Goal: Information Seeking & Learning: Learn about a topic

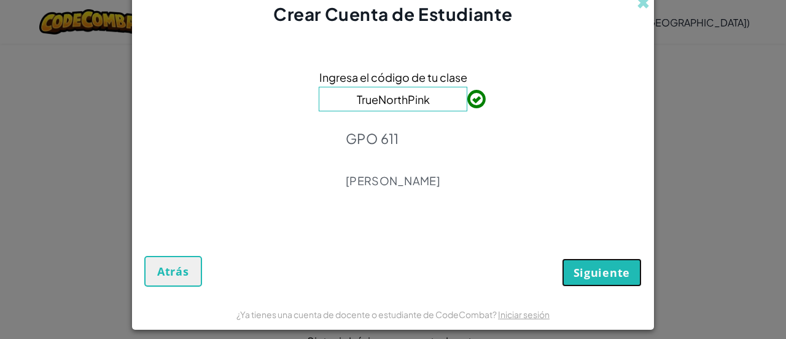
click at [567, 285] on button "Siguiente" at bounding box center [602, 272] width 80 height 28
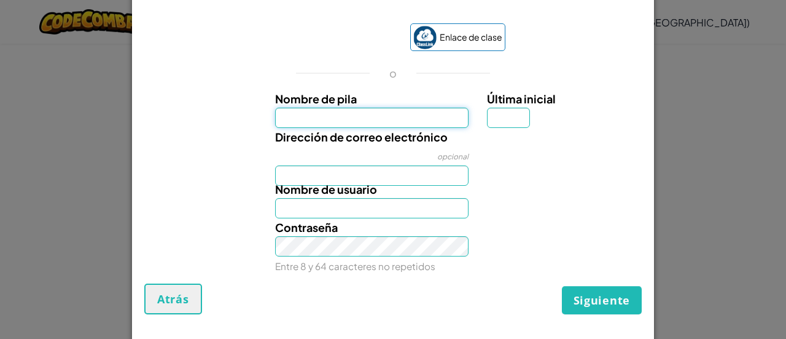
click at [354, 116] on input "Nombre de pila" at bounding box center [372, 118] width 194 height 20
type input "Lidi"
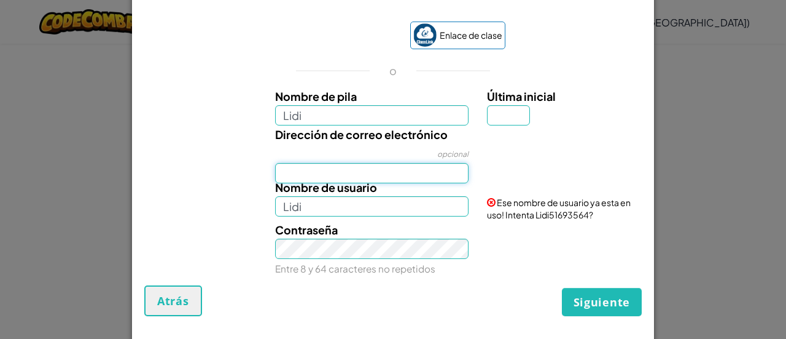
click at [342, 167] on input "Dirección de correo electrónico" at bounding box center [372, 173] width 194 height 20
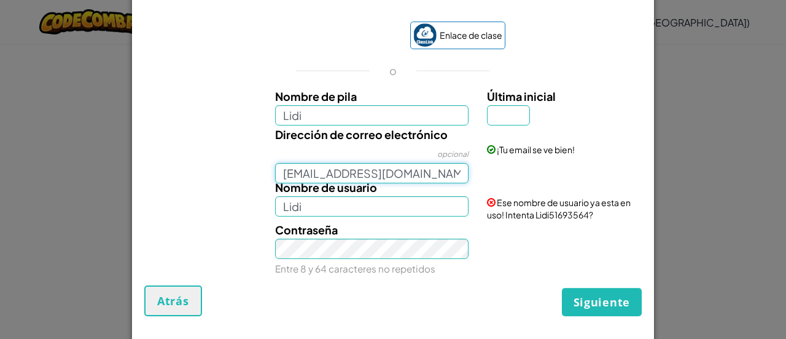
drag, startPoint x: 437, startPoint y: 174, endPoint x: 233, endPoint y: 191, distance: 204.7
click at [233, 191] on div "Nombre de pila Lidi Última inicial Dirección de correo electrónico opcional lid…" at bounding box center [393, 180] width 492 height 186
type input "[EMAIL_ADDRESS][DOMAIN_NAME]"
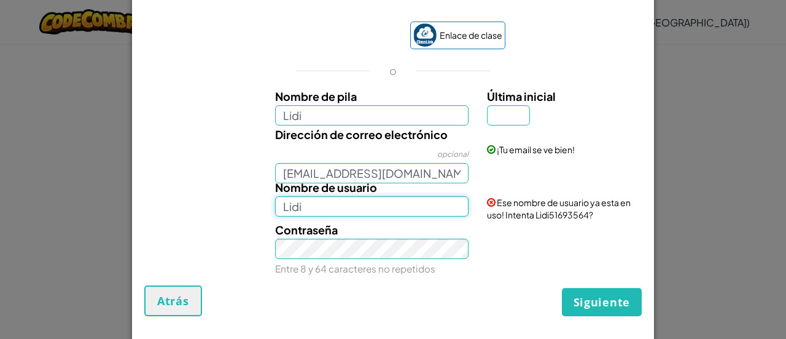
click at [339, 205] on input "Lidi" at bounding box center [372, 206] width 194 height 20
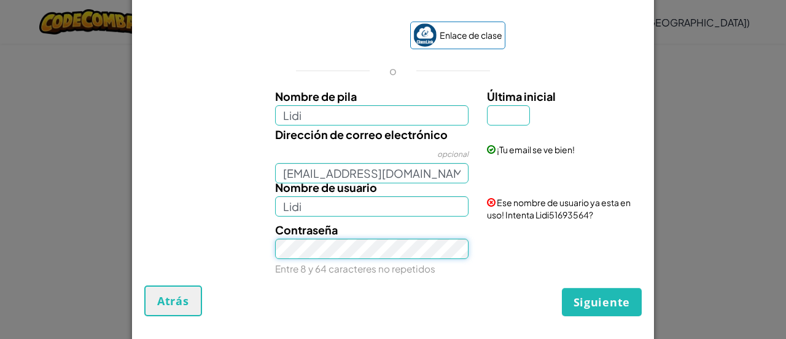
click at [259, 254] on div "Contraseña Entre 8 y 64 caracteres no repetidos" at bounding box center [393, 249] width 510 height 57
click at [504, 106] on input "Última inicial" at bounding box center [508, 115] width 43 height 20
type input "A"
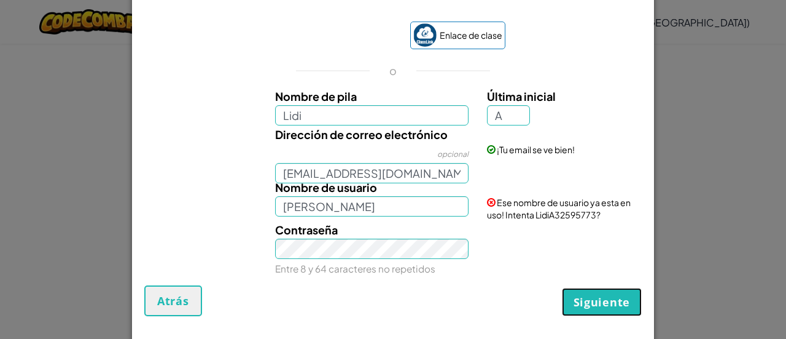
click at [581, 313] on button "Siguiente" at bounding box center [602, 302] width 80 height 28
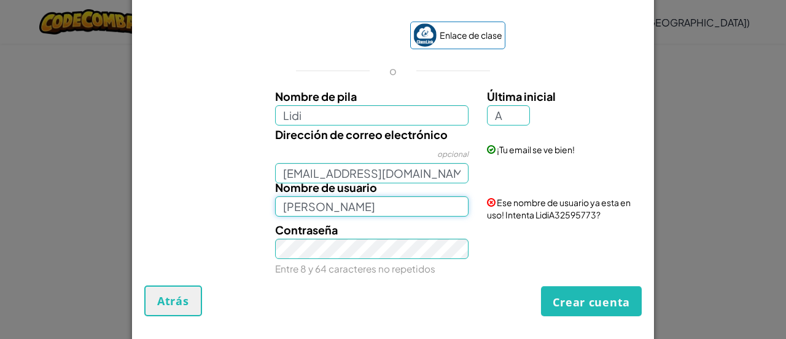
click at [360, 204] on input "LidiA" at bounding box center [372, 206] width 194 height 20
type input "Lidize"
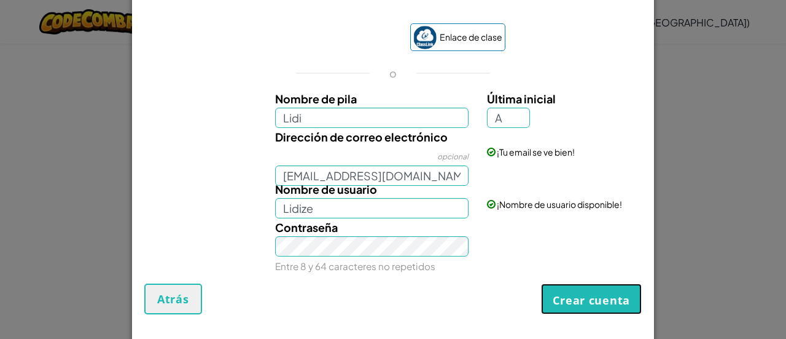
click at [567, 298] on font "Crear cuenta" at bounding box center [591, 299] width 77 height 15
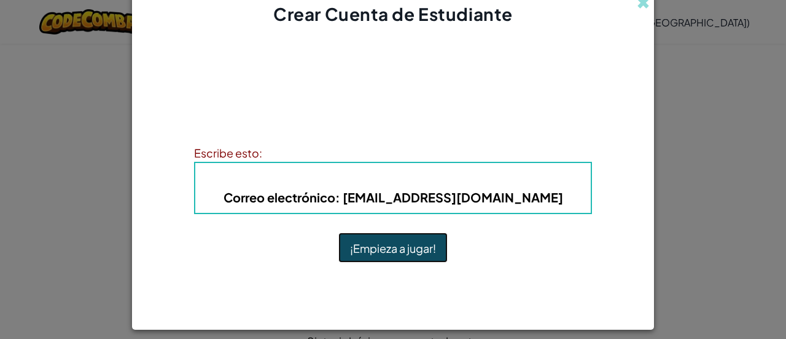
click at [426, 249] on font "¡Empieza a jugar!" at bounding box center [393, 248] width 86 height 14
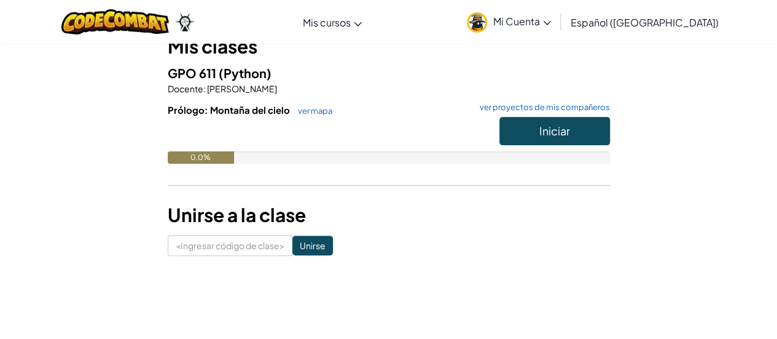
scroll to position [123, 0]
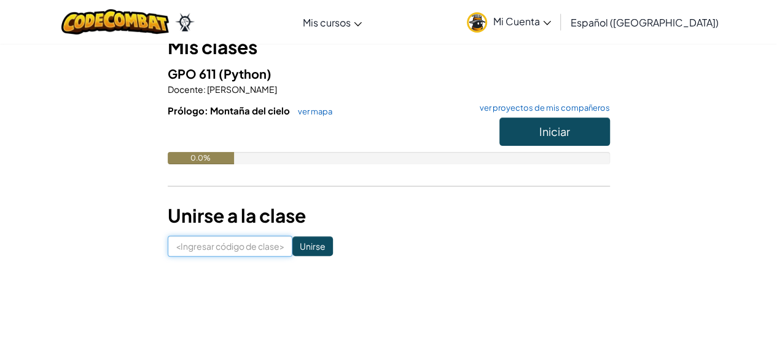
click at [252, 239] on input at bounding box center [230, 245] width 125 height 21
paste input "TrueNorthPink"
type input "TrueNorthPink"
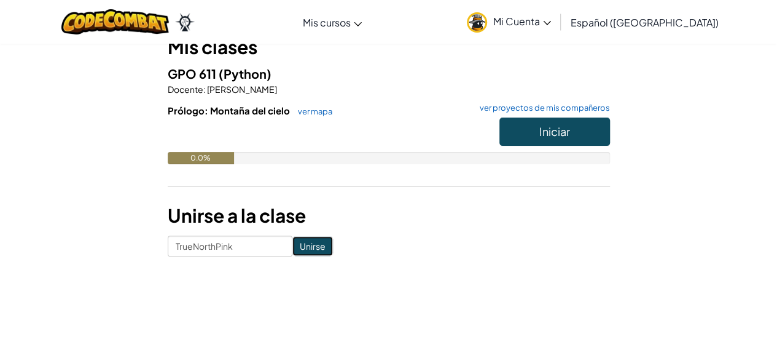
click at [299, 249] on input "Unirse" at bounding box center [312, 246] width 41 height 20
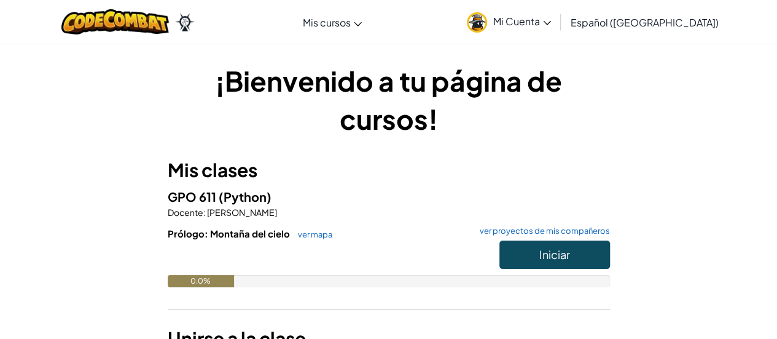
click at [540, 17] on font "Mi Cuenta" at bounding box center [516, 21] width 47 height 13
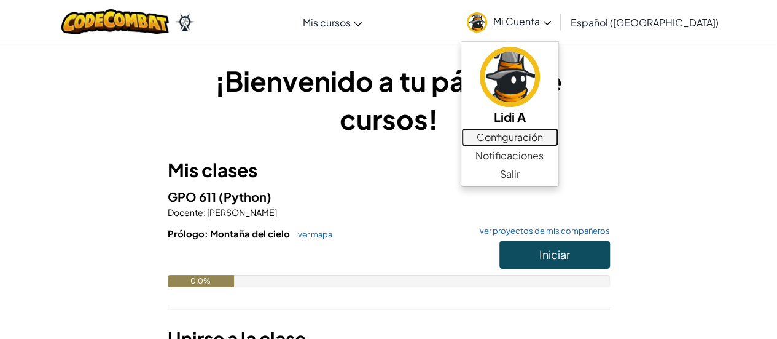
click at [522, 131] on font "Configuración" at bounding box center [510, 136] width 66 height 13
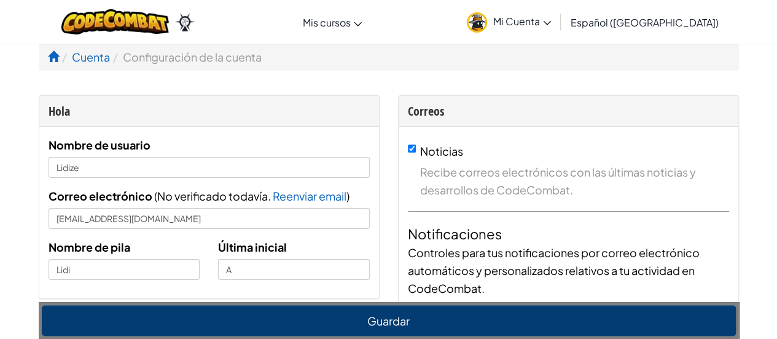
click at [540, 25] on font "Mi Cuenta" at bounding box center [516, 21] width 47 height 13
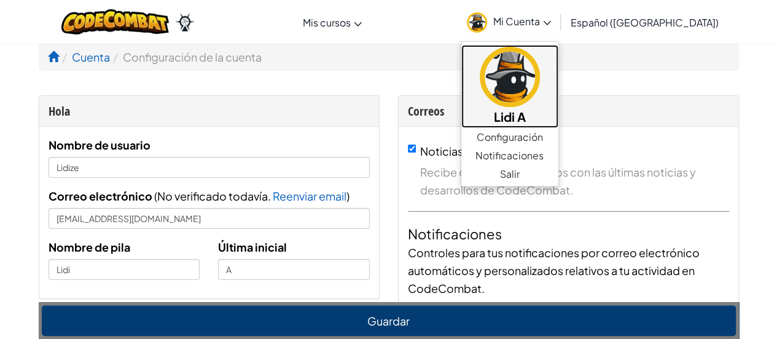
click at [540, 72] on img at bounding box center [510, 77] width 60 height 60
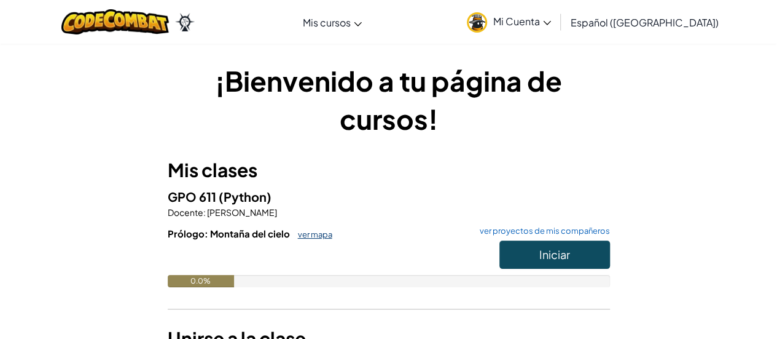
click at [307, 235] on font "ver mapa" at bounding box center [315, 234] width 34 height 10
click at [540, 18] on font "Mi Cuenta" at bounding box center [516, 21] width 47 height 13
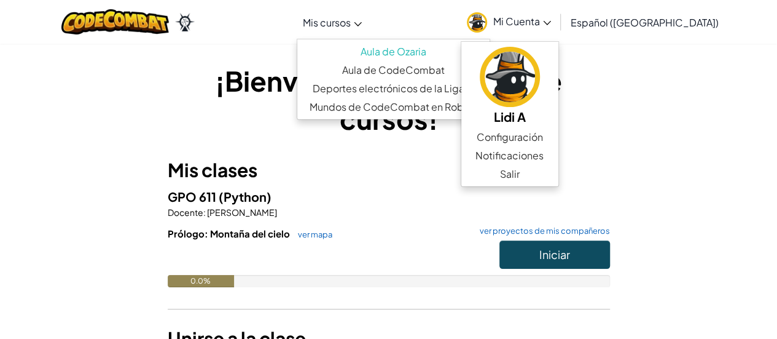
click at [351, 25] on font "Mis cursos" at bounding box center [327, 22] width 48 height 13
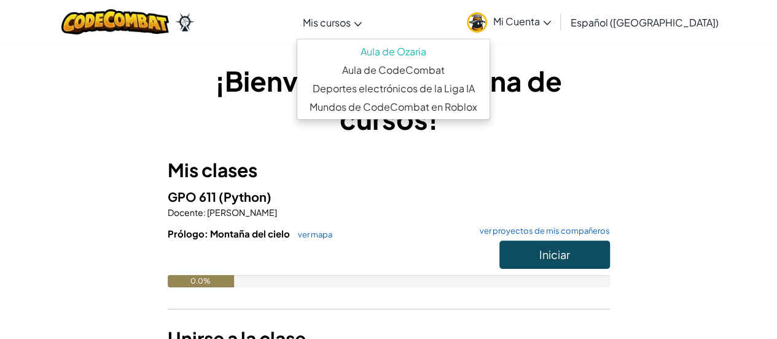
click at [450, 153] on div "¡Bienvenido a tu página de cursos! Mis clases GPO 611 (Python) Docente : [PERSO…" at bounding box center [389, 220] width 442 height 318
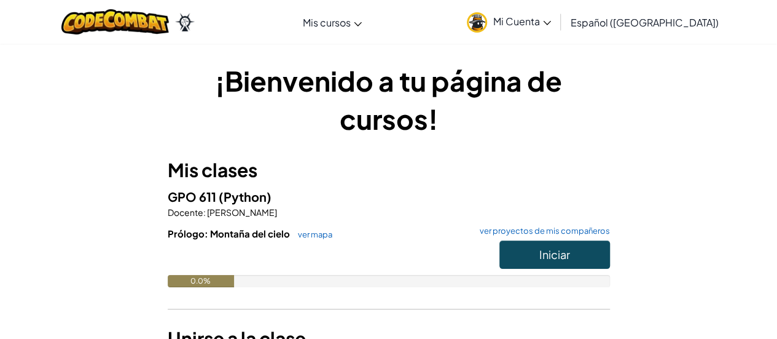
click at [520, 24] on link "Mi Cuenta" at bounding box center [509, 21] width 96 height 39
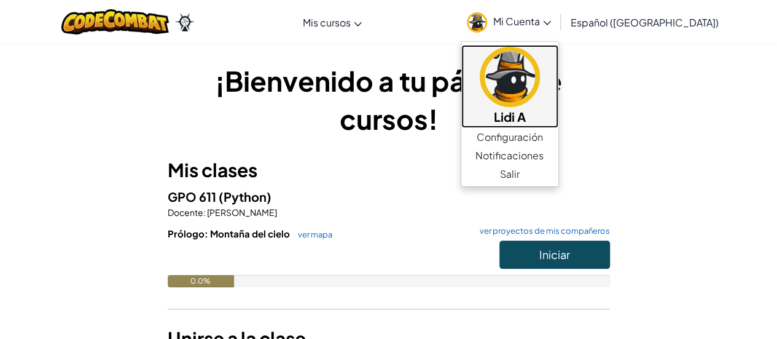
click at [528, 100] on img at bounding box center [510, 77] width 60 height 60
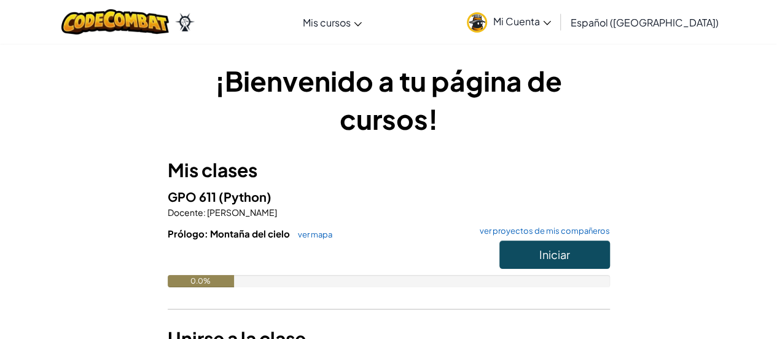
click at [508, 34] on link "Mi Cuenta" at bounding box center [509, 21] width 96 height 39
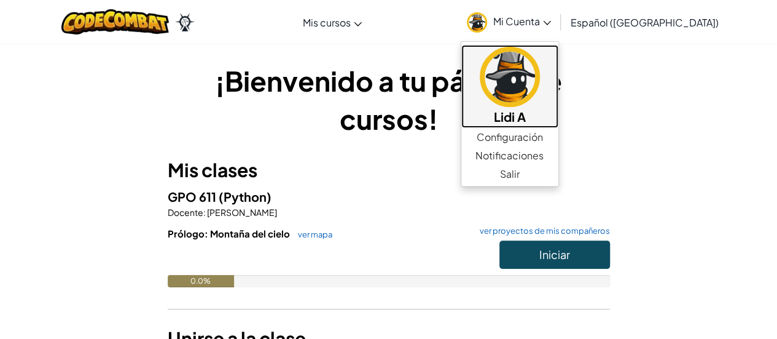
click at [526, 105] on link "Lidi A" at bounding box center [509, 86] width 97 height 83
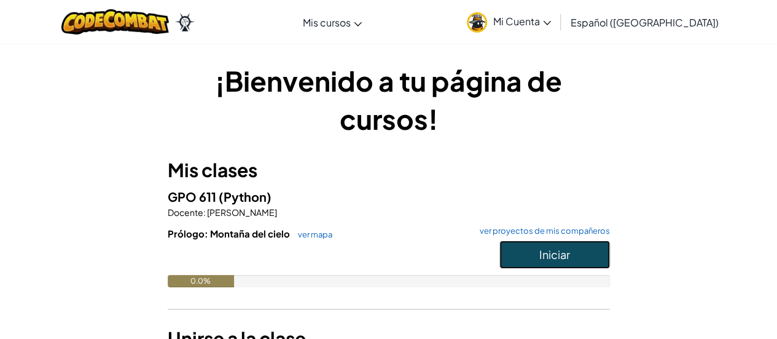
click at [551, 243] on button "Iniciar" at bounding box center [555, 254] width 111 height 28
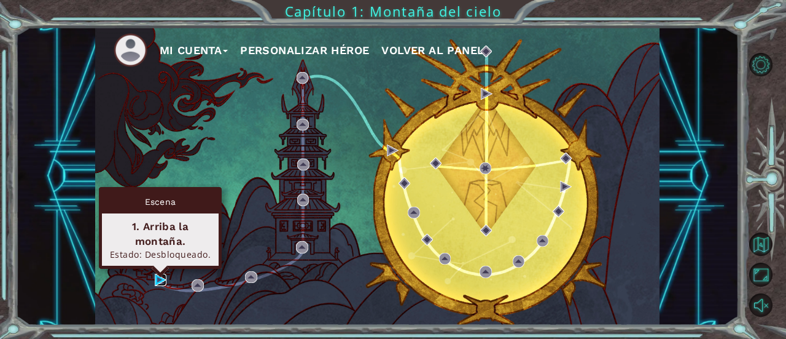
click at [159, 278] on img at bounding box center [161, 279] width 12 height 12
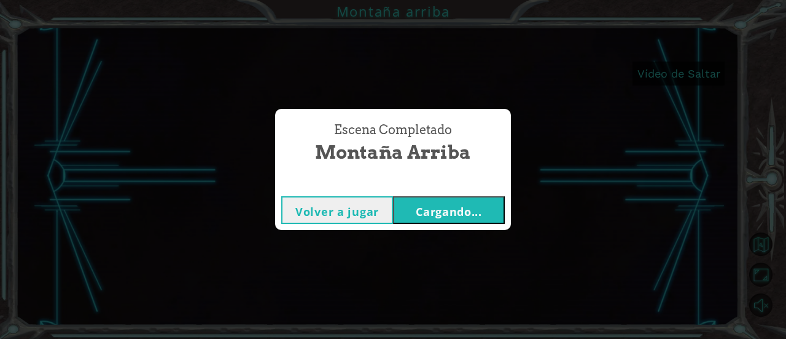
click at [433, 213] on font "Cargando..." at bounding box center [449, 211] width 66 height 15
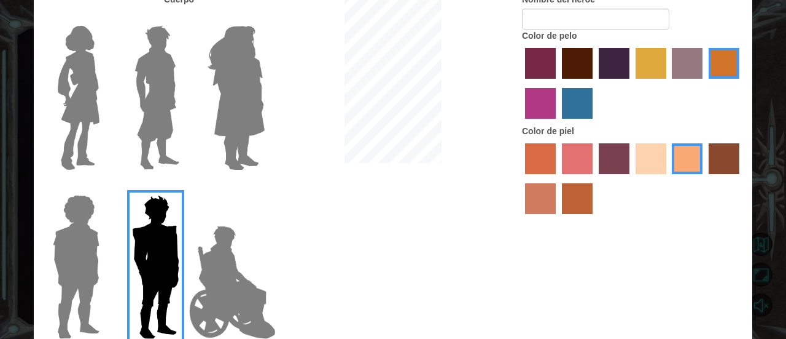
click at [55, 110] on img at bounding box center [79, 98] width 52 height 154
click at [104, 18] on input "Héroe Connie" at bounding box center [104, 18] width 0 height 0
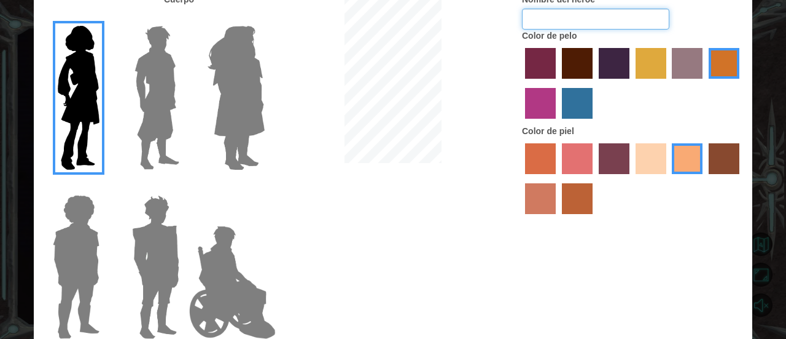
click at [544, 26] on input "Nombre del héroe" at bounding box center [595, 19] width 147 height 21
type input "Zeya"
click at [585, 63] on label "color de pelo granate" at bounding box center [577, 63] width 31 height 31
click at [558, 83] on input "color de pelo granate" at bounding box center [558, 83] width 0 height 0
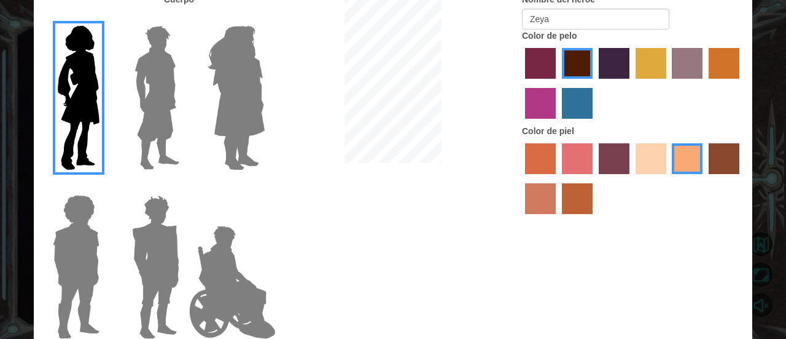
click at [225, 117] on img at bounding box center [236, 98] width 67 height 154
click at [264, 18] on input "Amatista heroica" at bounding box center [264, 18] width 0 height 0
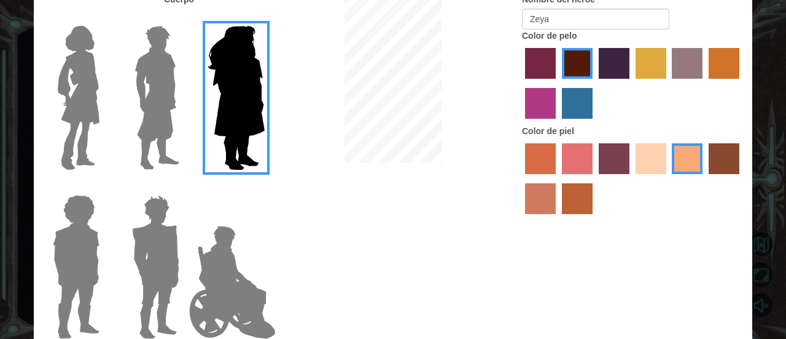
click at [100, 235] on img at bounding box center [76, 267] width 57 height 154
click at [104, 187] on input "Héroe Steven" at bounding box center [104, 187] width 0 height 0
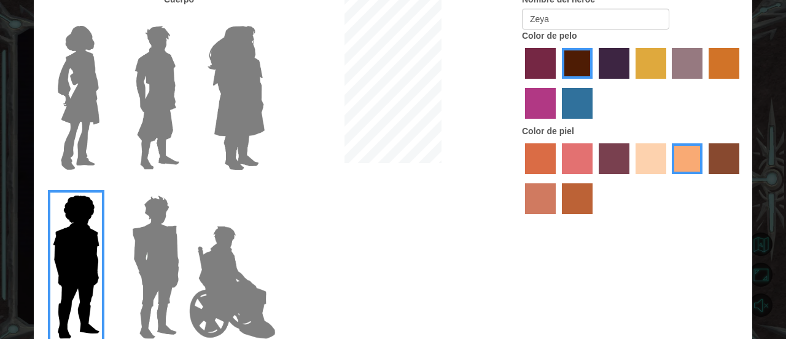
click at [159, 232] on img at bounding box center [155, 267] width 57 height 154
click at [184, 187] on input "Granate héroe" at bounding box center [184, 187] width 0 height 0
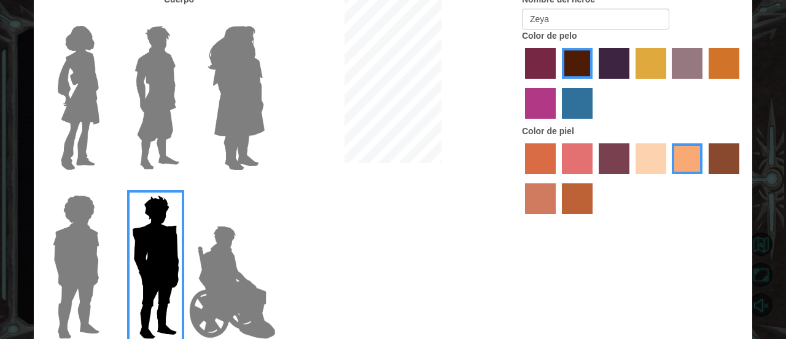
click at [208, 233] on img at bounding box center [232, 282] width 96 height 123
click at [264, 187] on input "Héroe Jamie" at bounding box center [264, 187] width 0 height 0
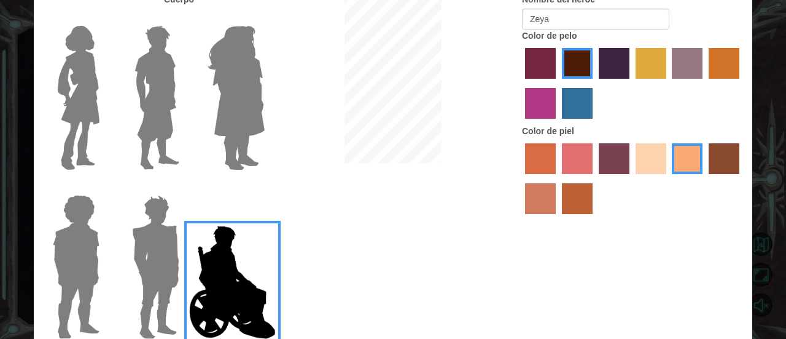
click at [152, 115] on img at bounding box center [157, 98] width 55 height 154
click at [184, 18] on input "El héroe Lars" at bounding box center [184, 18] width 0 height 0
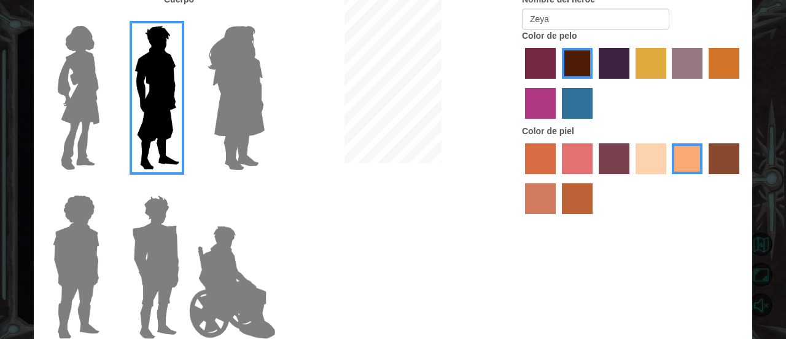
click at [99, 119] on img at bounding box center [79, 98] width 52 height 154
click at [104, 18] on input "Héroe Connie" at bounding box center [104, 18] width 0 height 0
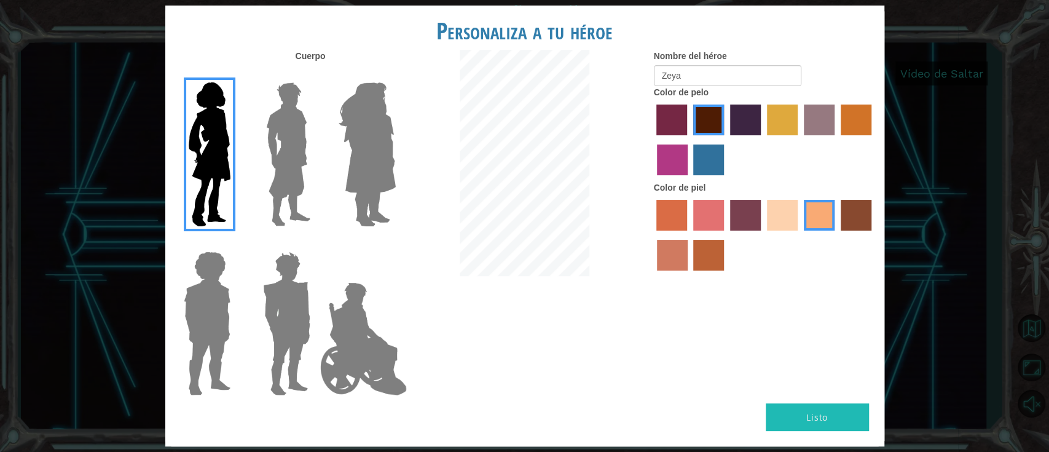
drag, startPoint x: 735, startPoint y: 1, endPoint x: 648, endPoint y: 343, distance: 352.6
click at [648, 338] on div "Cuerpo Nombre del héroe Zeya Color de pelo Color de piel" at bounding box center [524, 226] width 719 height 353
click at [682, 221] on label "color de piel de sorbus" at bounding box center [671, 215] width 31 height 31
click at [653, 235] on input "color de piel de sorbus" at bounding box center [653, 235] width 0 height 0
click at [771, 224] on label "color de piel de playa de arena" at bounding box center [782, 215] width 31 height 31
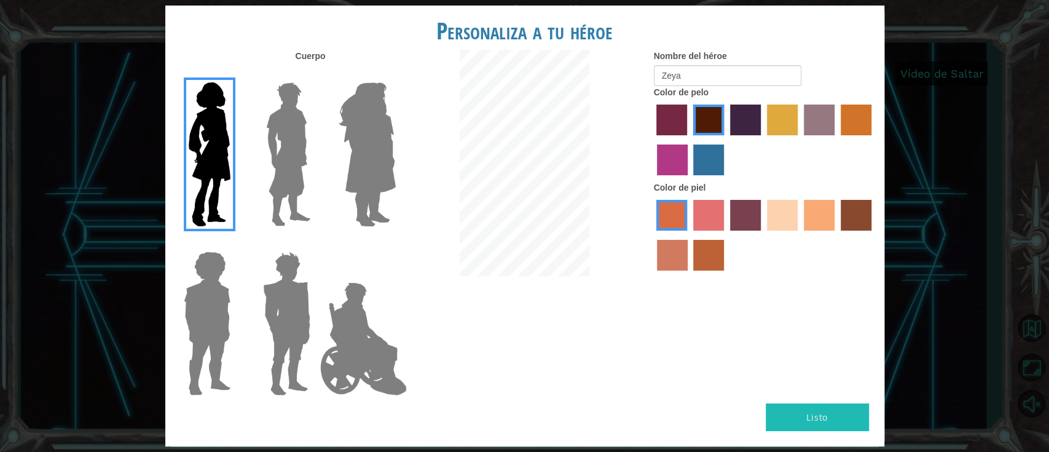
click at [763, 235] on input "color de piel de playa de arena" at bounding box center [763, 235] width 0 height 0
click at [777, 338] on button "Listo" at bounding box center [817, 417] width 103 height 28
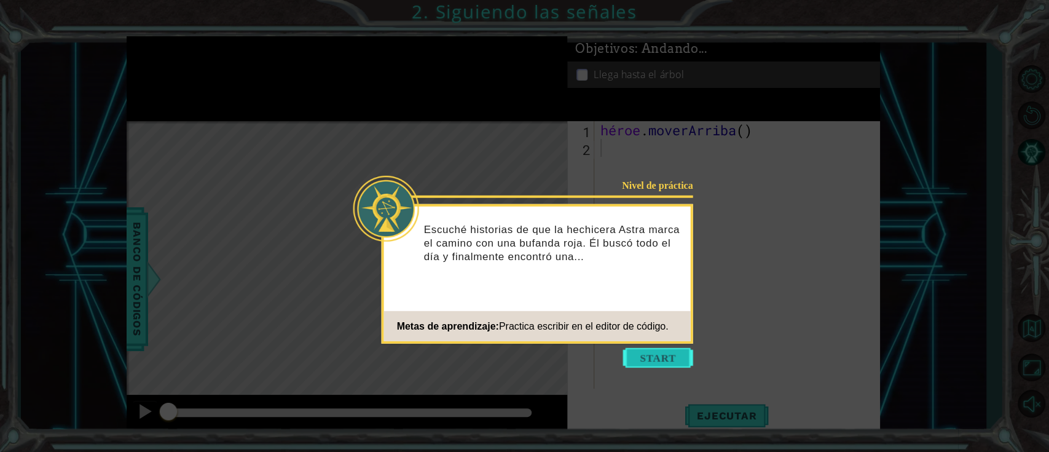
click at [667, 338] on button "Comenzar" at bounding box center [658, 358] width 70 height 20
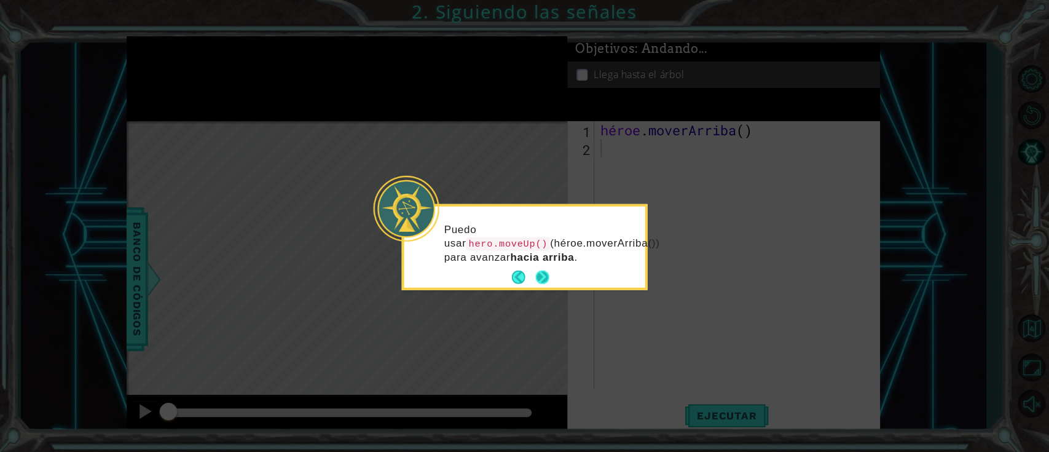
click at [544, 274] on button "Próximo" at bounding box center [542, 277] width 14 height 14
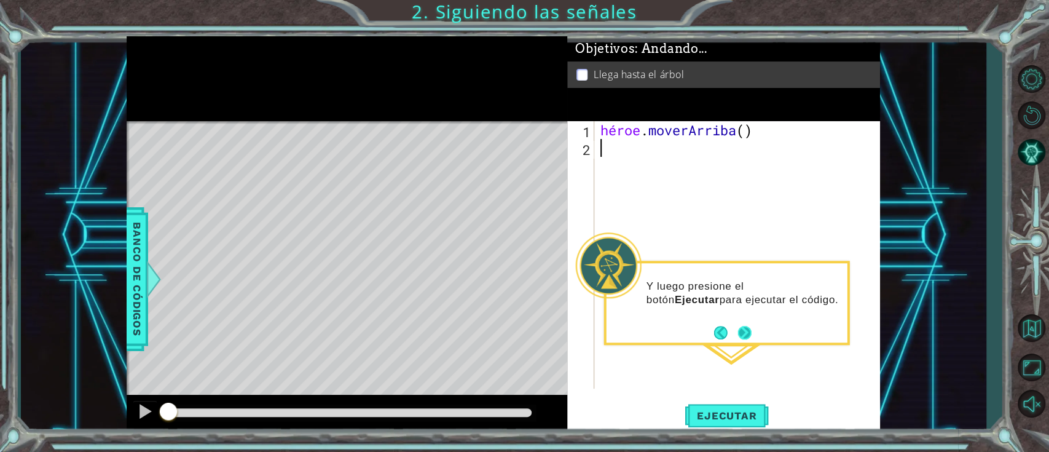
click at [748, 335] on button "Próximo" at bounding box center [745, 333] width 14 height 14
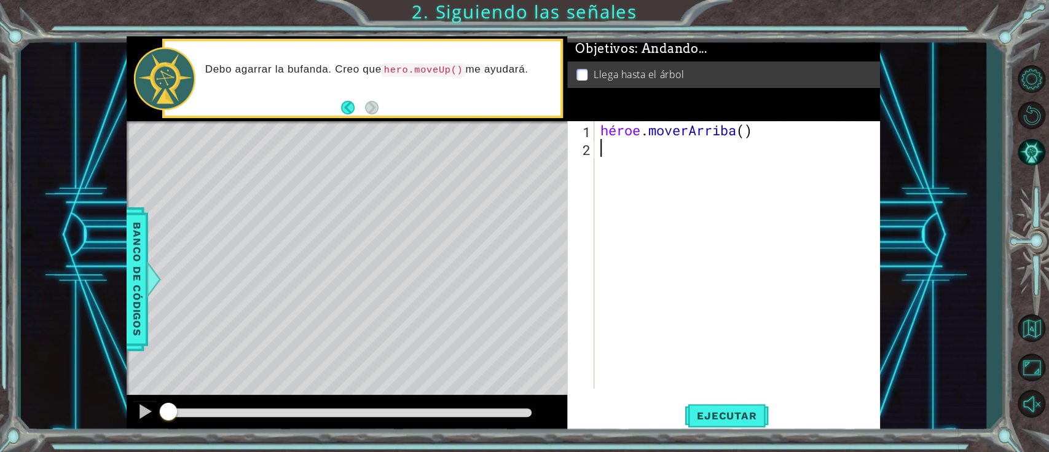
click at [372, 100] on footer at bounding box center [359, 107] width 37 height 18
click at [456, 68] on code "hero.moveUp()" at bounding box center [424, 70] width 84 height 14
drag, startPoint x: 453, startPoint y: 71, endPoint x: 416, endPoint y: 70, distance: 36.9
click at [416, 70] on code "hero.moveUp()" at bounding box center [424, 70] width 84 height 14
click at [730, 338] on font "Ejecutar" at bounding box center [727, 415] width 60 height 12
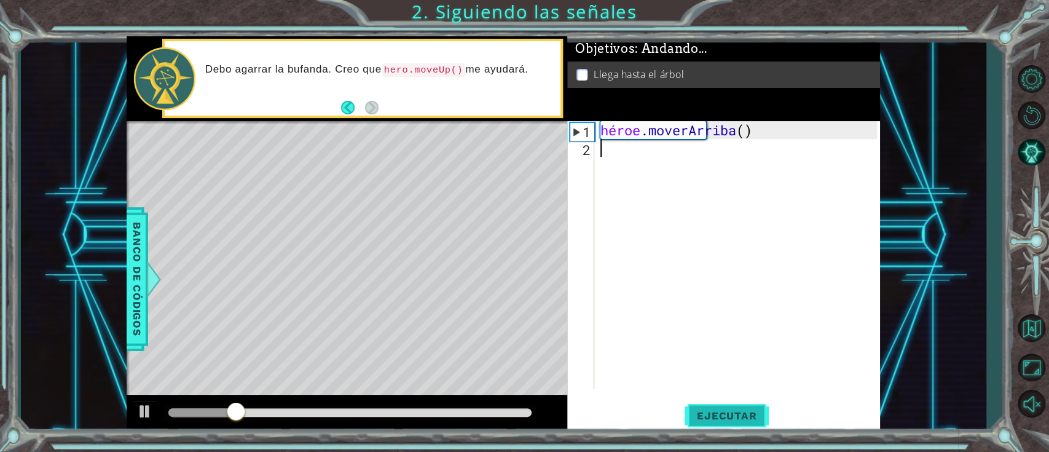
click at [729, 338] on font "Ejecutar" at bounding box center [727, 415] width 60 height 12
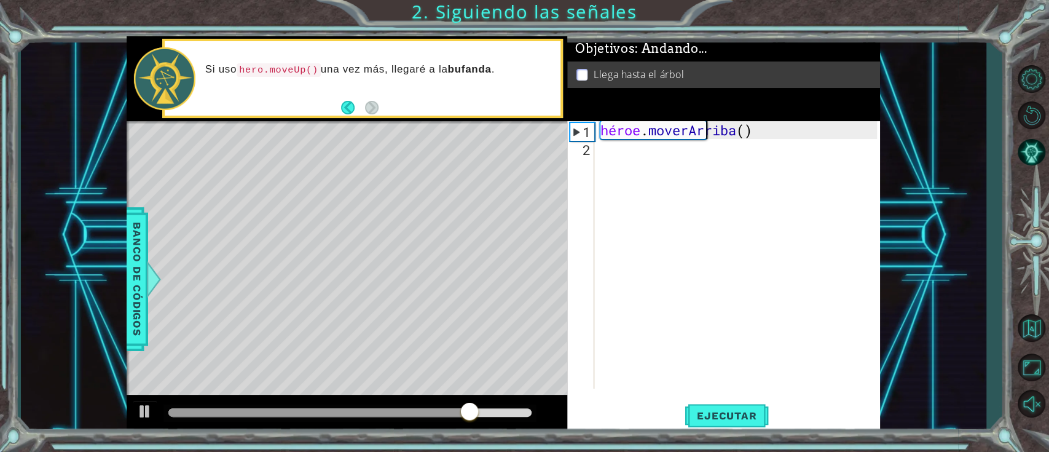
click at [706, 133] on div "héroe . moverArriba ( )" at bounding box center [740, 272] width 285 height 303
type textarea "hero.moveUp()"
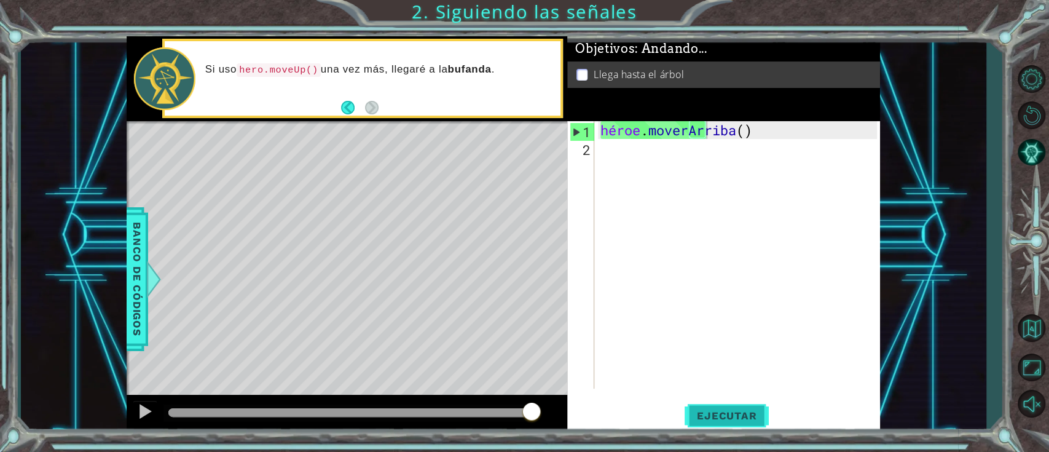
click at [742, 338] on button "Ejecutar" at bounding box center [726, 415] width 84 height 31
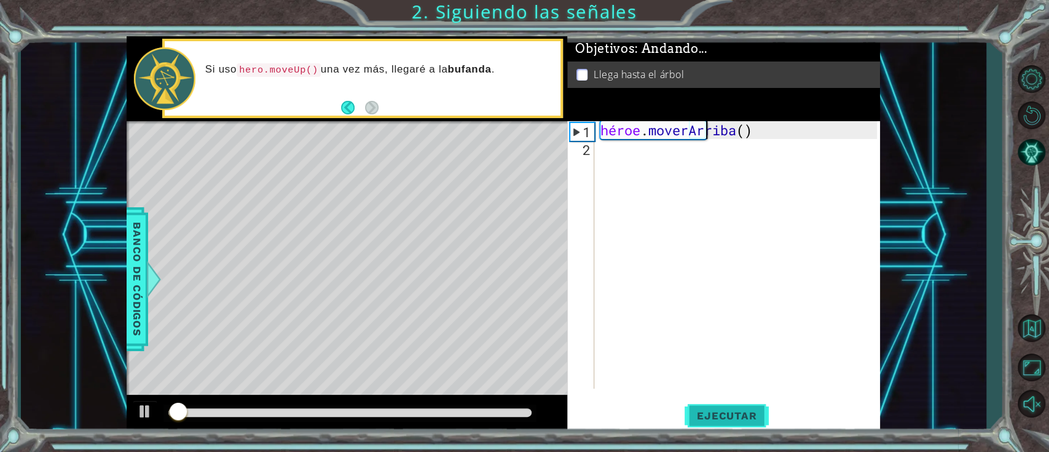
click at [742, 338] on button "Ejecutar" at bounding box center [726, 415] width 84 height 31
click at [647, 162] on div "héroe . moverArriba ( )" at bounding box center [740, 272] width 285 height 303
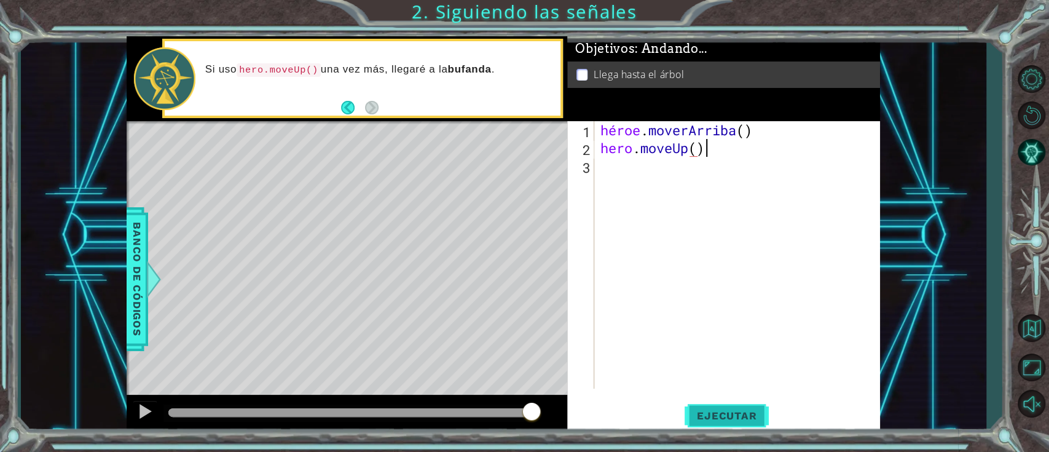
scroll to position [0, 4]
type textarea "hero.moveUp()"
click at [721, 338] on font "Ejecutar" at bounding box center [727, 415] width 60 height 12
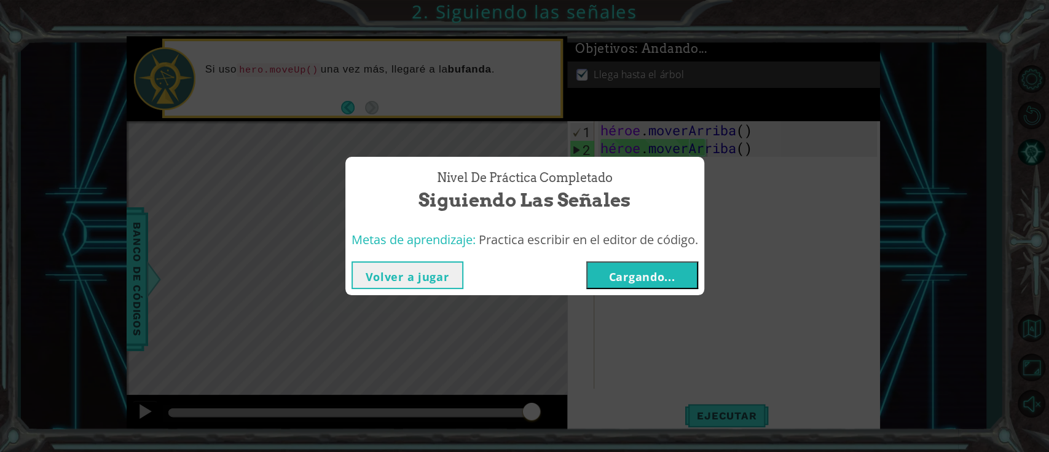
click at [646, 276] on font "Cargando..." at bounding box center [642, 276] width 66 height 15
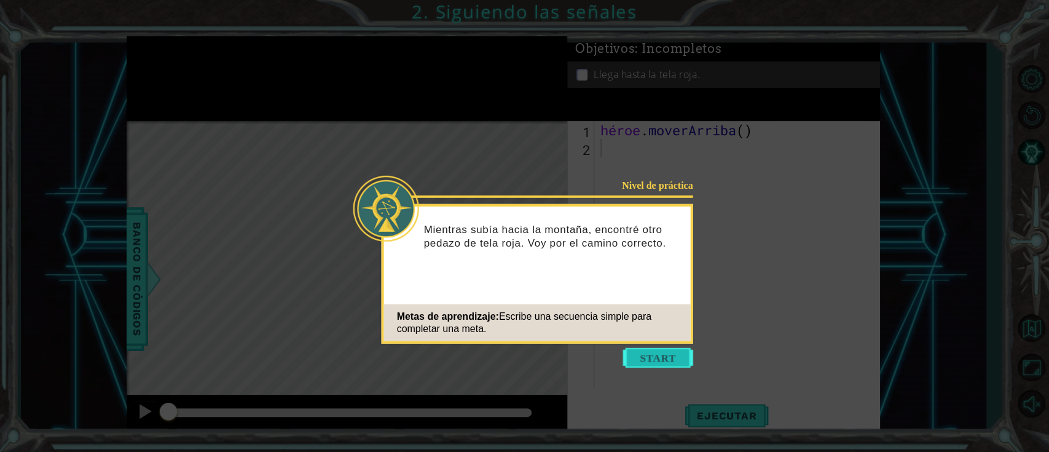
click at [663, 338] on button "Comenzar" at bounding box center [658, 358] width 70 height 20
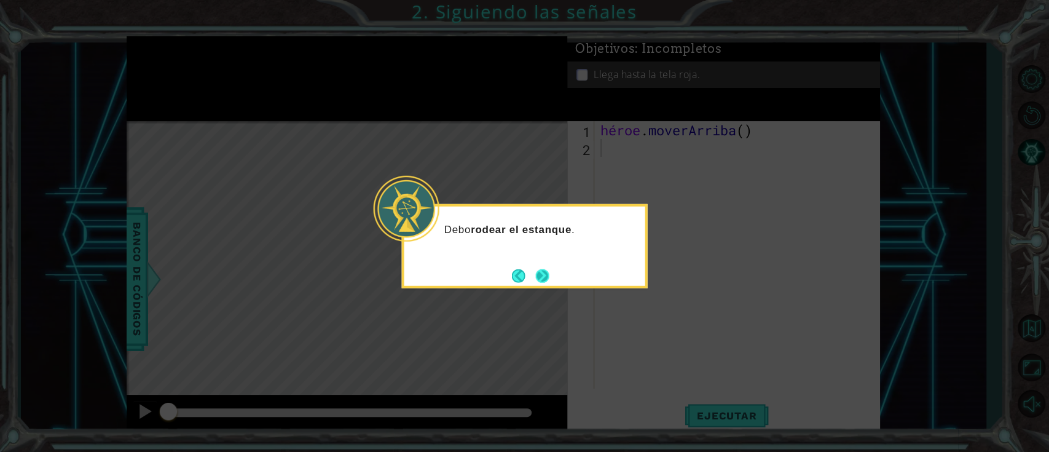
click at [539, 276] on button "Próximo" at bounding box center [542, 276] width 14 height 14
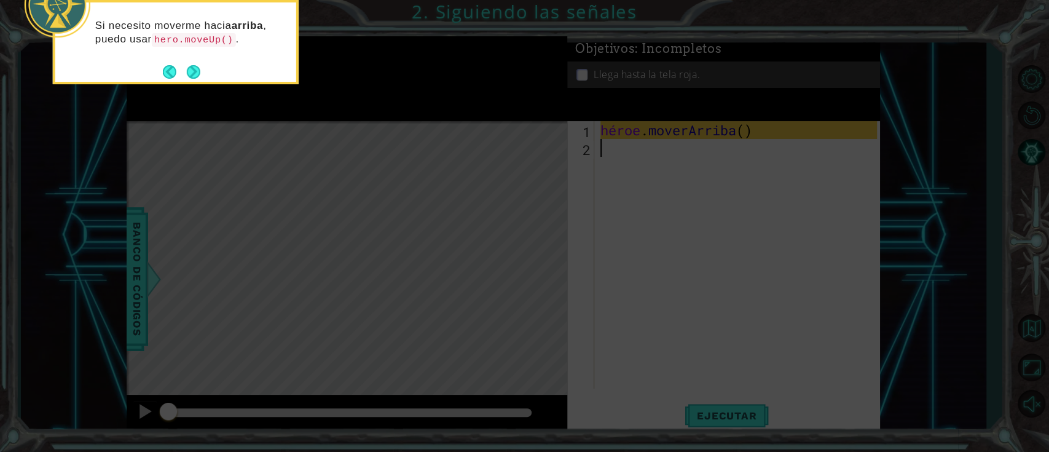
type textarea "h"
click at [191, 72] on button "Próximo" at bounding box center [194, 72] width 14 height 14
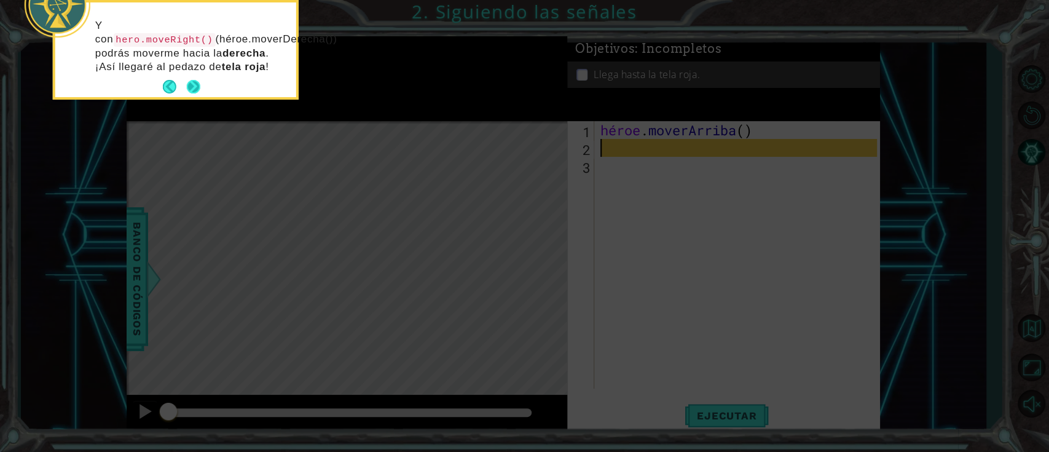
click at [192, 80] on button "Próximo" at bounding box center [193, 87] width 14 height 14
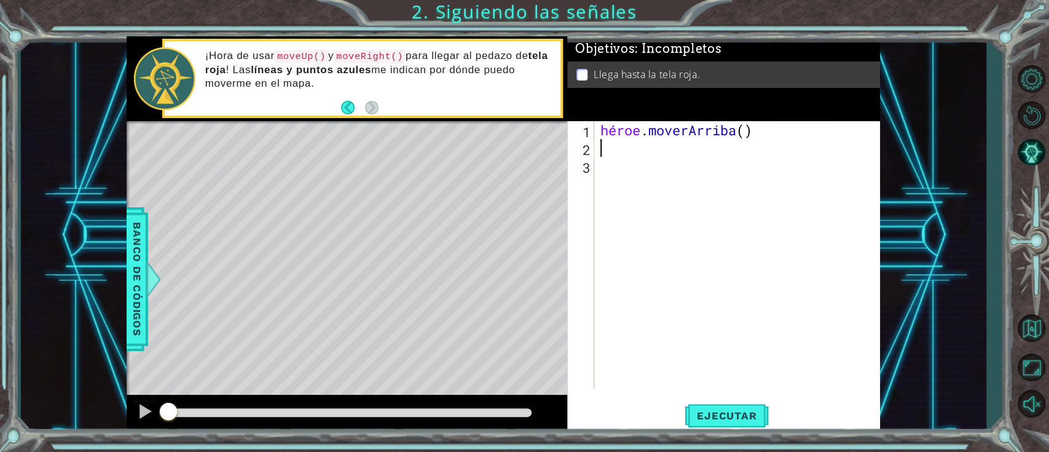
type textarea "h"
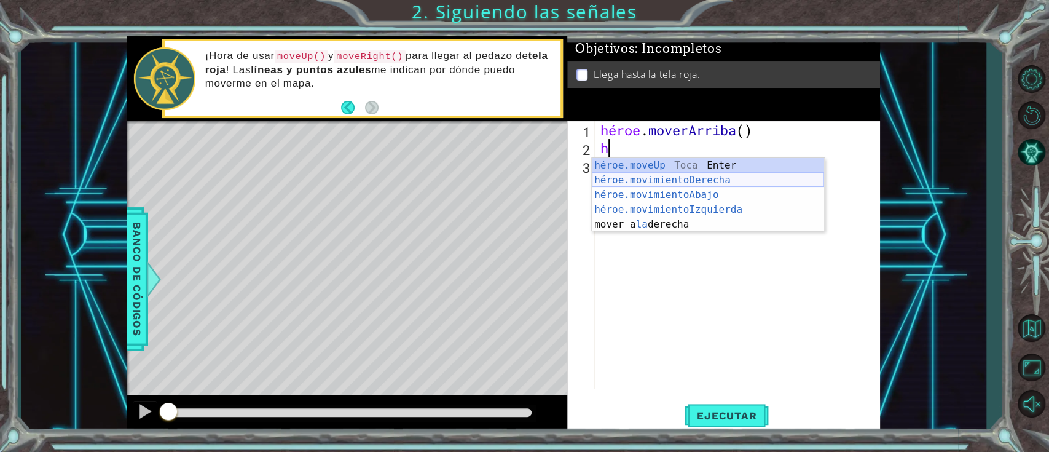
click at [611, 178] on div "héroe.moveUp Toca Enter héroe.movimientoDerecha ​ Toca Enter héroe.movimientoAb…" at bounding box center [708, 209] width 232 height 103
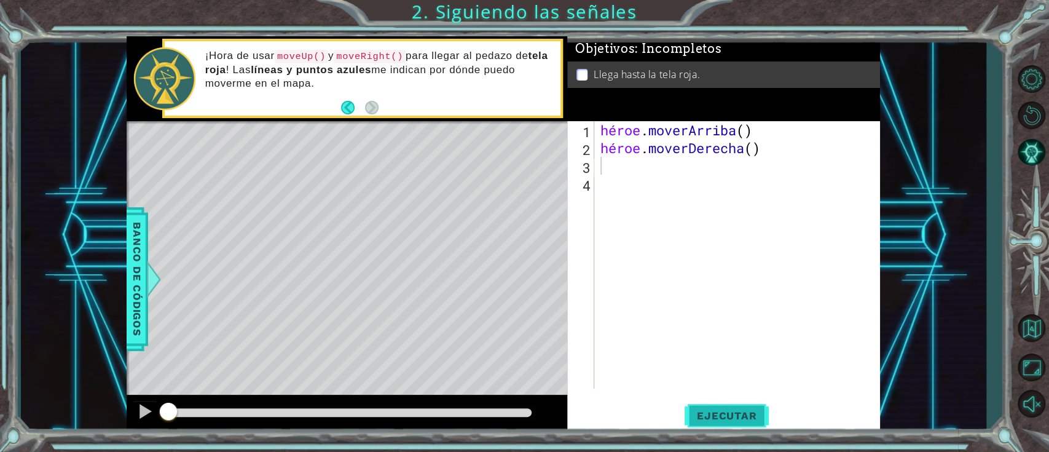
click at [743, 338] on font "Ejecutar" at bounding box center [727, 415] width 60 height 12
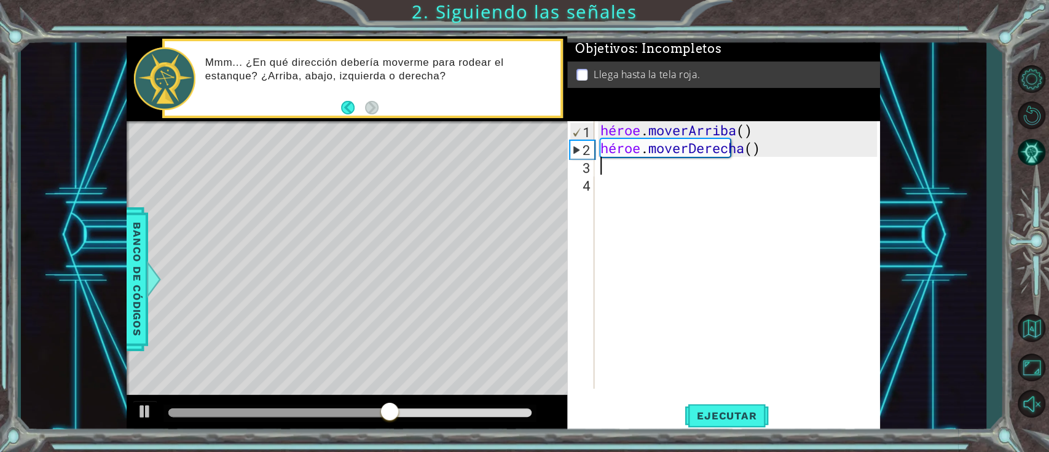
type textarea "h"
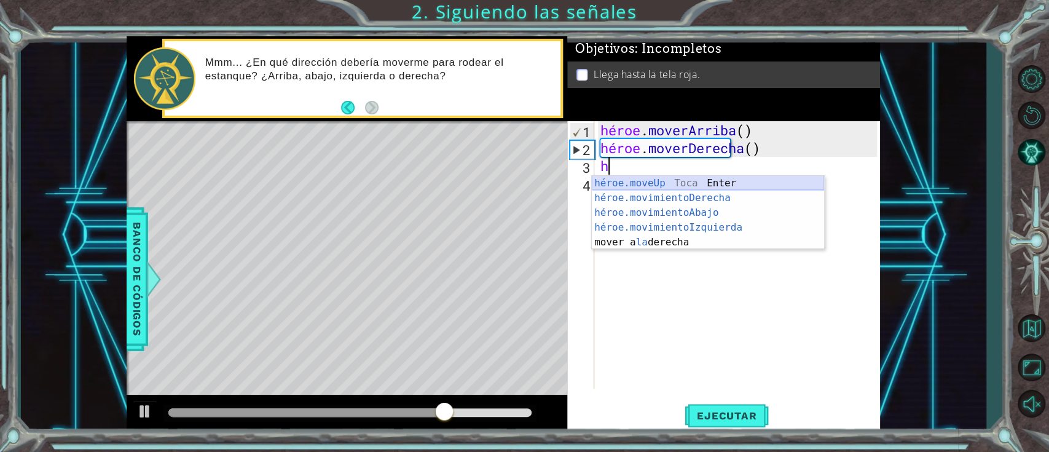
click at [684, 184] on div "héroe.moveUp Toca Enter héroe.movimientoDerecha ​ Toca Enter héroe.movimientoAb…" at bounding box center [708, 227] width 232 height 103
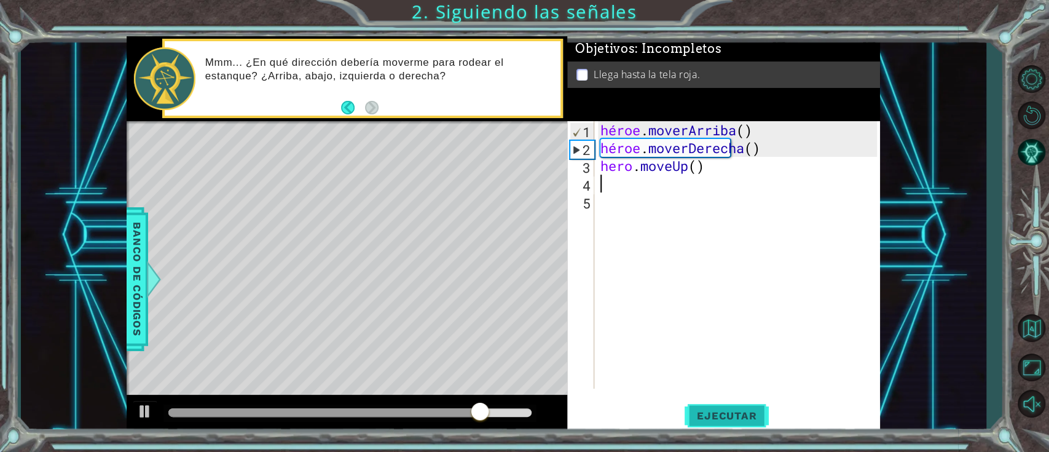
click at [735, 338] on font "Ejecutar" at bounding box center [727, 415] width 60 height 12
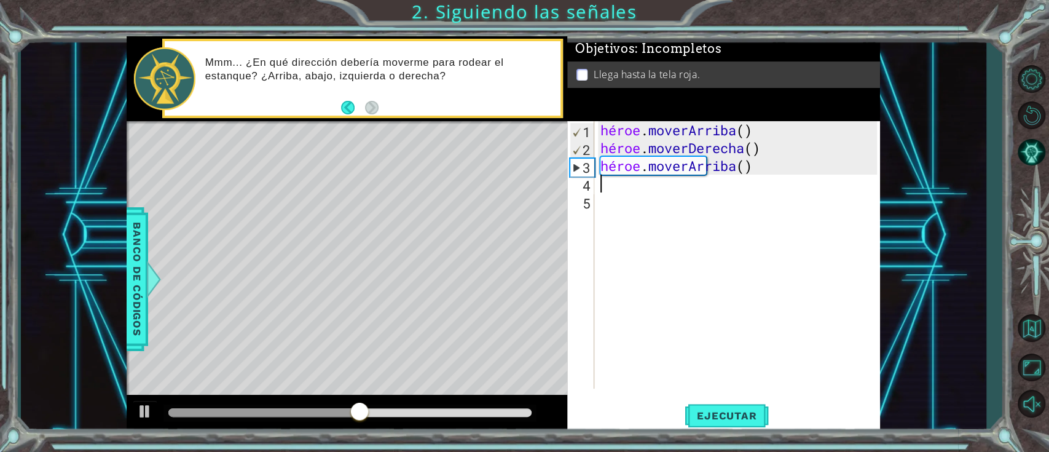
type textarea "h"
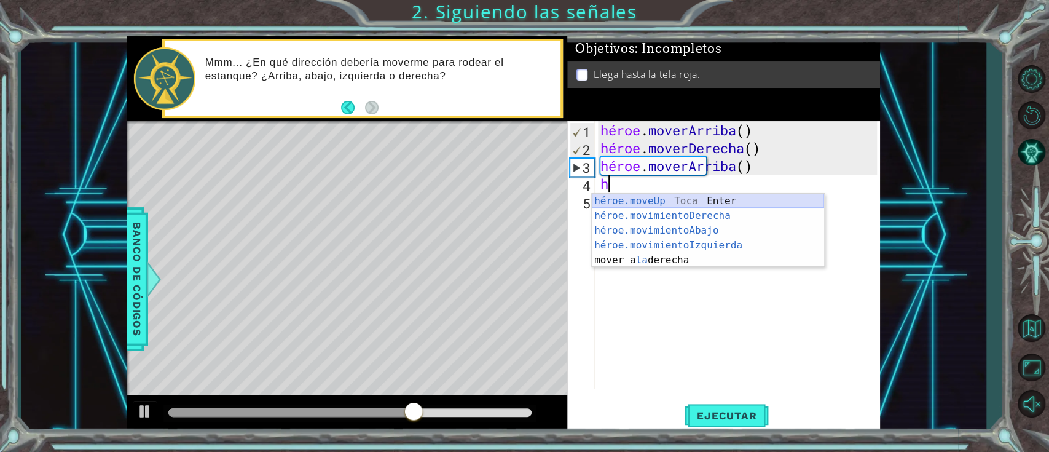
click at [641, 200] on div "héroe.moveUp Toca Enter héroe.movimientoDerecha ​ Toca Enter héroe.movimientoAb…" at bounding box center [708, 245] width 232 height 103
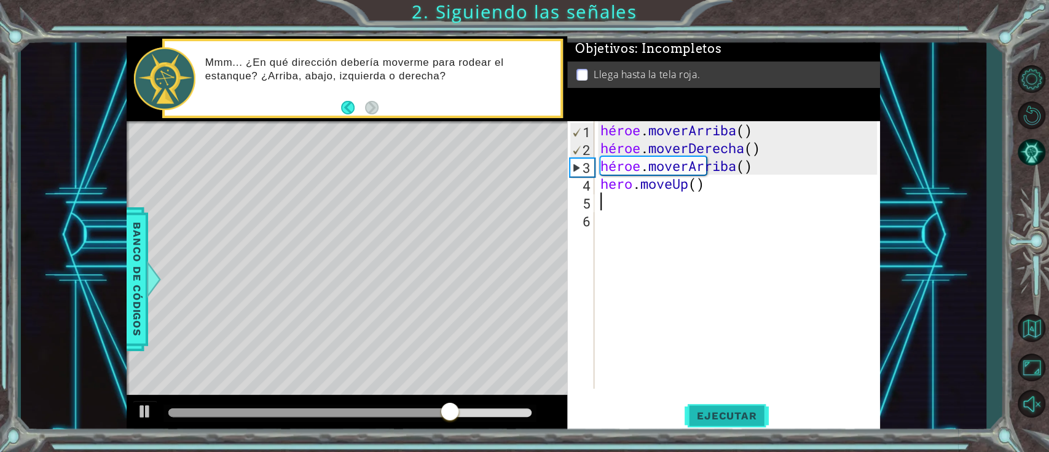
click at [726, 338] on button "Ejecutar" at bounding box center [726, 415] width 84 height 31
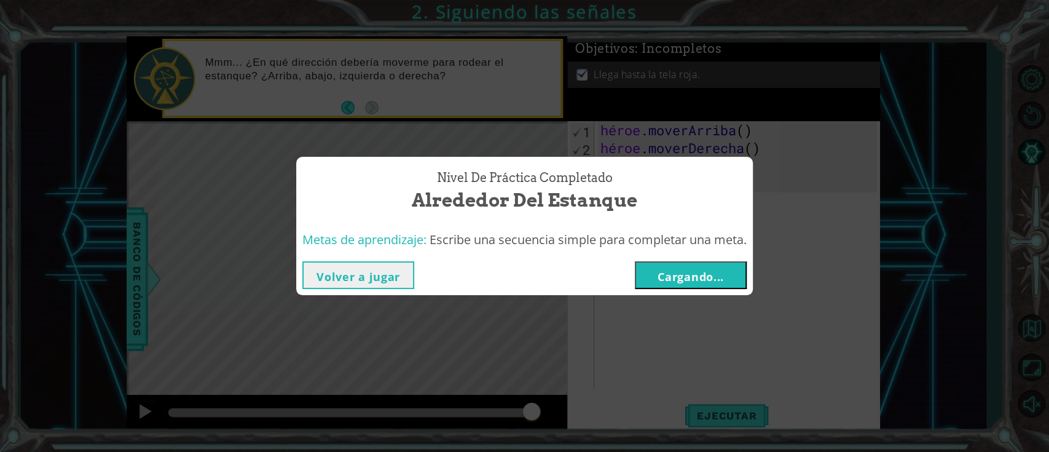
click at [715, 280] on font "Cargando..." at bounding box center [690, 276] width 66 height 15
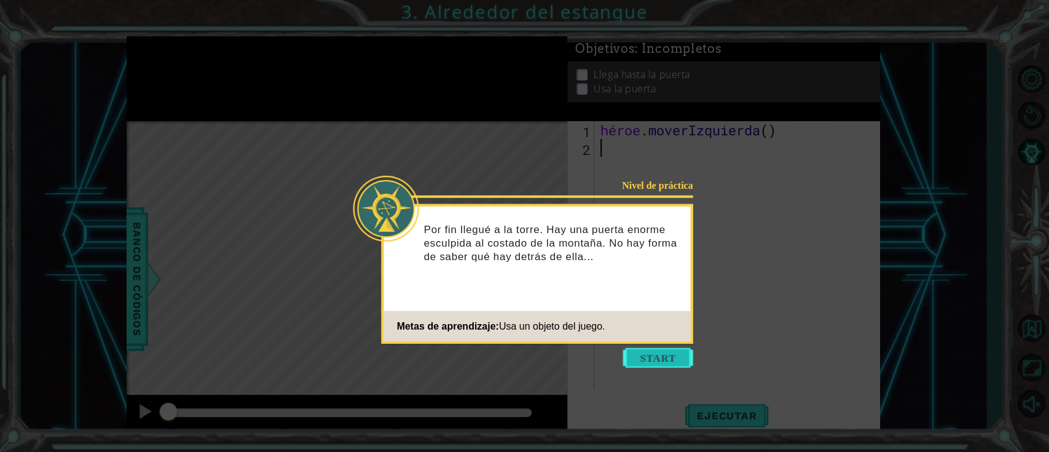
click at [667, 338] on button "Comenzar" at bounding box center [658, 358] width 70 height 20
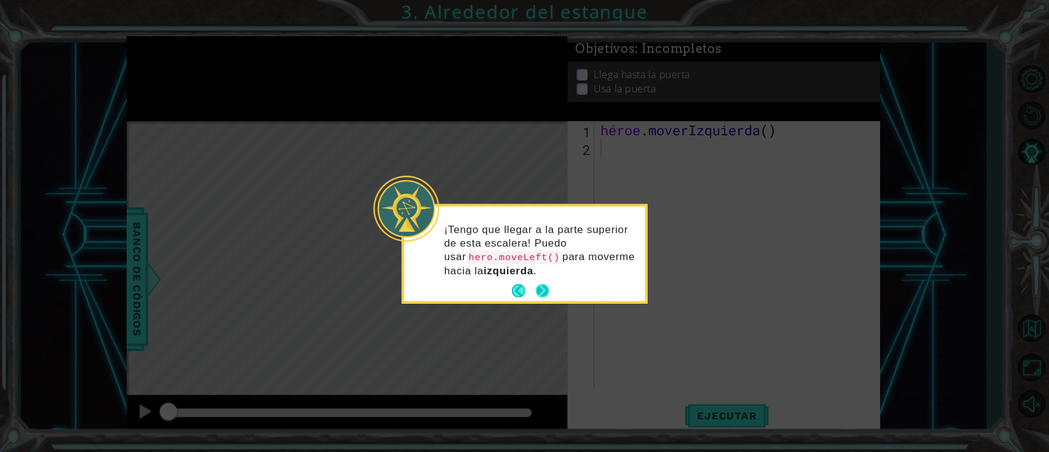
click at [535, 288] on button "Próximo" at bounding box center [543, 291] width 16 height 16
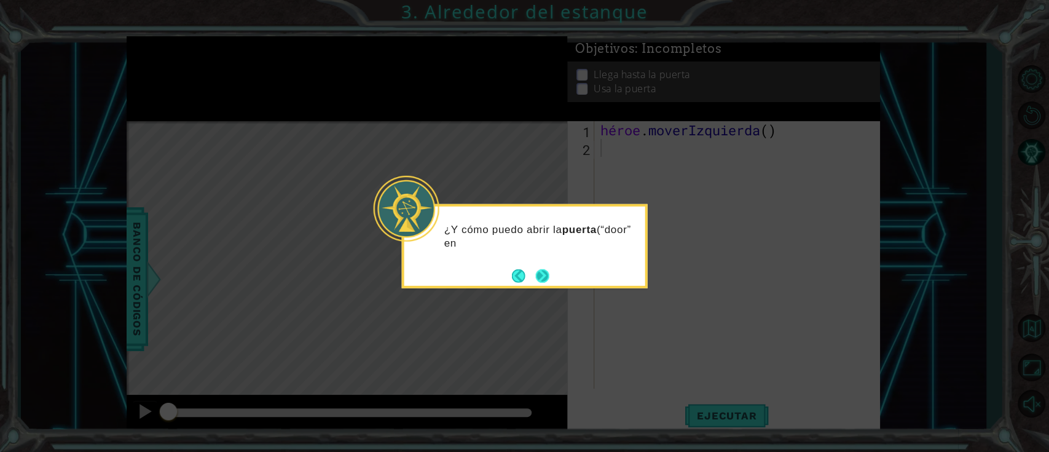
click at [537, 273] on button "Próximo" at bounding box center [543, 276] width 14 height 14
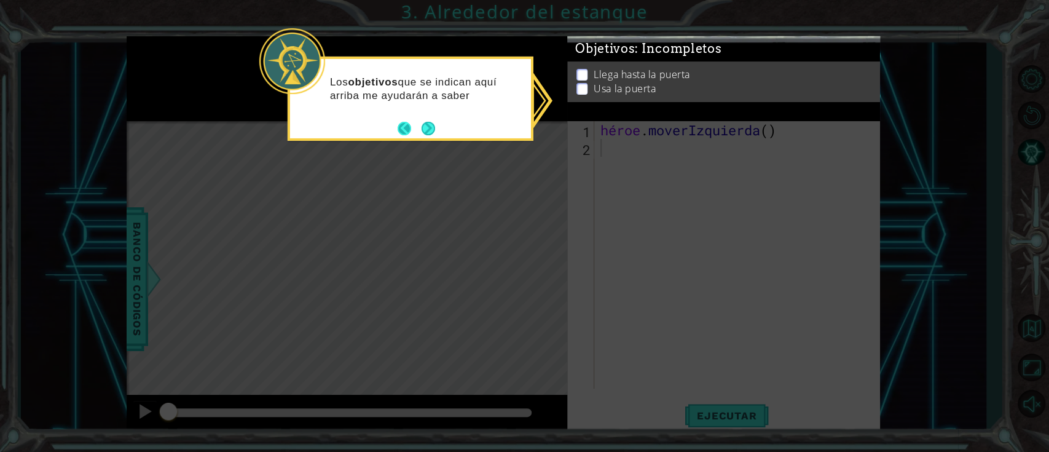
click at [405, 131] on button "Atrás" at bounding box center [410, 129] width 24 height 14
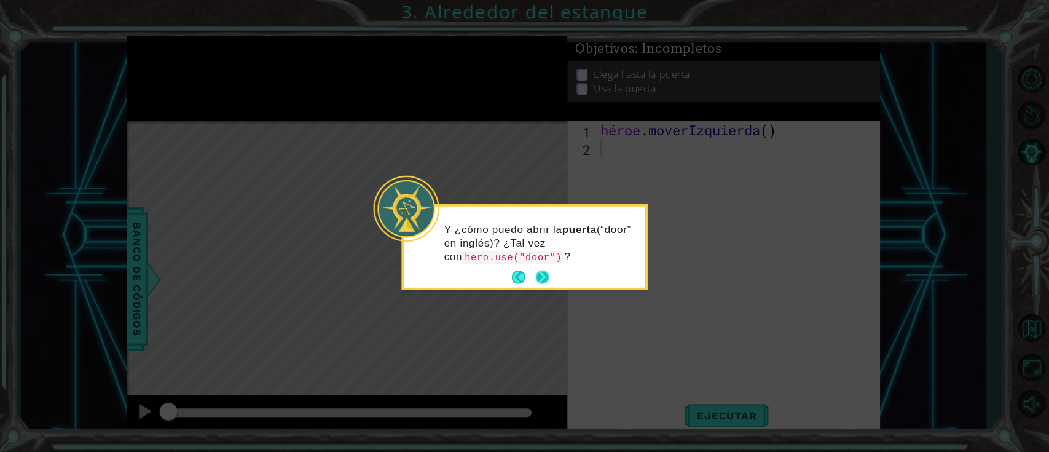
click at [539, 278] on button "Próximo" at bounding box center [542, 276] width 15 height 15
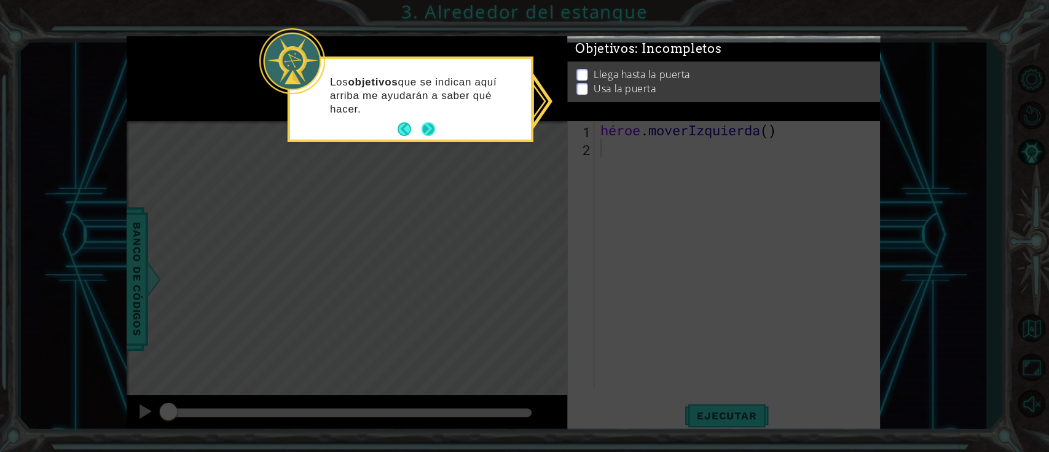
click at [436, 129] on button "Próximo" at bounding box center [428, 129] width 15 height 15
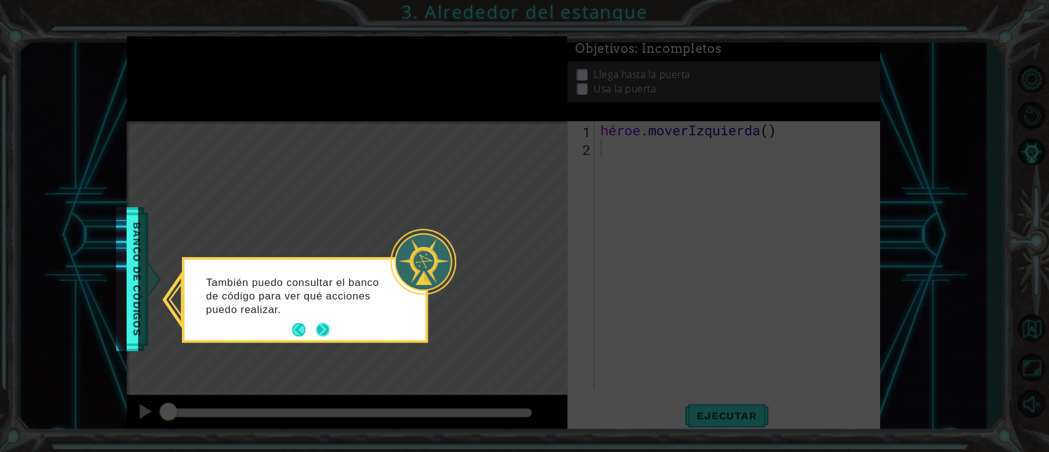
click at [324, 331] on button "Próximo" at bounding box center [323, 330] width 14 height 14
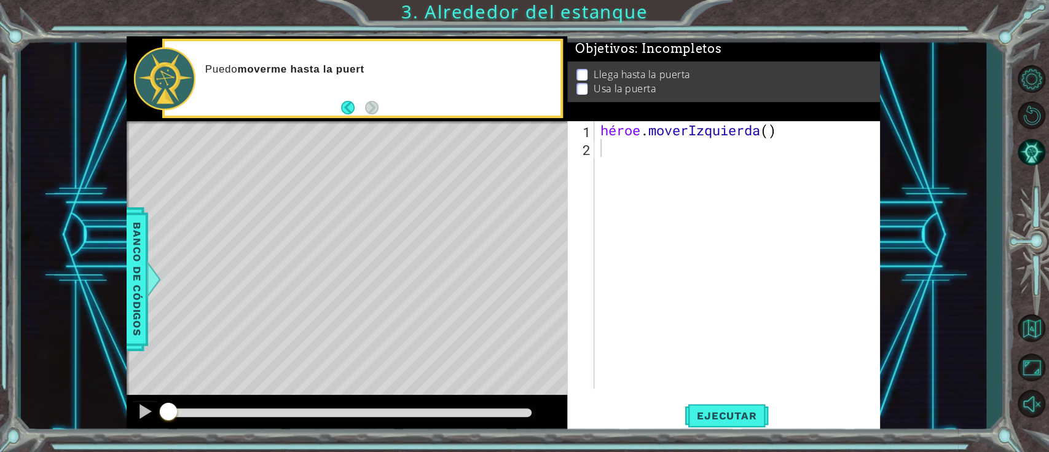
click at [125, 311] on div "1 [DEMOGRAPHIC_DATA] XXXXXXXXXXXXXXXXXXXXXXXXXXXXXXXXXXXXXXXXXXXXXXXXXXXXXXXXXX…" at bounding box center [503, 235] width 965 height 398
click at [134, 310] on font "Banco de códigos" at bounding box center [136, 279] width 12 height 114
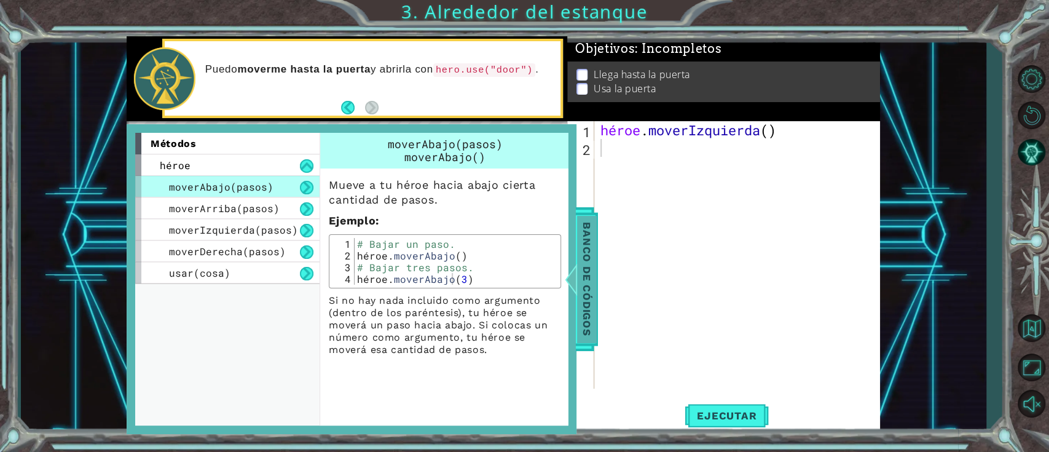
click at [581, 290] on font "Banco de códigos" at bounding box center [587, 279] width 12 height 114
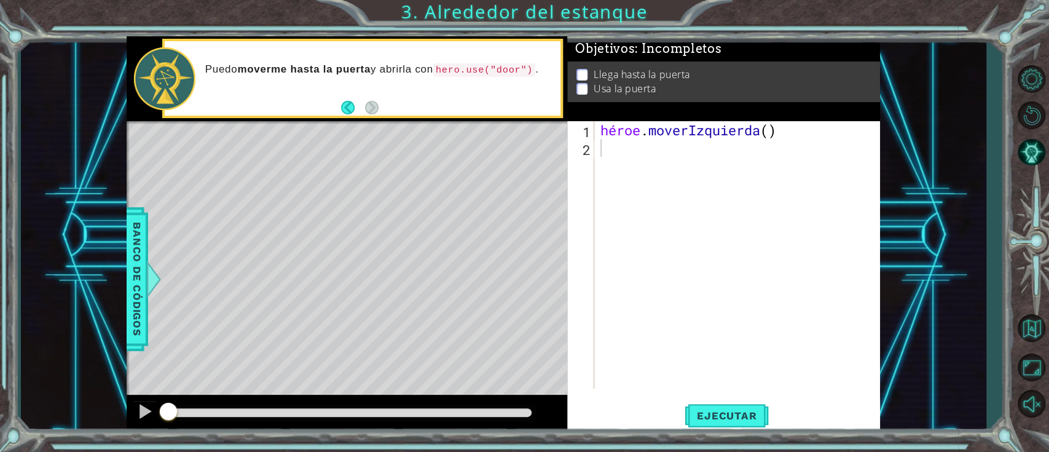
click at [612, 155] on div "héroe . moverIzquierda ( )" at bounding box center [740, 272] width 285 height 303
click at [608, 150] on div "hero . moveLeft ( ) hro . use" at bounding box center [740, 272] width 285 height 303
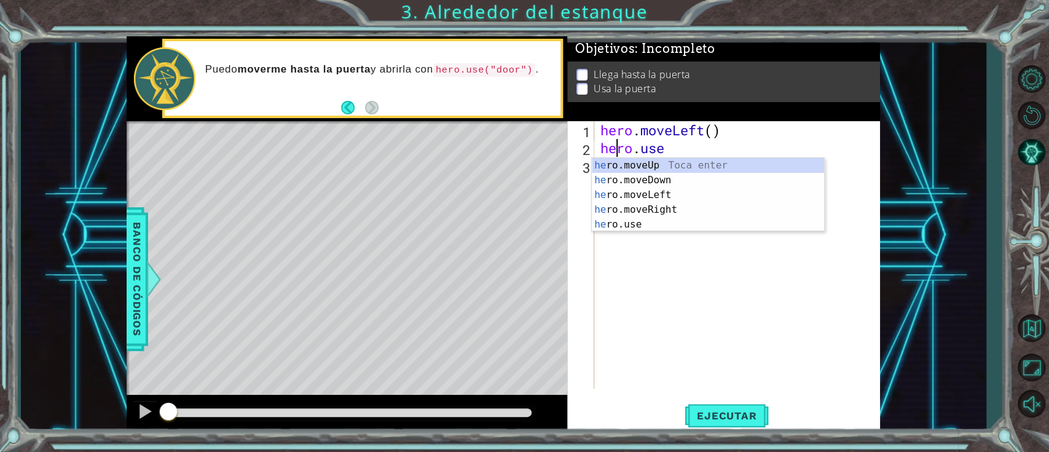
scroll to position [0, 1]
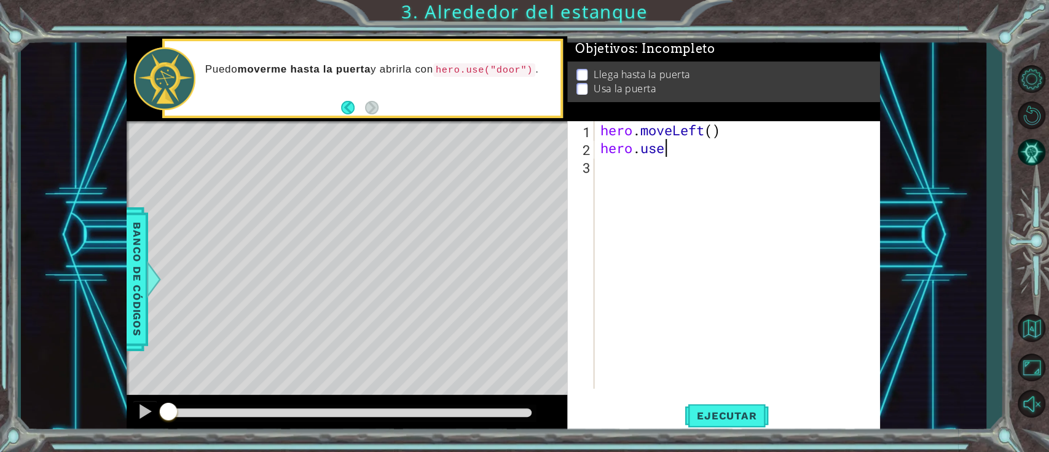
click at [679, 148] on div "hero . moveLeft ( ) hero . use" at bounding box center [740, 272] width 285 height 303
click at [724, 338] on span "Ejecutar" at bounding box center [726, 415] width 84 height 12
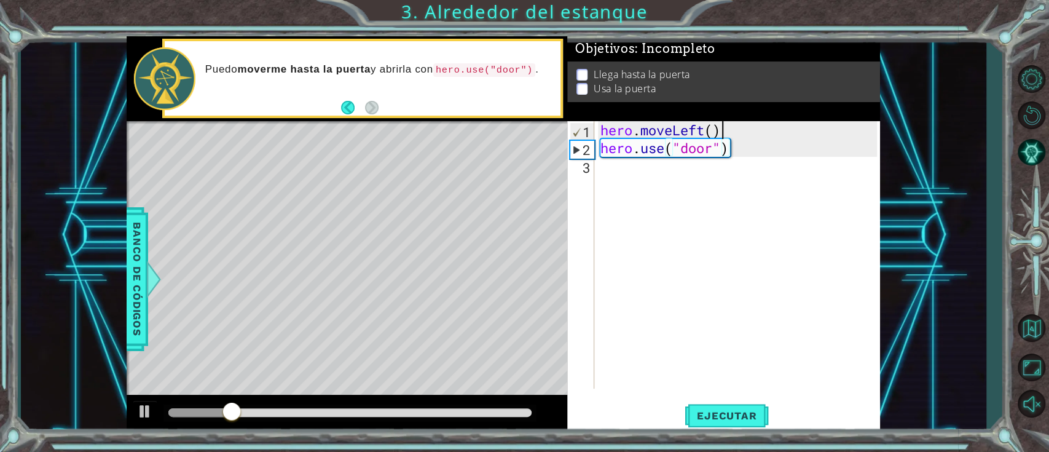
click at [723, 133] on div "hero . moveLeft ( ) hero . use ( "door" )" at bounding box center [740, 272] width 285 height 303
type textarea "hero.moveLeft()"
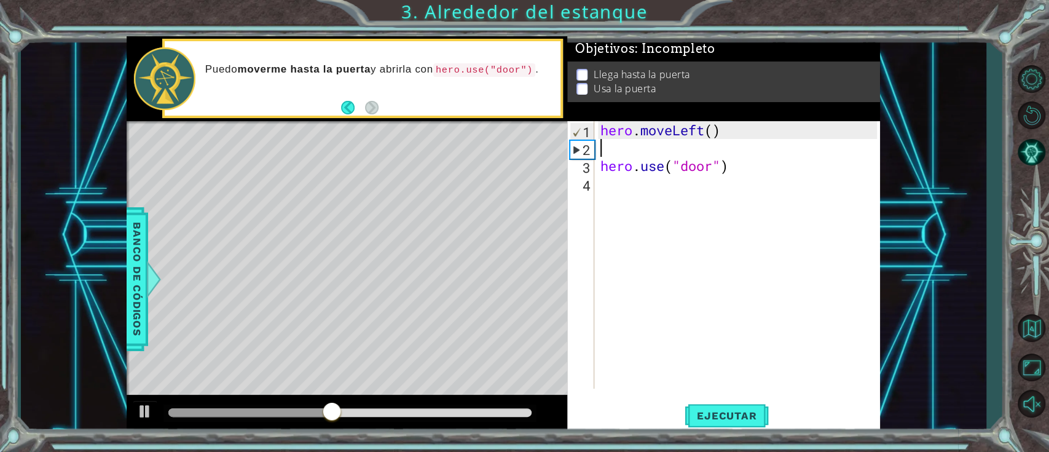
type textarea "h"
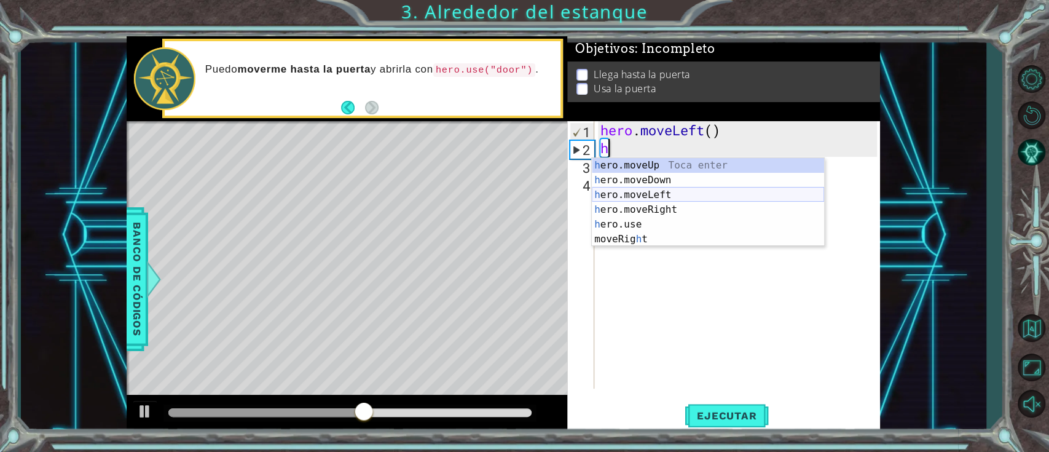
click at [698, 194] on div "h ero.moveUp Toca enter h ero.moveDown Toca enter h ero.moveLeft Toca enter h e…" at bounding box center [708, 217] width 232 height 118
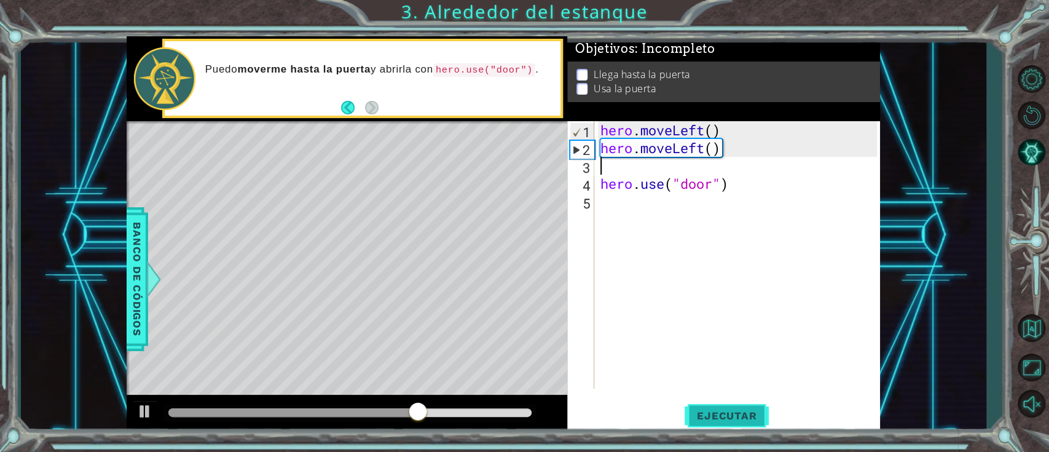
click at [732, 338] on span "Ejecutar" at bounding box center [726, 415] width 84 height 12
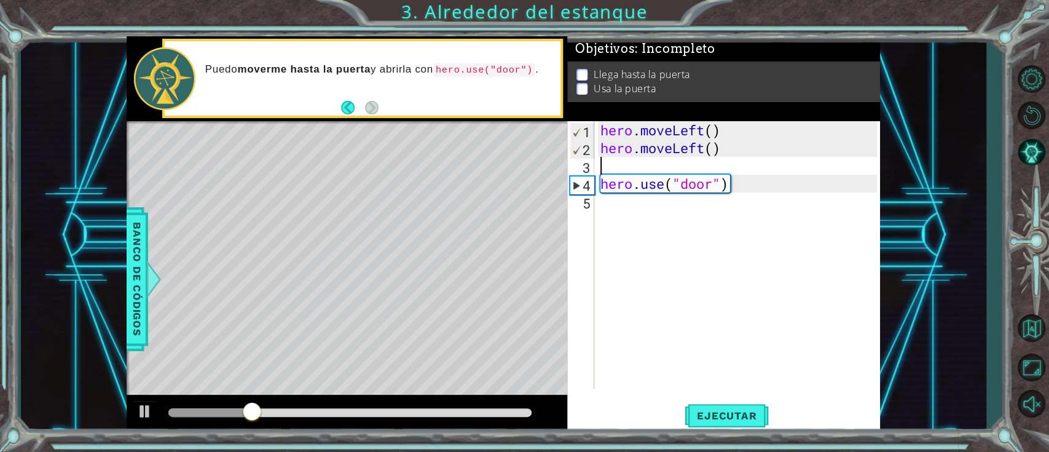
click at [659, 165] on div "hero . moveLeft ( ) hero . moveLeft ( ) hero . use ( "door" )" at bounding box center [740, 272] width 285 height 303
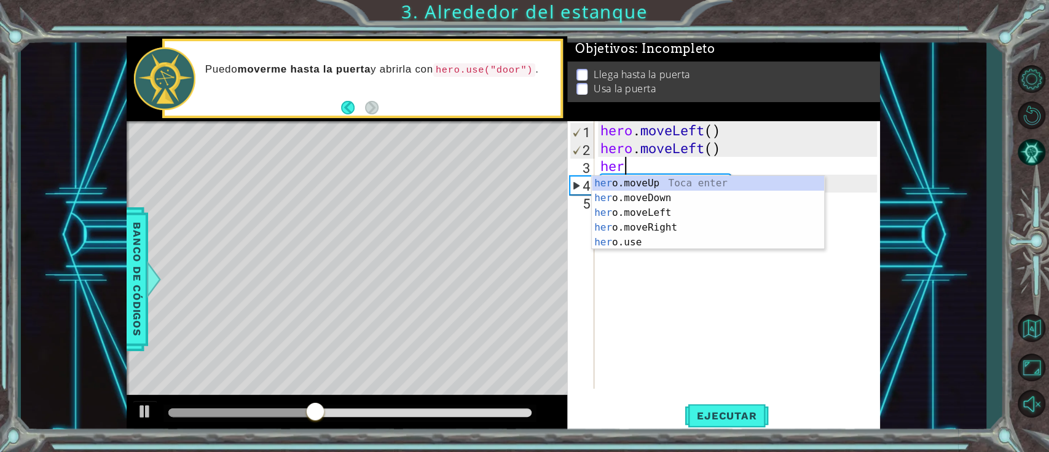
type textarea "he"
click at [652, 185] on div "he ro.moveUp Toca enter he ro.moveDown Toca enter he ro.moveLeft Toca enter he …" at bounding box center [708, 227] width 232 height 103
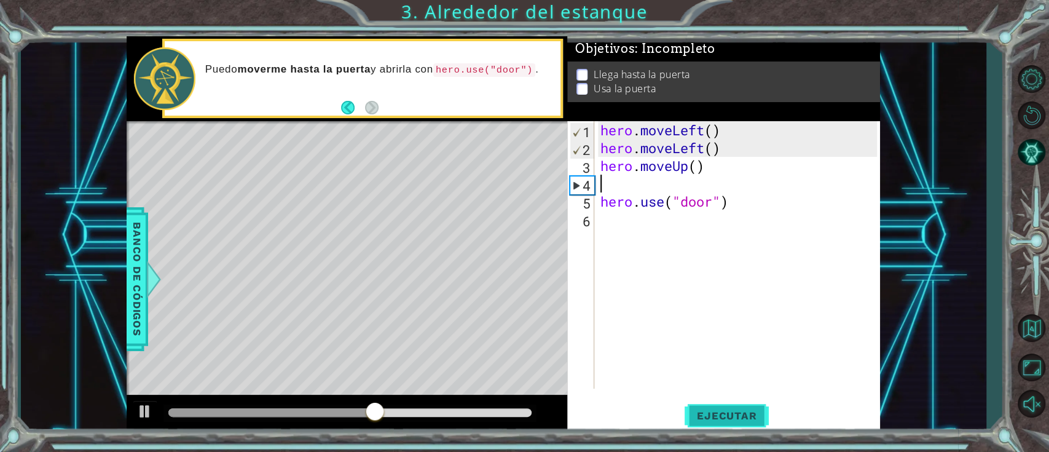
click at [698, 338] on span "Ejecutar" at bounding box center [726, 415] width 84 height 12
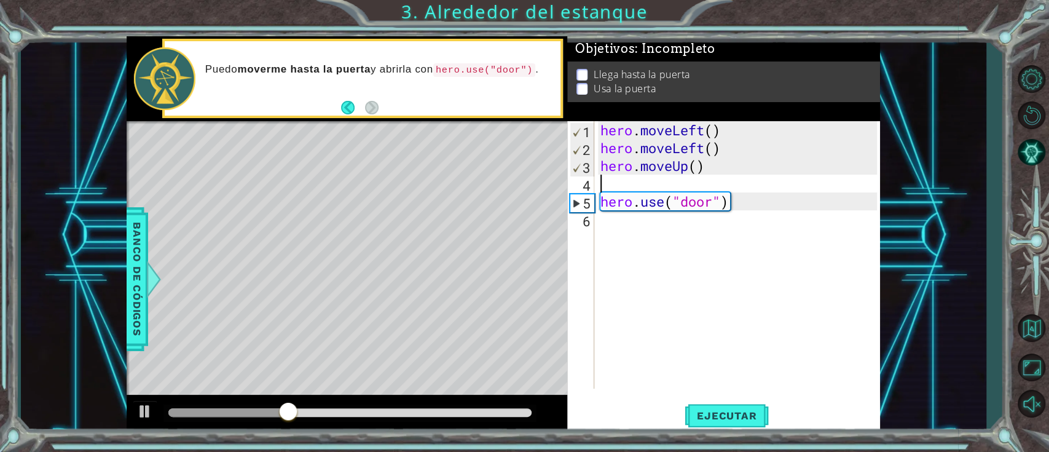
type textarea "h"
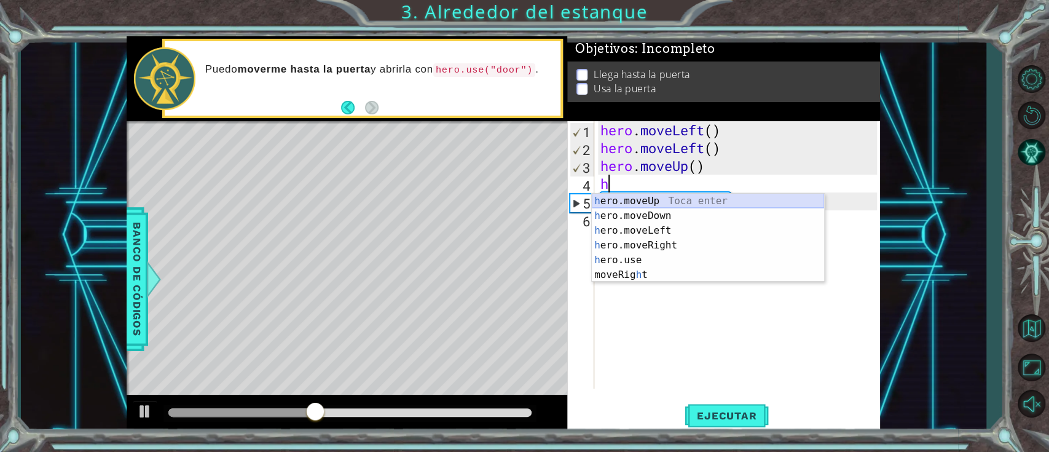
click at [679, 197] on div "h ero.moveUp Toca enter h ero.moveDown Toca enter h ero.moveLeft Toca enter h e…" at bounding box center [708, 253] width 232 height 118
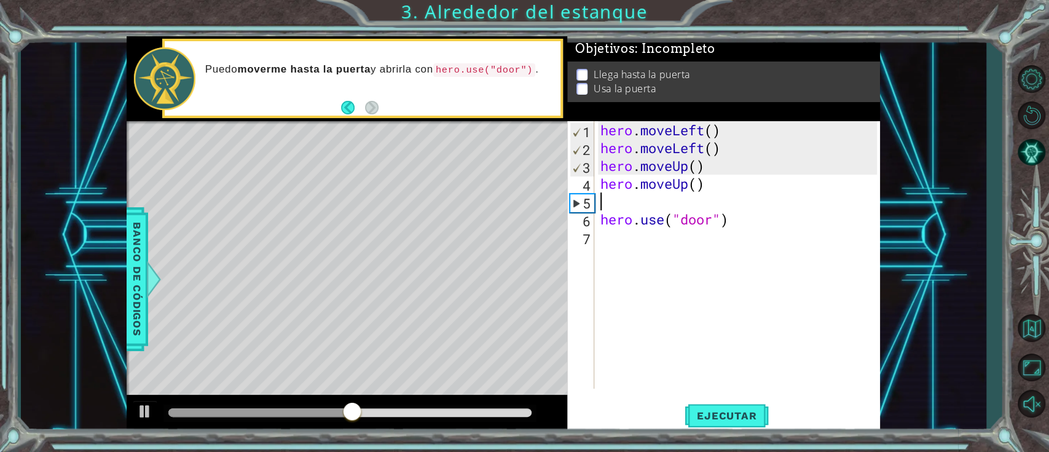
type textarea "h"
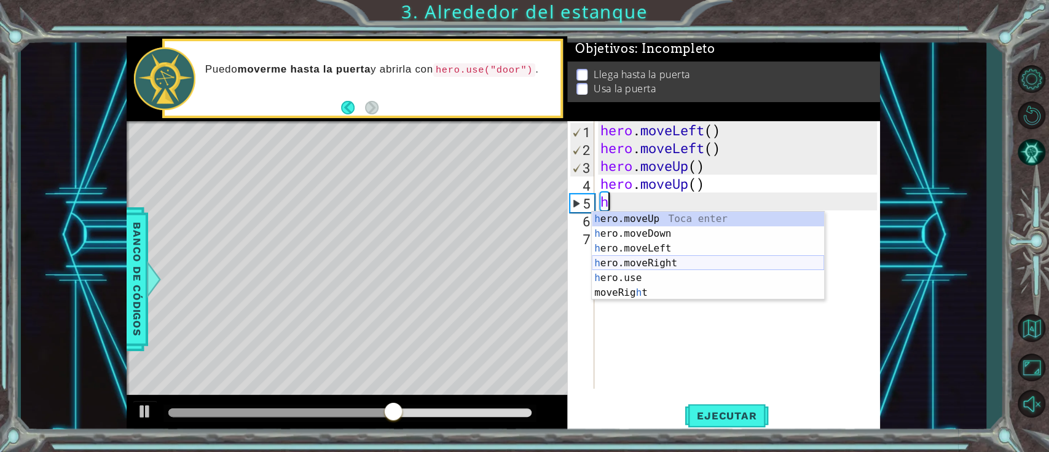
click at [680, 257] on div "h ero.moveUp Toca enter h ero.moveDown Toca enter h ero.moveLeft Toca enter h e…" at bounding box center [708, 270] width 232 height 118
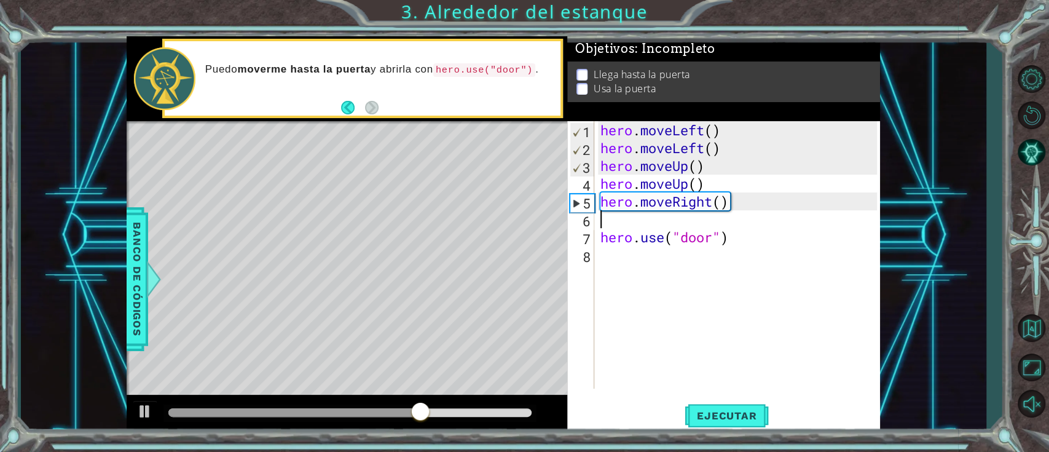
type textarea "h"
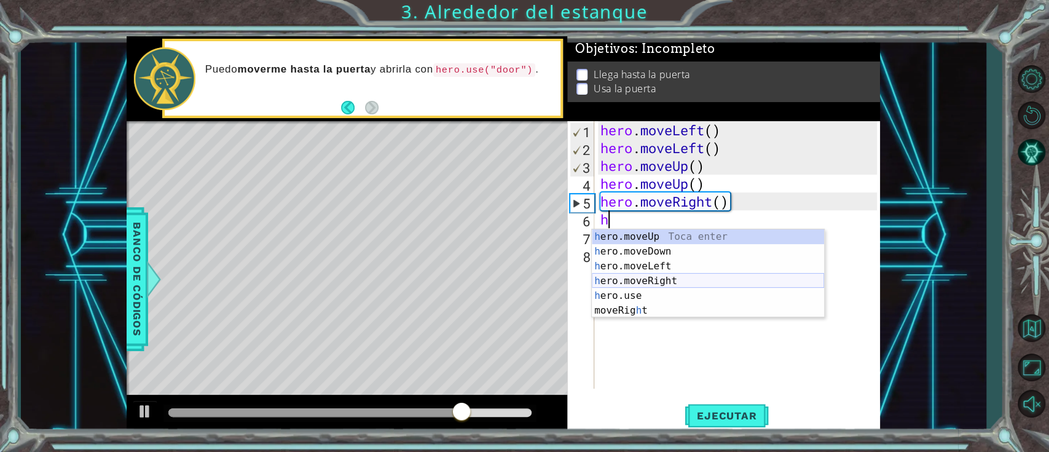
click at [659, 276] on div "h ero.moveUp Toca enter h ero.moveDown Toca enter h ero.moveLeft Toca enter h e…" at bounding box center [708, 288] width 232 height 118
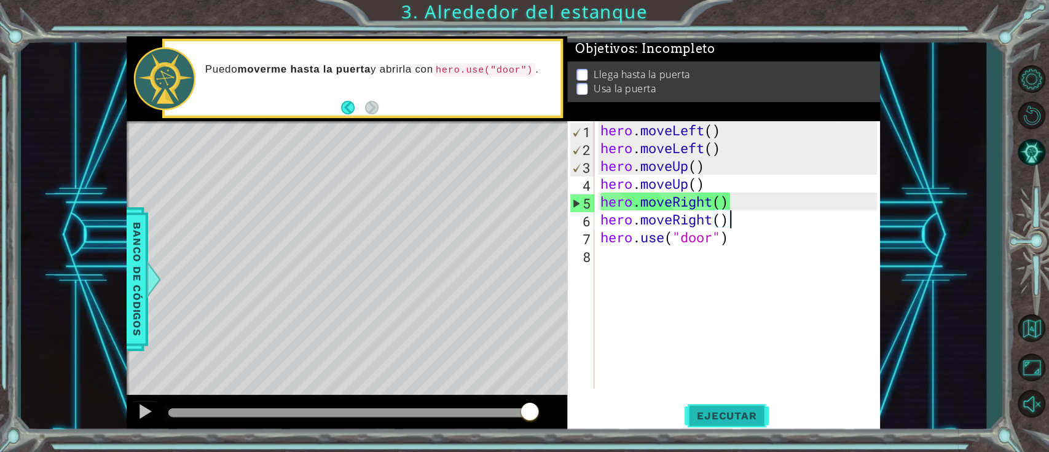
type textarea "hero.moveRight()"
click at [705, 338] on span "Ejecutar" at bounding box center [726, 415] width 84 height 12
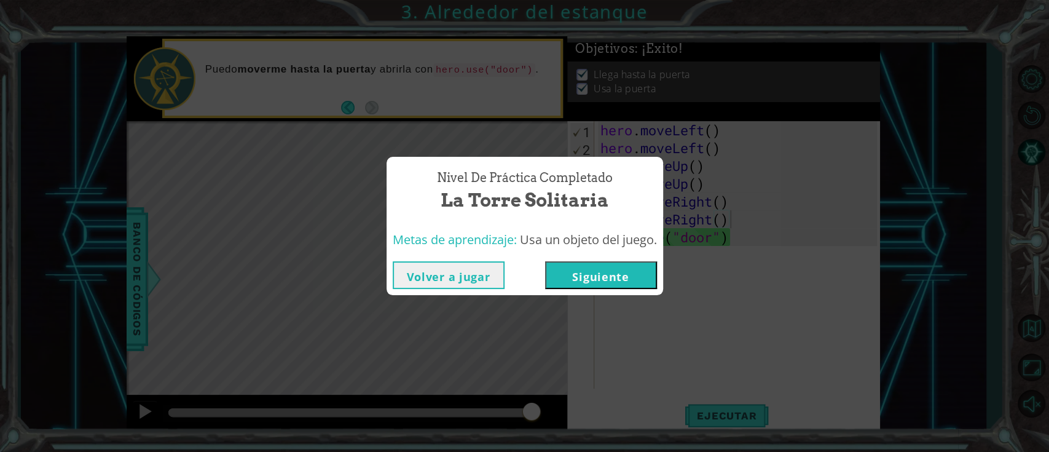
click at [646, 277] on button "Siguiente" at bounding box center [601, 275] width 112 height 28
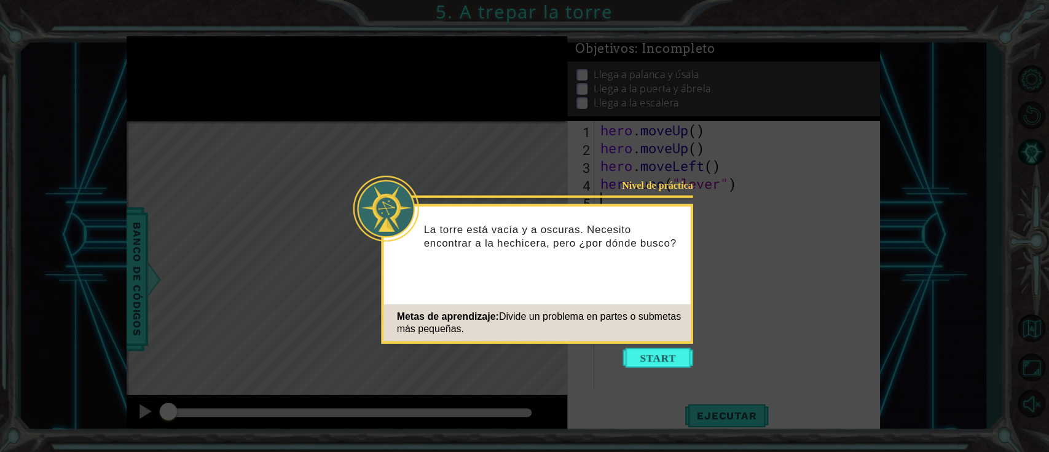
click at [655, 338] on button "Start" at bounding box center [658, 358] width 70 height 20
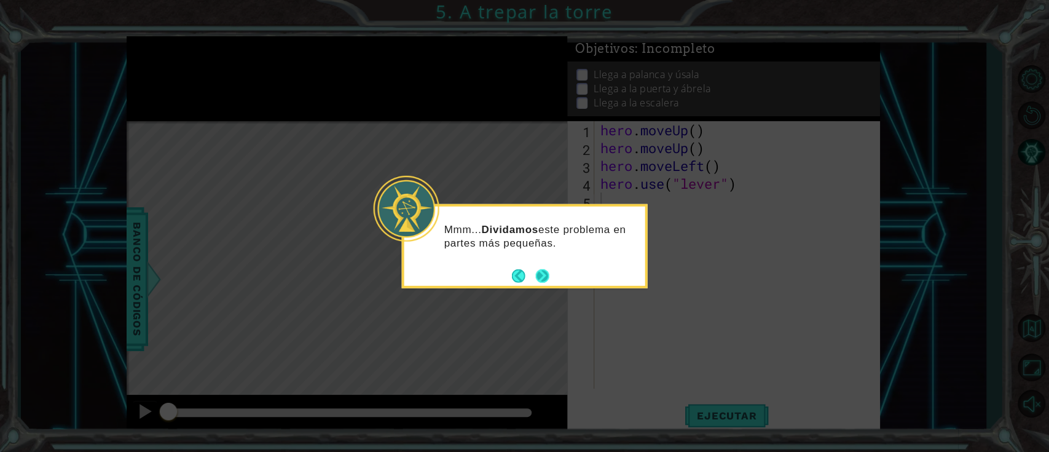
click at [536, 272] on button "Next" at bounding box center [542, 276] width 14 height 14
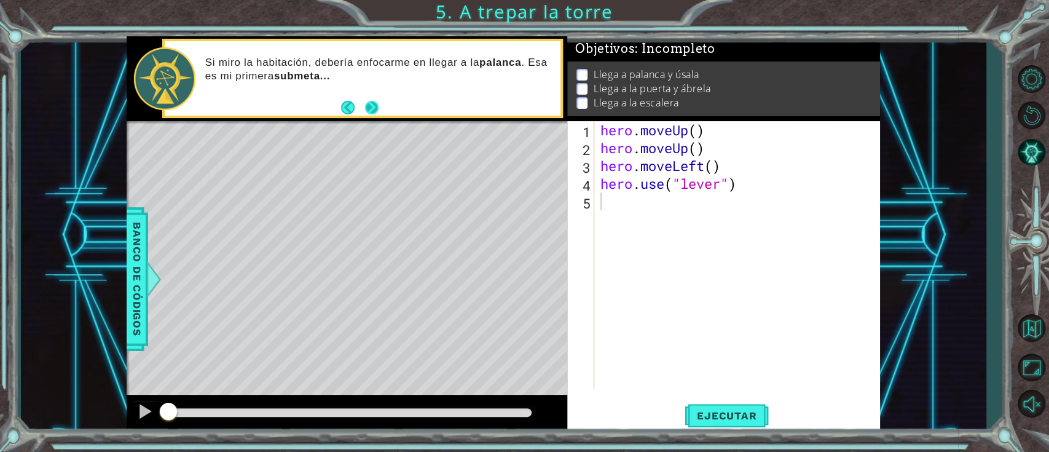
click at [366, 111] on button "Next" at bounding box center [372, 108] width 14 height 14
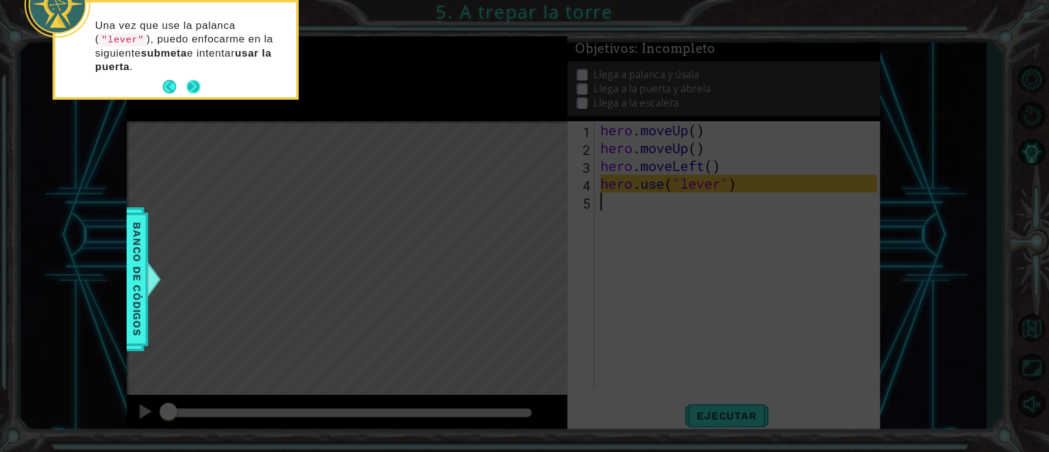
click at [194, 80] on button "Next" at bounding box center [194, 87] width 14 height 14
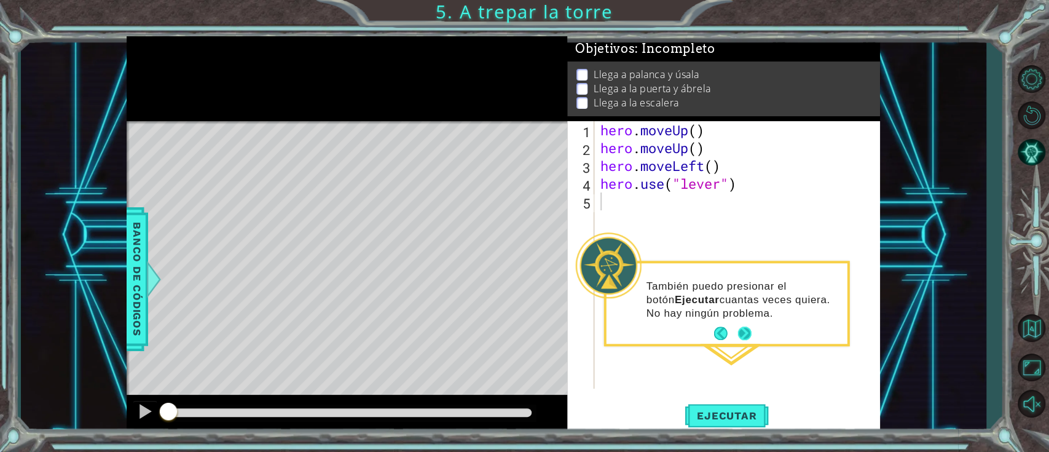
click at [738, 328] on button "Next" at bounding box center [745, 334] width 14 height 14
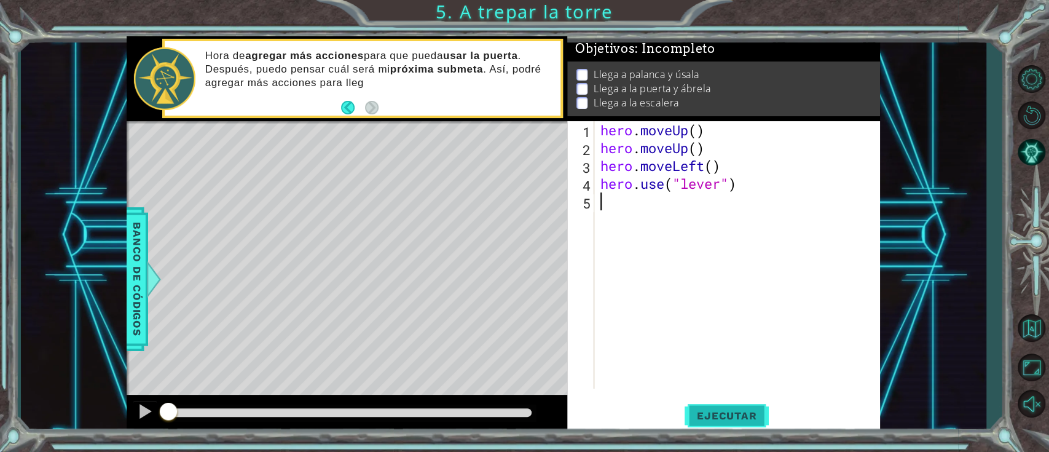
click at [735, 338] on span "Ejecutar" at bounding box center [726, 415] width 84 height 12
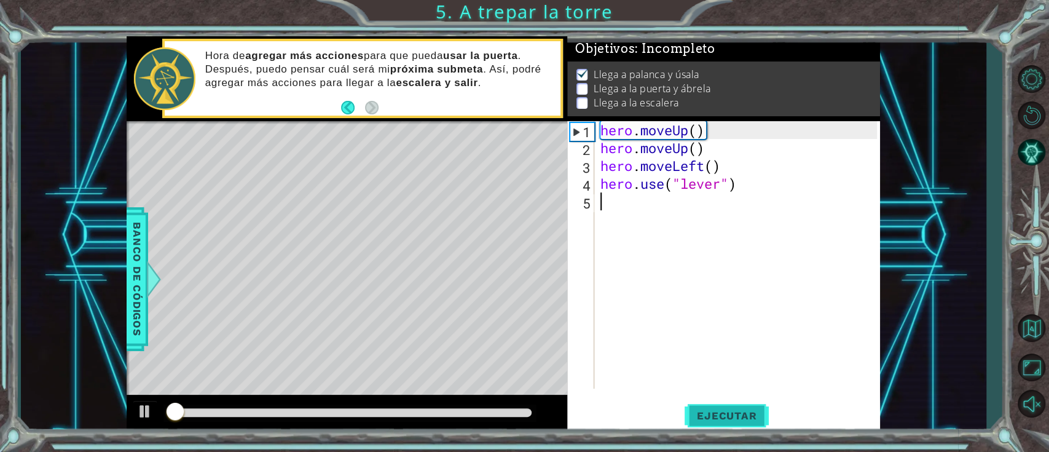
scroll to position [8, 0]
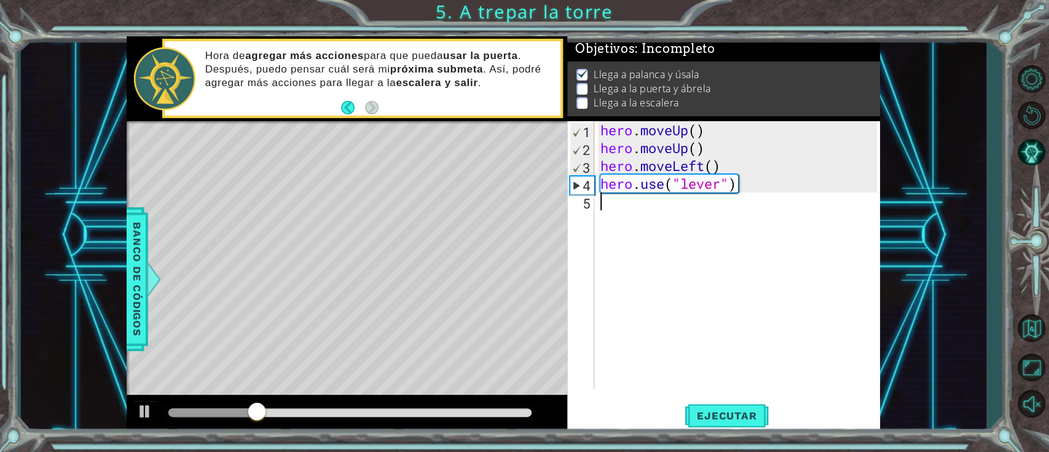
type textarea "h"
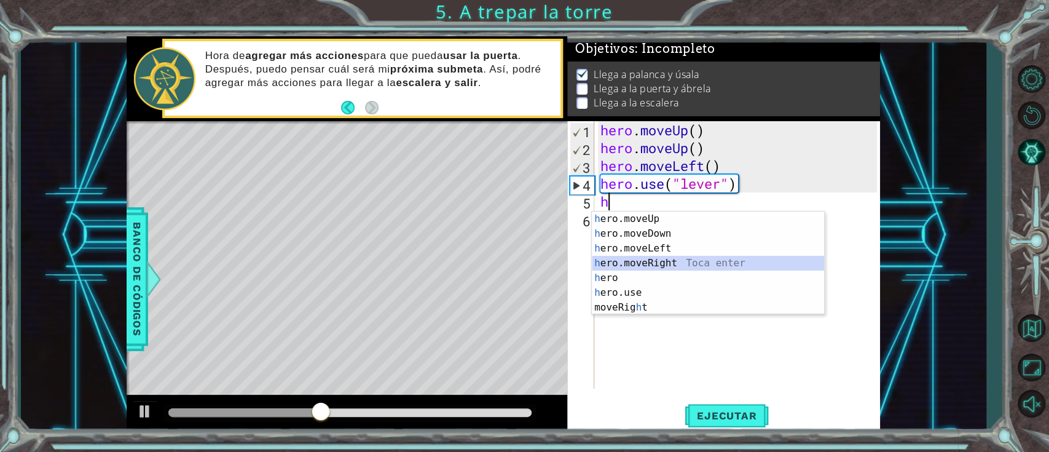
click at [678, 260] on div "h ero.moveUp Toca enter h ero.moveDown Toca enter h ero.moveLeft Toca enter h e…" at bounding box center [708, 277] width 232 height 133
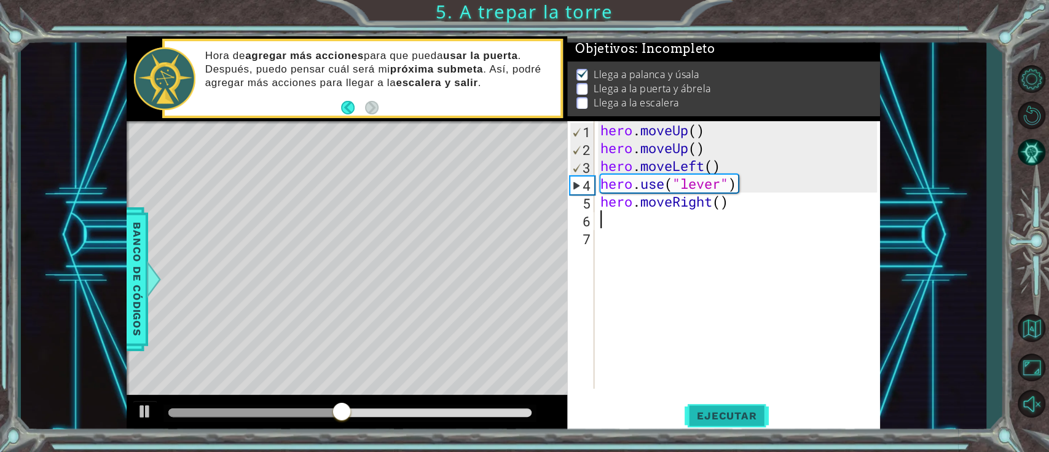
click at [717, 338] on span "Ejecutar" at bounding box center [726, 415] width 84 height 12
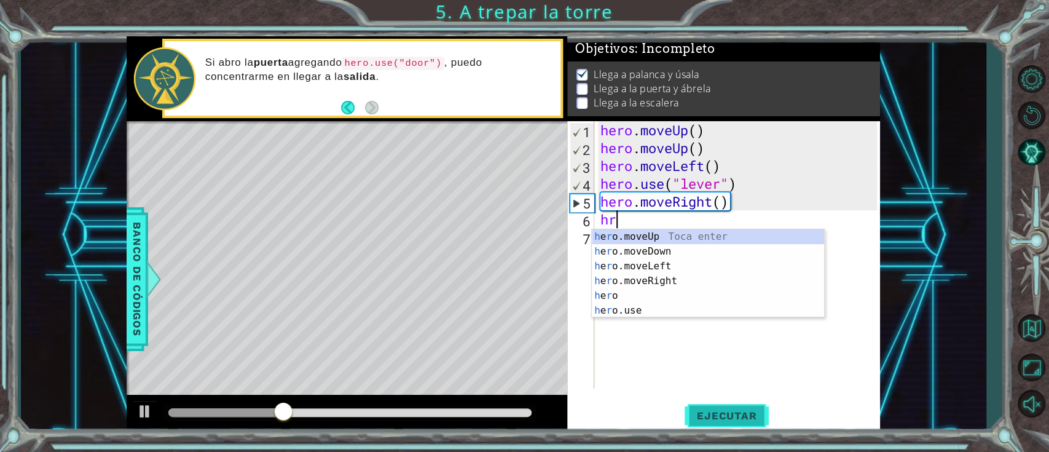
type textarea "h"
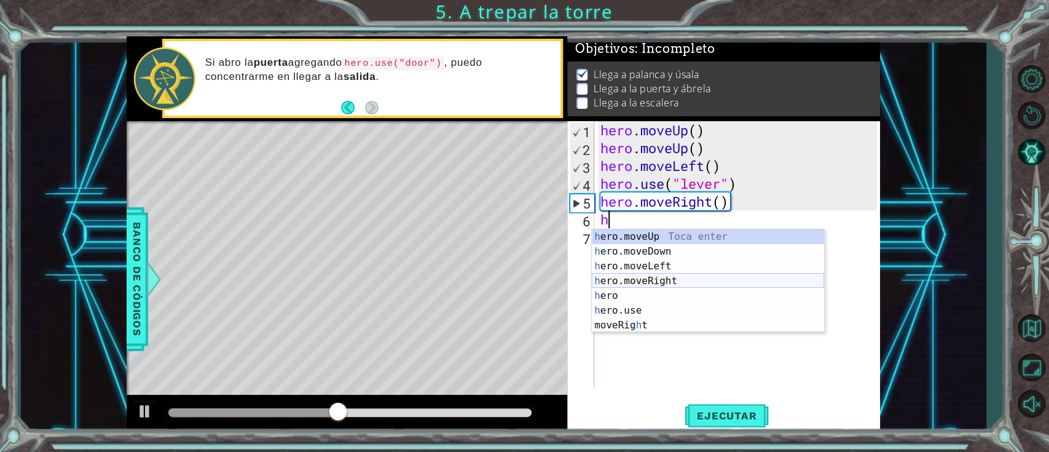
click at [665, 276] on div "h ero.moveUp Toca enter h ero.moveDown Toca enter h ero.moveLeft Toca enter h e…" at bounding box center [708, 295] width 232 height 133
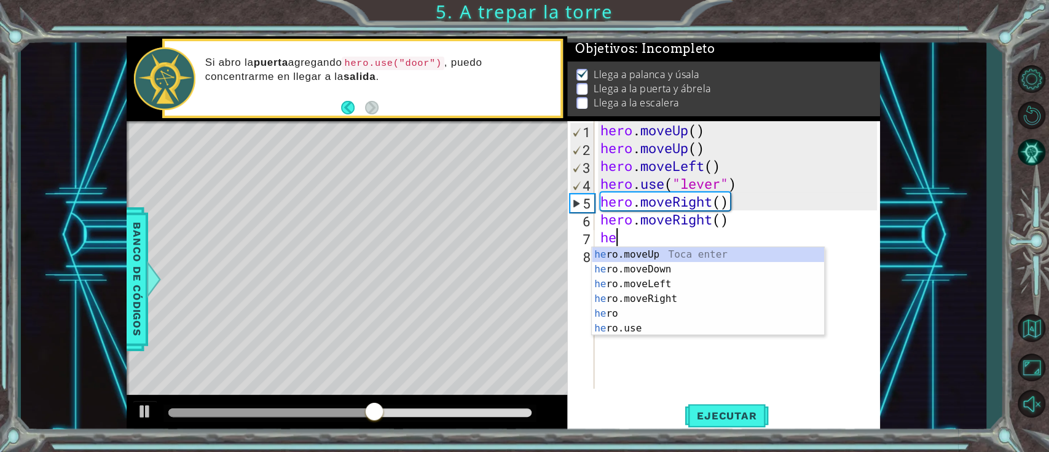
type textarea "hero"
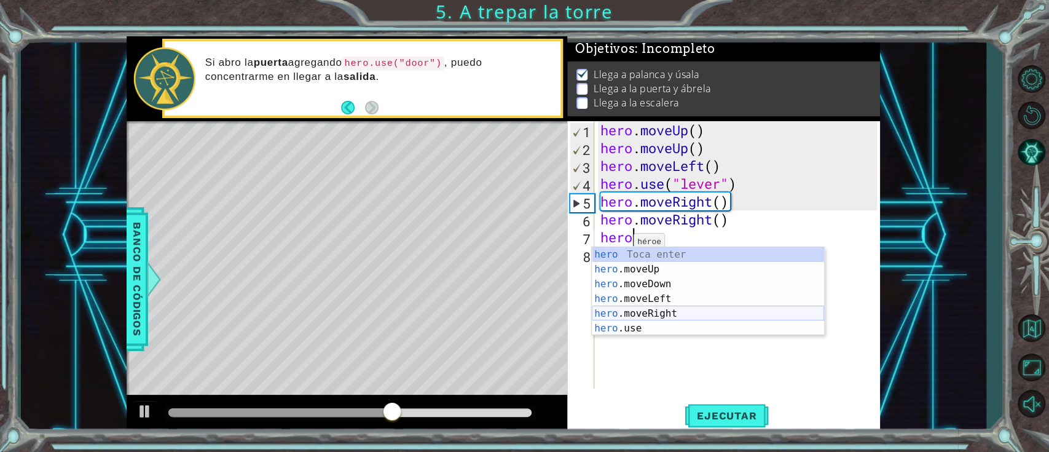
click at [608, 313] on div "hero Toca enter hero .moveUp Toca enter hero .moveDown Toca enter hero .moveLef…" at bounding box center [708, 306] width 232 height 118
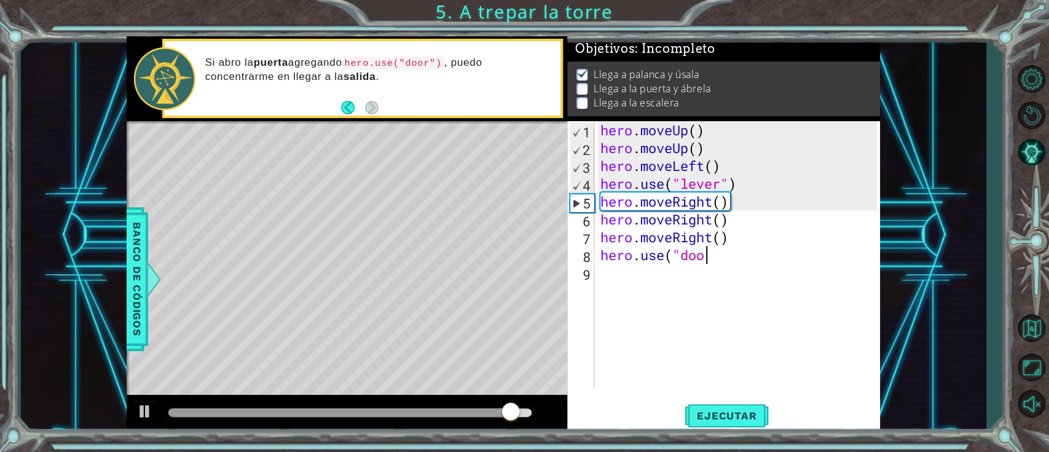
scroll to position [0, 4]
type textarea "hero.use("door")"
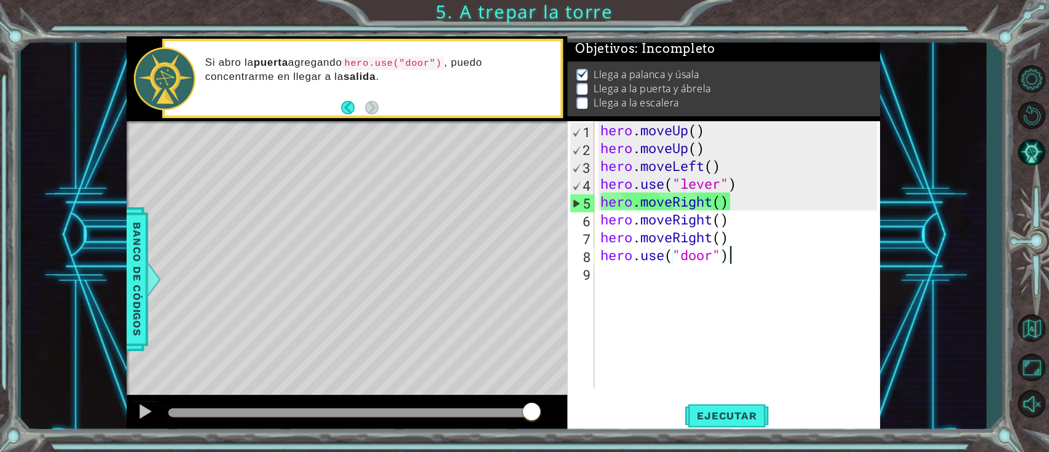
click at [629, 283] on div "hero . moveUp ( ) hero . moveUp ( ) hero . moveLeft ( ) hero . use ( "lever" ) …" at bounding box center [740, 272] width 285 height 303
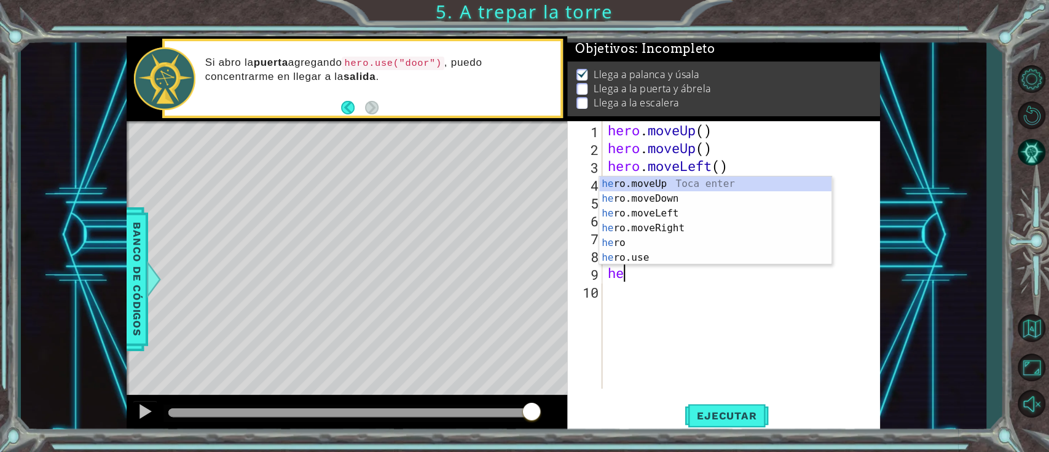
scroll to position [0, 0]
type textarea "hero"
click at [659, 200] on div "hero Toca enter hero .moveUp Toca enter hero .moveDown Toca enter hero .moveLef…" at bounding box center [715, 235] width 232 height 118
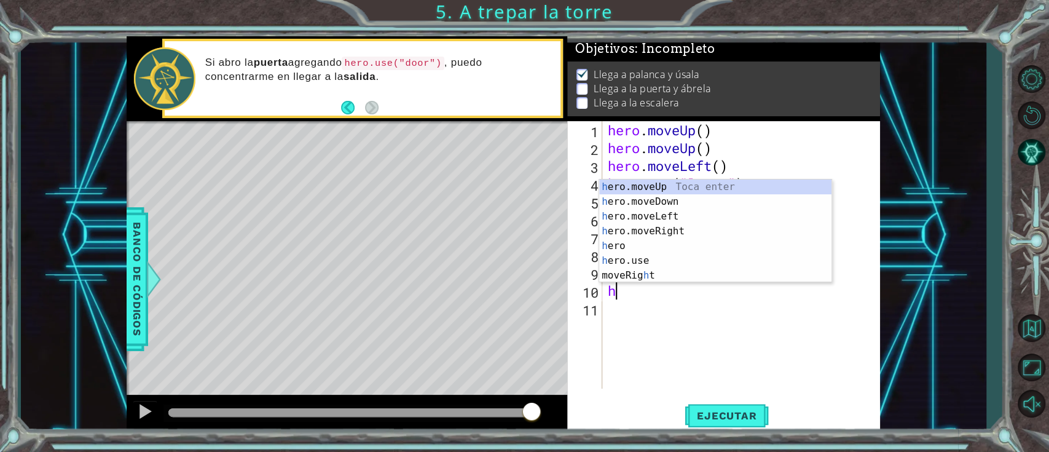
type textarea "he"
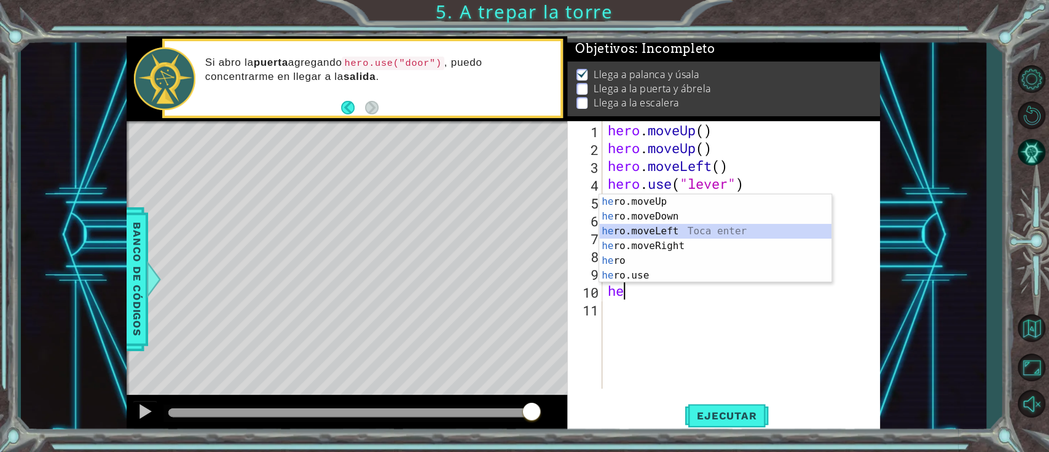
click at [659, 237] on div "he ro.moveUp Toca enter he ro.moveDown Toca enter he ro.moveLeft Toca enter he …" at bounding box center [715, 253] width 232 height 118
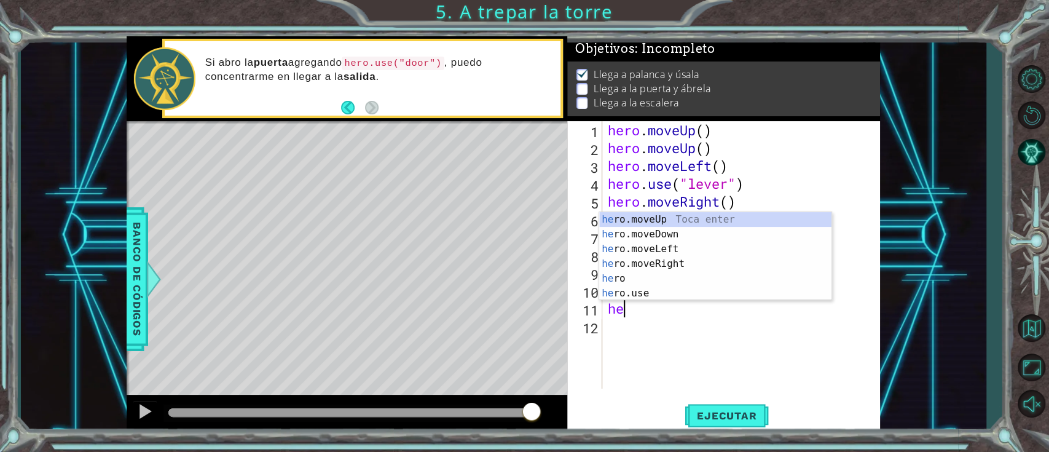
type textarea "her"
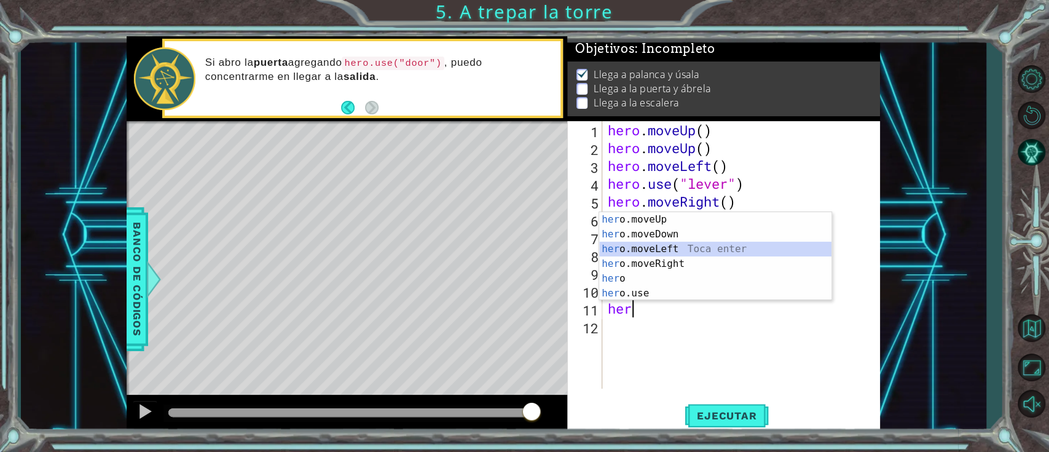
click at [661, 254] on div "her o.moveUp Toca enter her o.moveDown Toca enter her o.moveLeft [PERSON_NAME] …" at bounding box center [715, 271] width 232 height 118
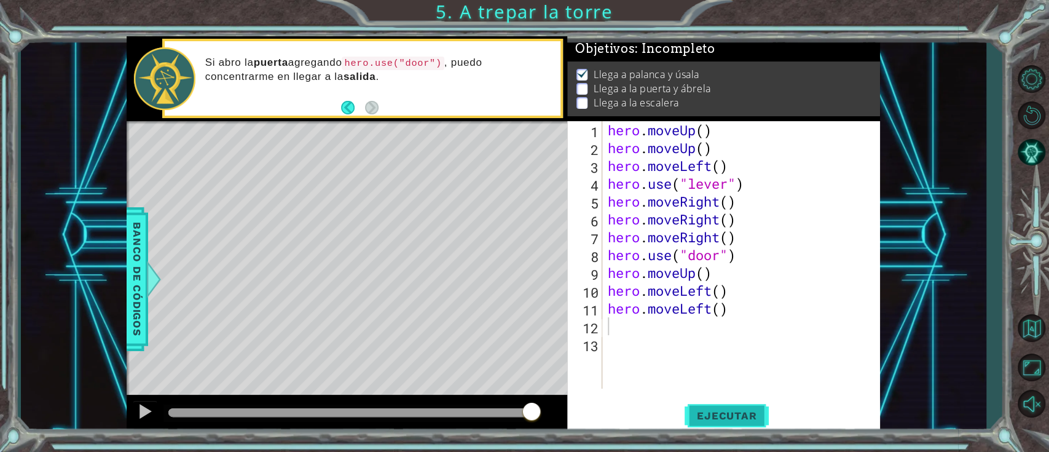
click at [719, 338] on span "Ejecutar" at bounding box center [726, 415] width 84 height 12
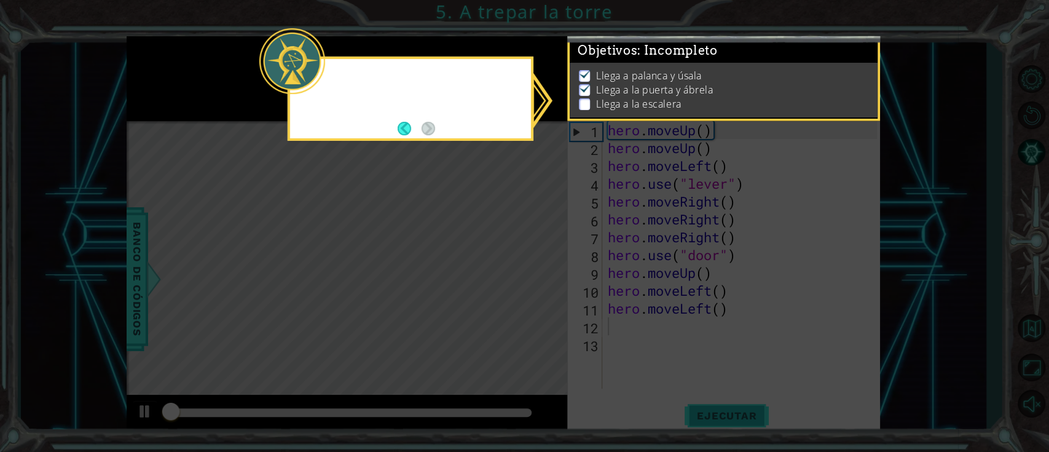
scroll to position [8, 0]
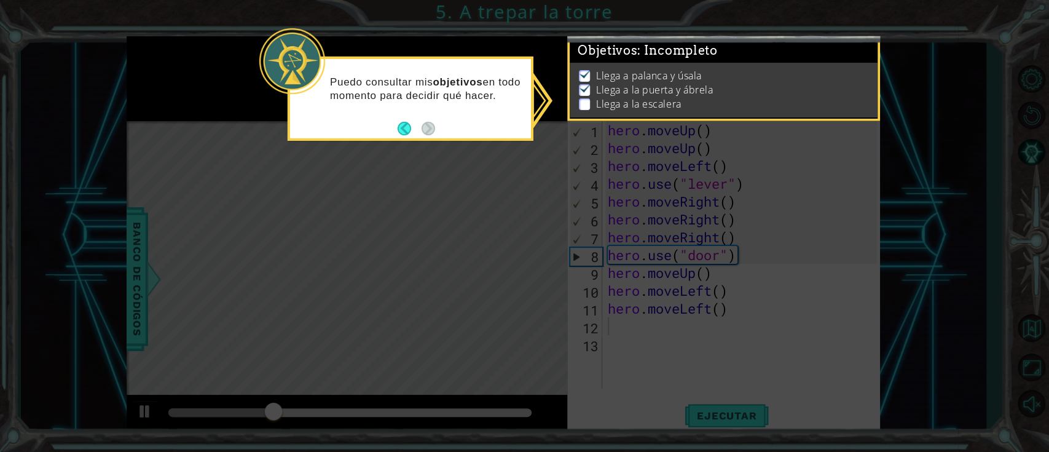
click at [534, 128] on icon at bounding box center [524, 226] width 1049 height 452
click at [536, 116] on icon at bounding box center [524, 226] width 1049 height 452
click at [628, 327] on icon at bounding box center [524, 226] width 1049 height 452
click at [589, 98] on p at bounding box center [584, 104] width 11 height 12
click at [583, 98] on p at bounding box center [584, 104] width 11 height 12
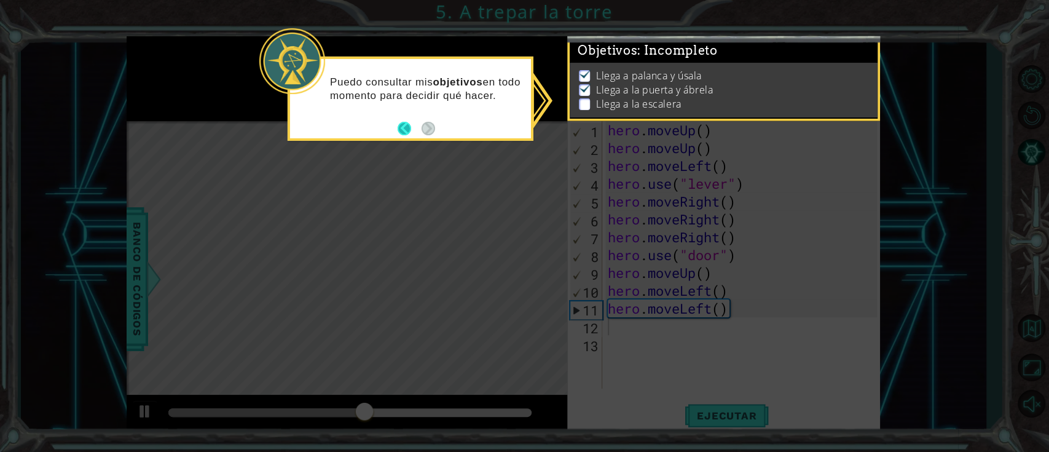
click at [398, 132] on button "Back" at bounding box center [410, 129] width 24 height 14
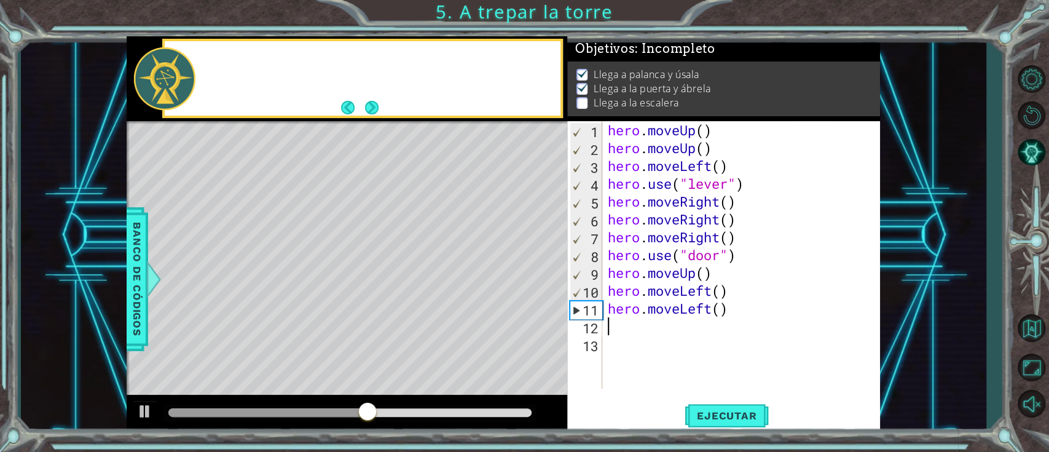
scroll to position [6, 0]
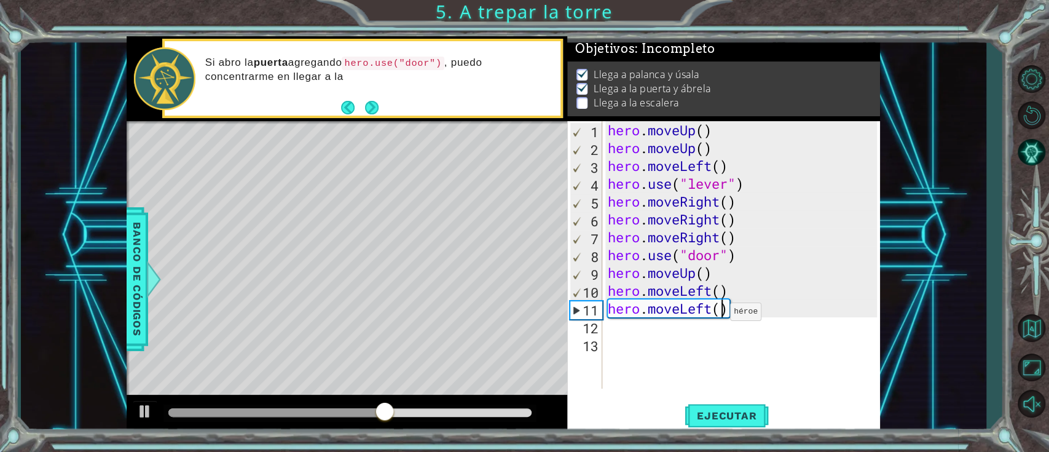
click at [719, 314] on div "hero . moveUp ( ) hero . moveUp ( ) hero . moveLeft ( ) hero . use ( "lever" ) …" at bounding box center [744, 272] width 278 height 303
drag, startPoint x: 729, startPoint y: 313, endPoint x: 613, endPoint y: 315, distance: 116.2
click at [613, 315] on div "hero . moveUp ( ) hero . moveUp ( ) hero . moveLeft ( ) hero . use ( "lever" ) …" at bounding box center [744, 272] width 278 height 303
type textarea "h"
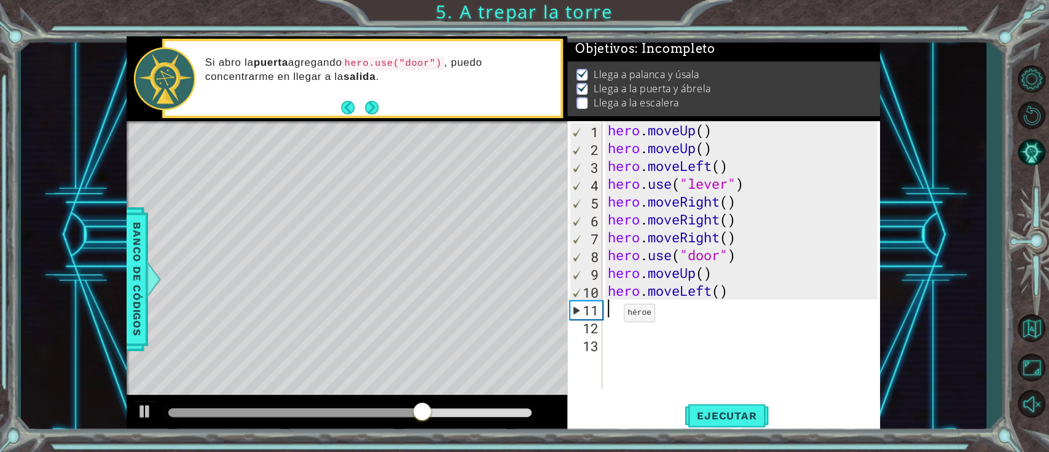
type textarea "h"
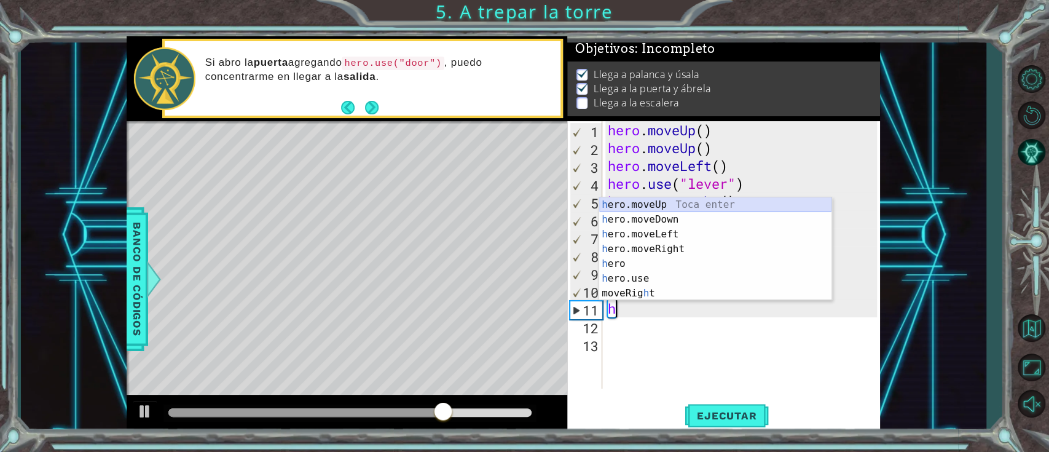
click at [653, 209] on div "h ero.moveUp Toca enter h ero.moveDown Toca enter h ero.moveLeft Toca enter h e…" at bounding box center [715, 263] width 232 height 133
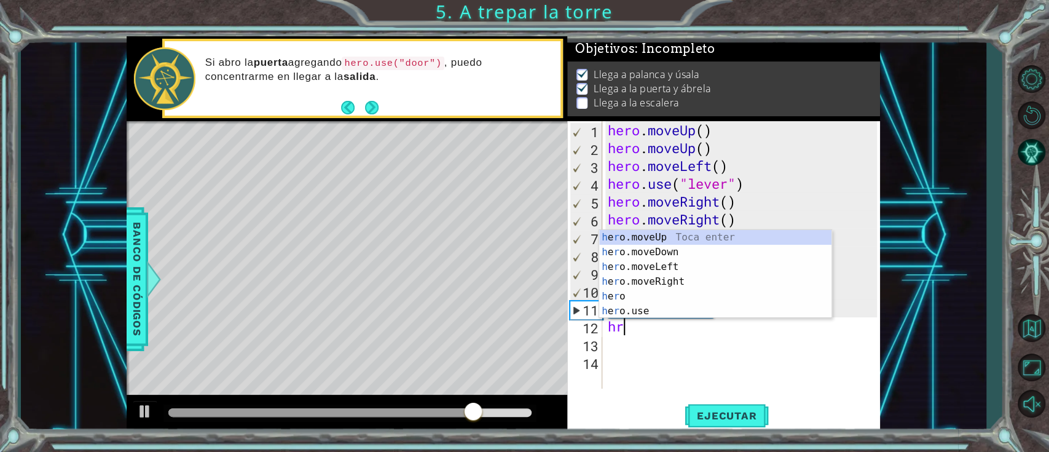
type textarea "hro"
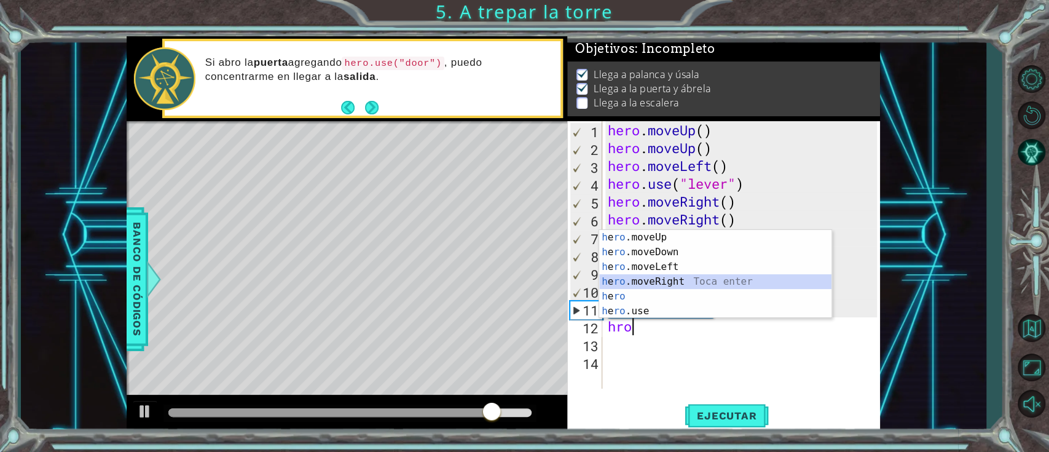
click at [650, 282] on div "h e ro .moveUp Toca enter h e ro .moveDown Toca enter h e ro .moveLeft Toca ent…" at bounding box center [715, 289] width 232 height 118
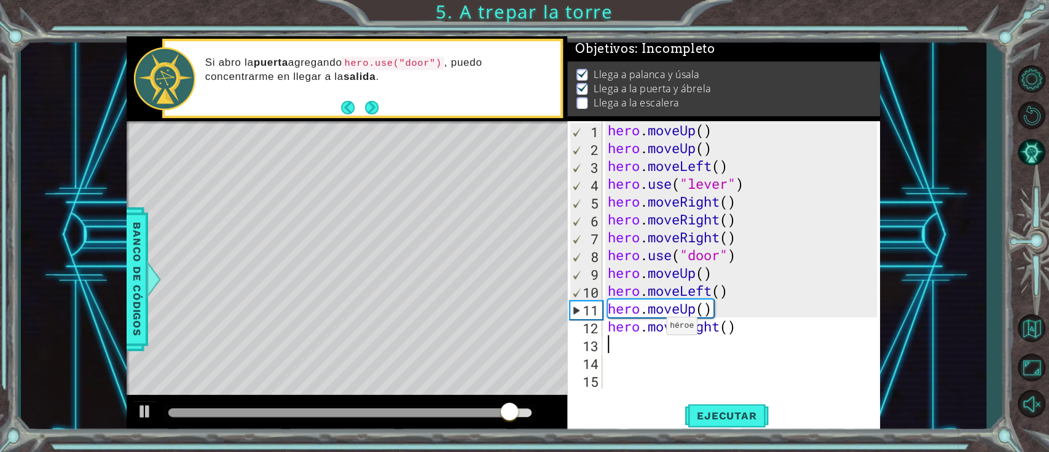
click at [654, 328] on div "hero . moveUp ( ) hero . moveUp ( ) hero . moveLeft ( ) hero . use ( "lever" ) …" at bounding box center [744, 272] width 278 height 303
drag, startPoint x: 718, startPoint y: 329, endPoint x: 681, endPoint y: 331, distance: 37.5
click at [681, 331] on div "hero . moveUp ( ) hero . moveUp ( ) hero . moveLeft ( ) hero . use ( "lever" ) …" at bounding box center [744, 272] width 278 height 303
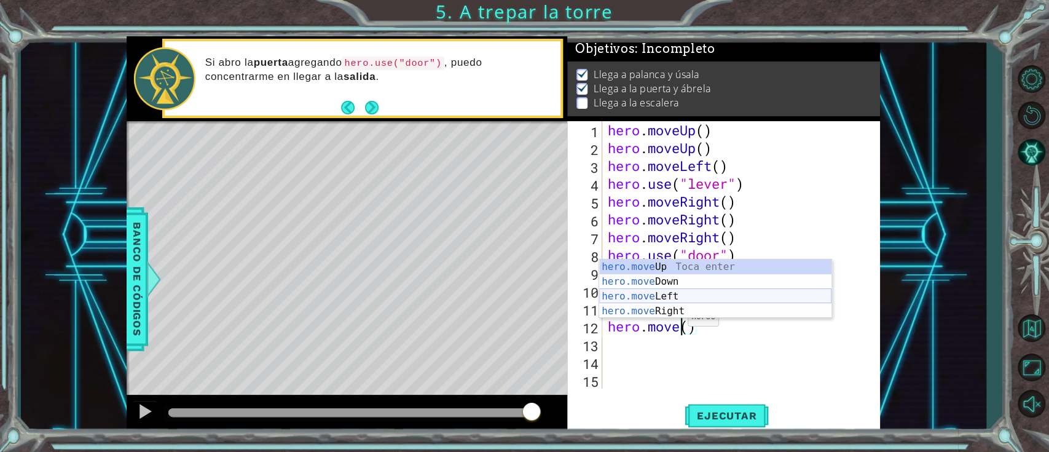
click at [688, 297] on div "hero.move Up Toca enter hero.move Down Toca enter hero.move Left Toca enter her…" at bounding box center [715, 303] width 232 height 88
type textarea "hero.moveLeft"
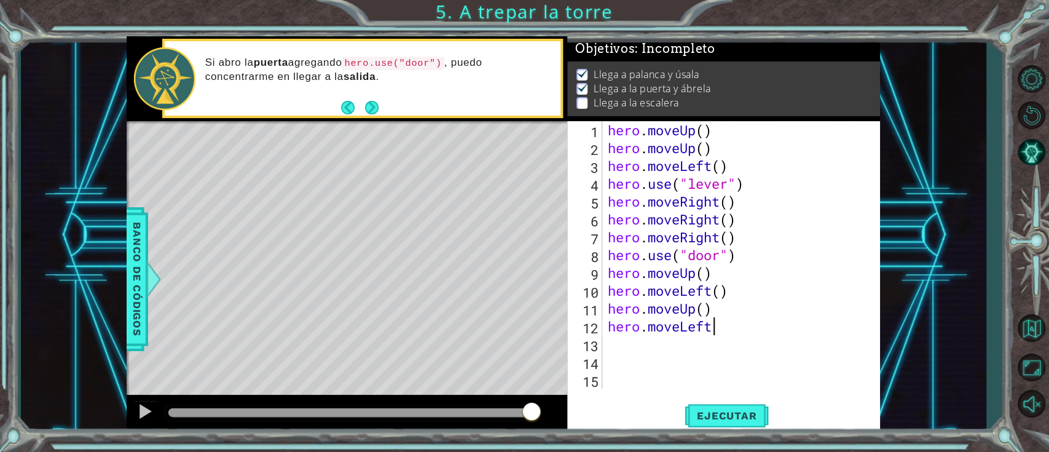
click at [656, 338] on div "hero . moveUp ( ) hero . moveUp ( ) hero . moveLeft ( ) hero . use ( "lever" ) …" at bounding box center [744, 272] width 278 height 303
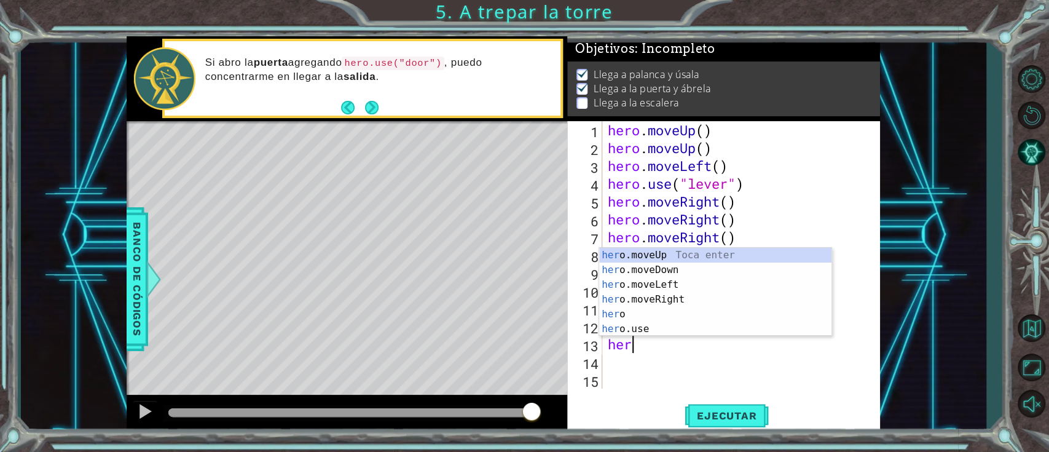
scroll to position [0, 1]
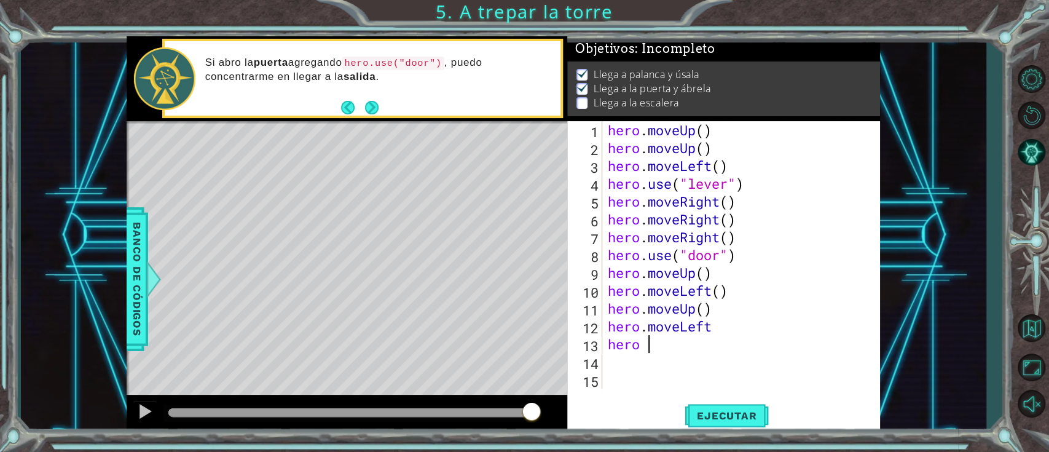
type textarea "hero"
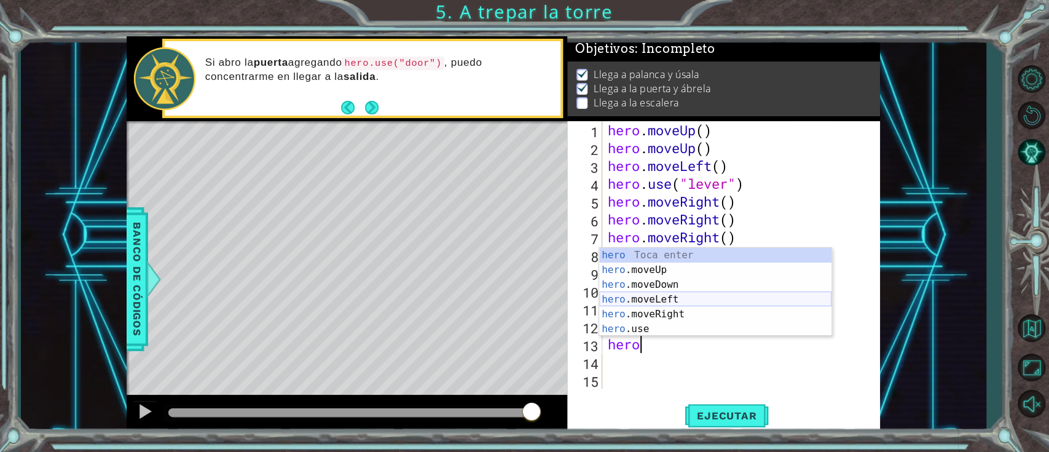
click at [655, 300] on div "hero Toca enter hero .moveUp Toca enter hero .moveDown Toca enter hero .moveLef…" at bounding box center [715, 307] width 232 height 118
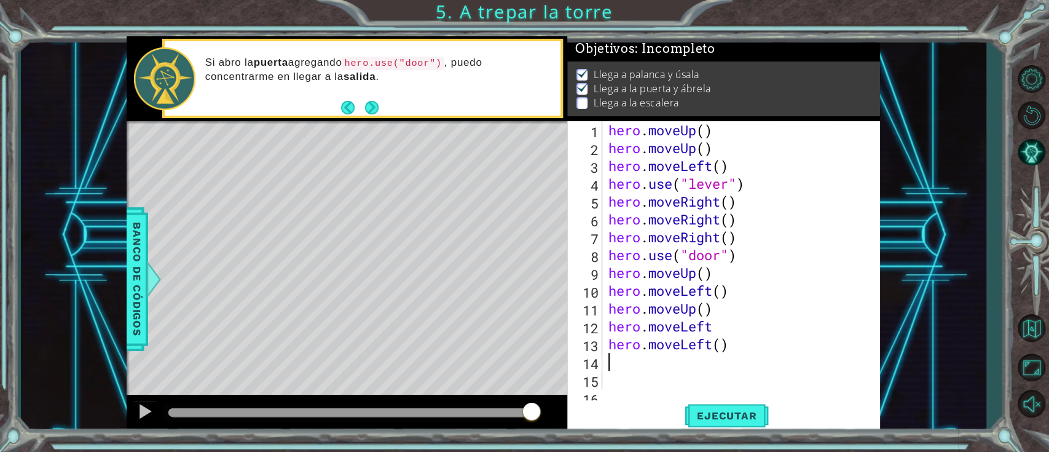
scroll to position [0, 0]
drag, startPoint x: 729, startPoint y: 295, endPoint x: 611, endPoint y: 291, distance: 118.0
click at [611, 291] on div "hero . moveUp ( ) hero . moveUp ( ) hero . moveLeft ( ) hero . use ( "lever" ) …" at bounding box center [738, 272] width 265 height 303
type textarea "hero.moveLeft()"
type textarea "hero.moveUp()"
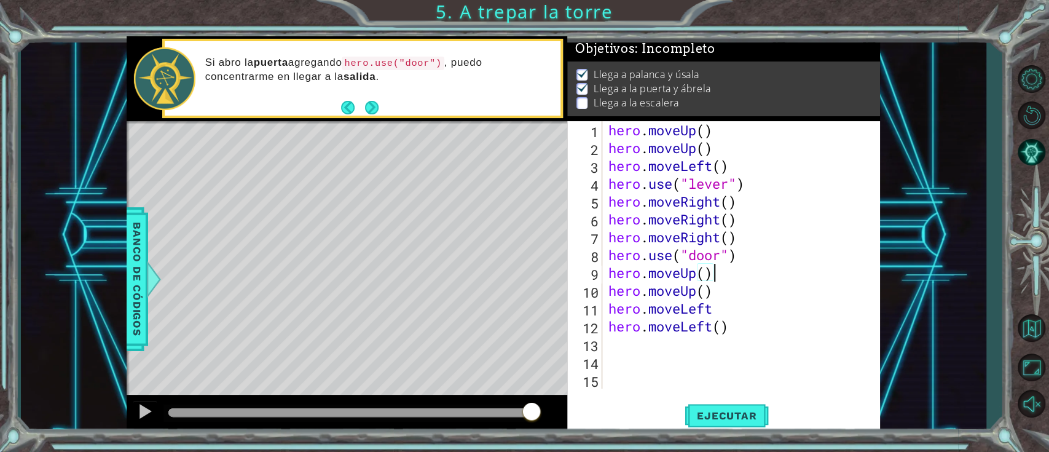
click at [670, 338] on div "hero . moveUp ( ) hero . moveUp ( ) hero . moveLeft ( ) hero . use ( "lever" ) …" at bounding box center [744, 272] width 277 height 303
type textarea "h"
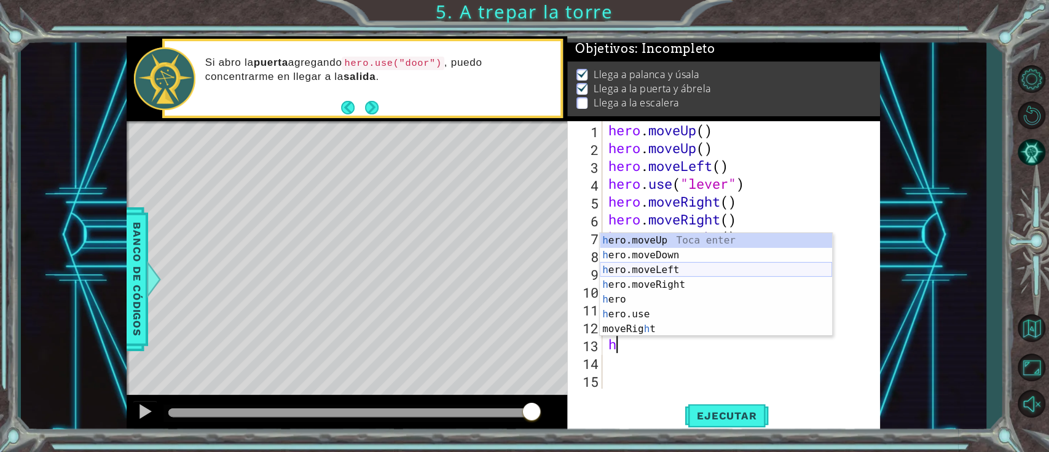
click at [663, 272] on div "h ero.moveUp Toca enter h ero.moveDown Toca enter h ero.moveLeft Toca enter h e…" at bounding box center [716, 299] width 232 height 133
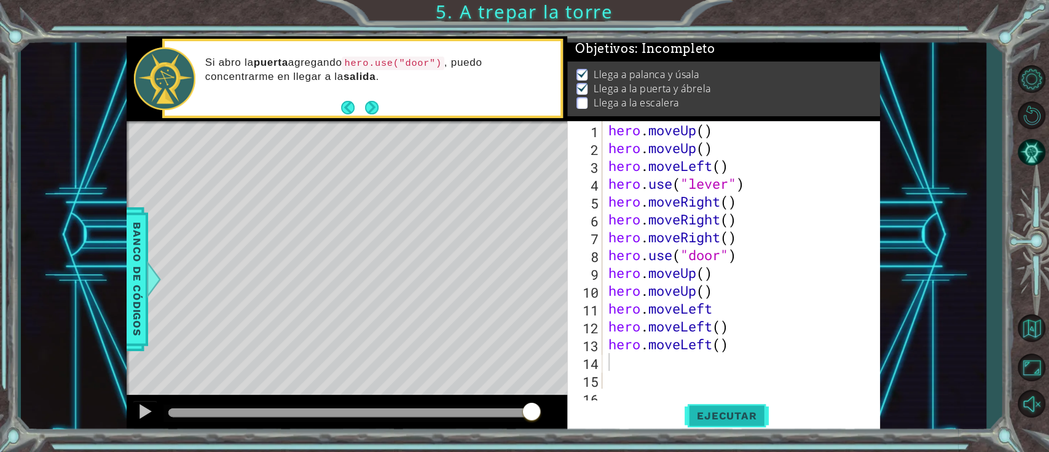
click at [702, 338] on span "Ejecutar" at bounding box center [726, 415] width 84 height 12
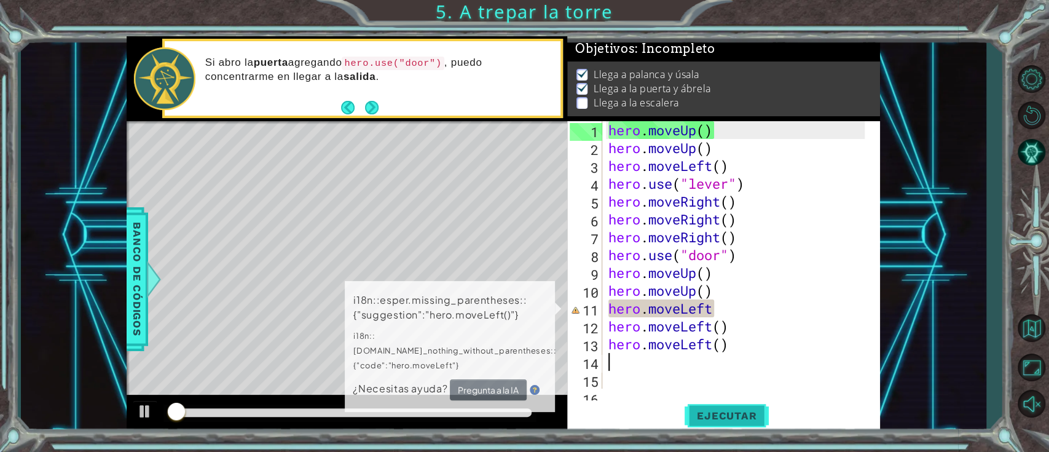
scroll to position [8, 0]
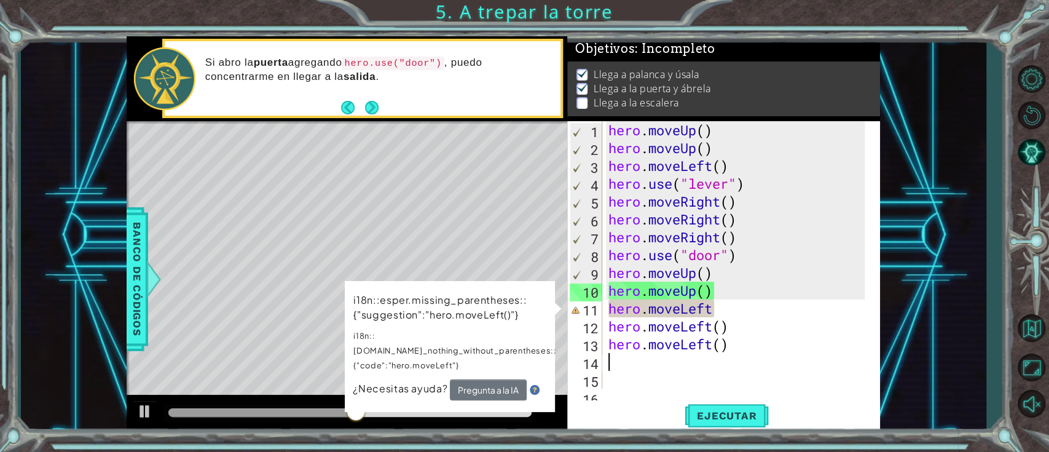
click at [654, 338] on div "hero . moveUp ( ) hero . moveUp ( ) hero . moveLeft ( ) hero . use ( "lever" ) …" at bounding box center [738, 272] width 265 height 303
drag, startPoint x: 723, startPoint y: 306, endPoint x: 613, endPoint y: 312, distance: 110.2
click at [613, 312] on div "hero . moveUp ( ) hero . moveUp ( ) hero . moveLeft ( ) hero . use ( "lever" ) …" at bounding box center [738, 272] width 265 height 303
type textarea "h"
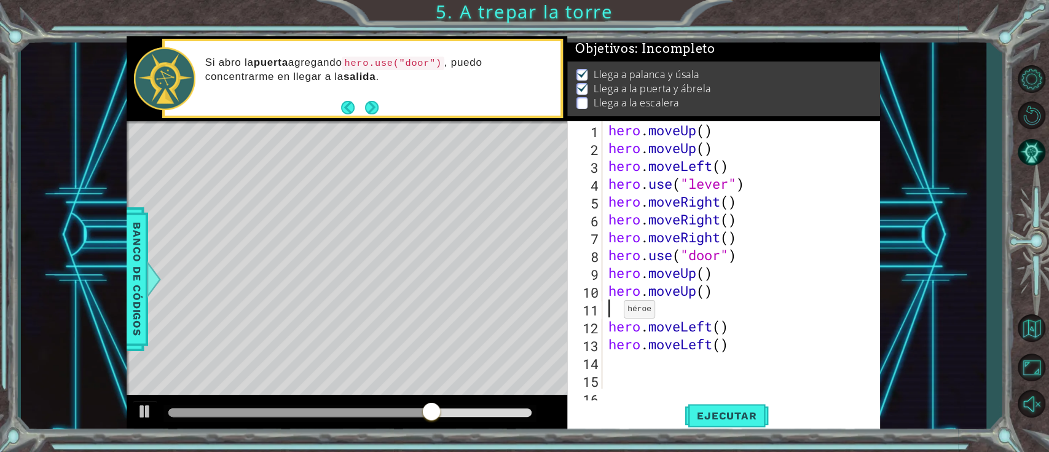
type textarea "h"
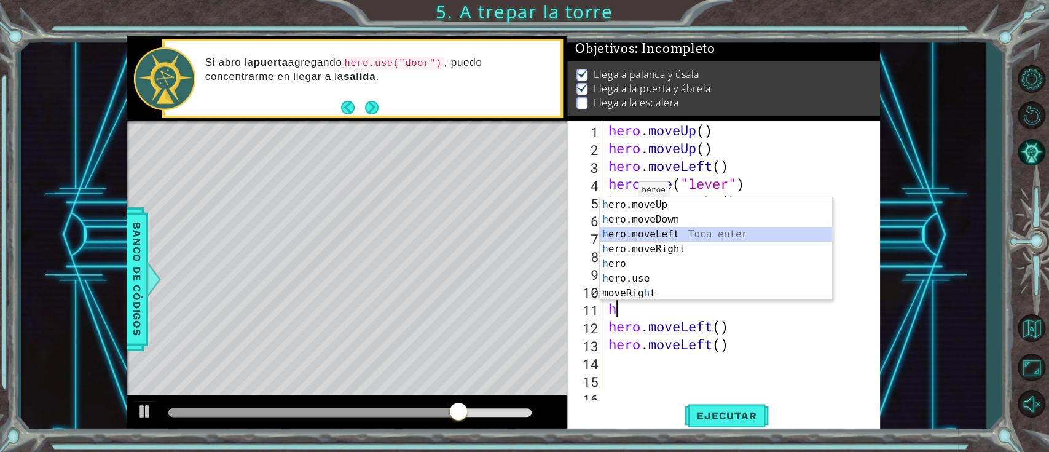
click at [640, 230] on div "h ero.moveUp Toca enter h ero.moveDown Toca enter h ero.moveLeft Toca enter h e…" at bounding box center [716, 263] width 232 height 133
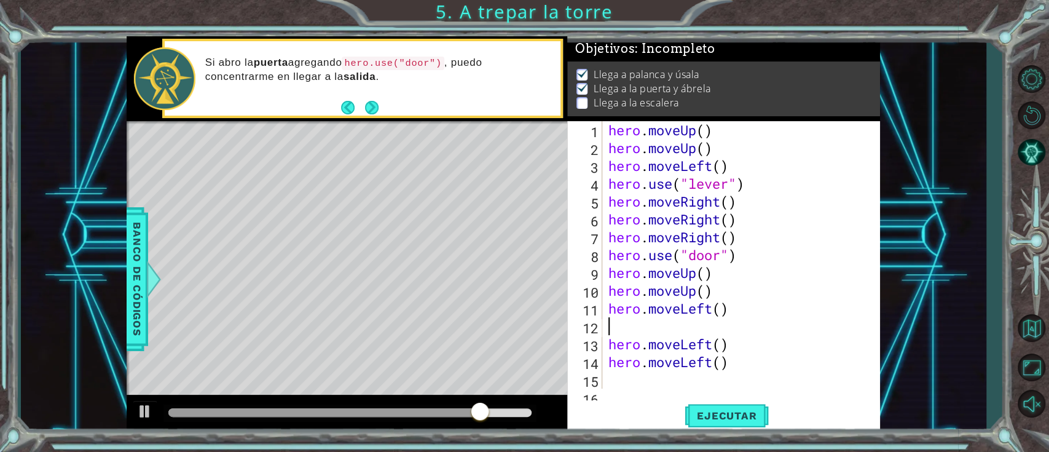
type textarea "hero.moveLeft()"
click at [630, 338] on div "hero . moveUp ( ) hero . moveUp ( ) hero . moveLeft ( ) hero . use ( "lever" ) …" at bounding box center [738, 272] width 265 height 303
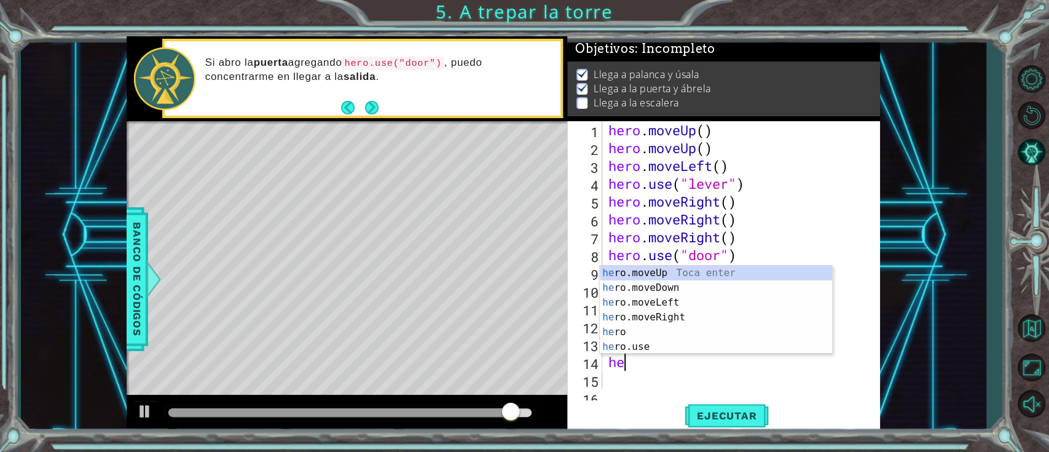
scroll to position [0, 0]
type textarea "hero"
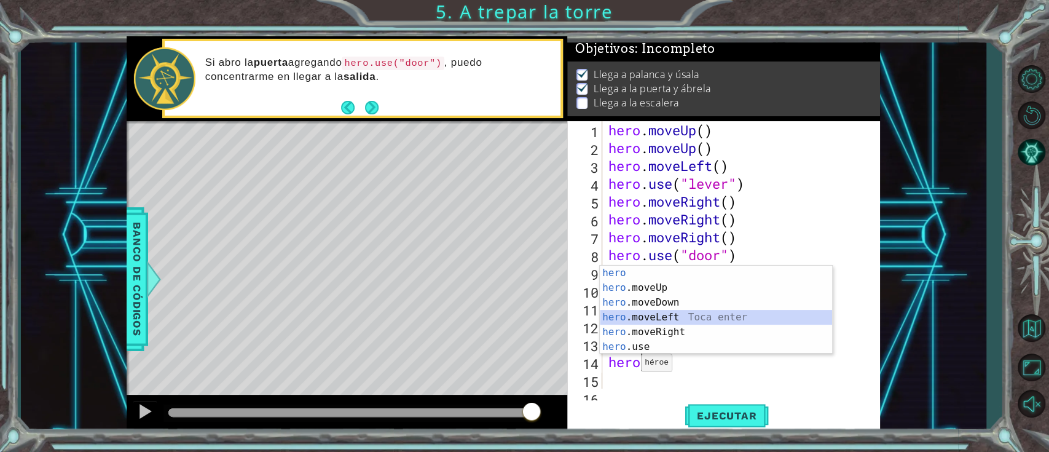
click at [654, 320] on div "hero Toca enter hero .moveUp Toca enter hero .moveDown Toca enter hero .moveLef…" at bounding box center [716, 324] width 232 height 118
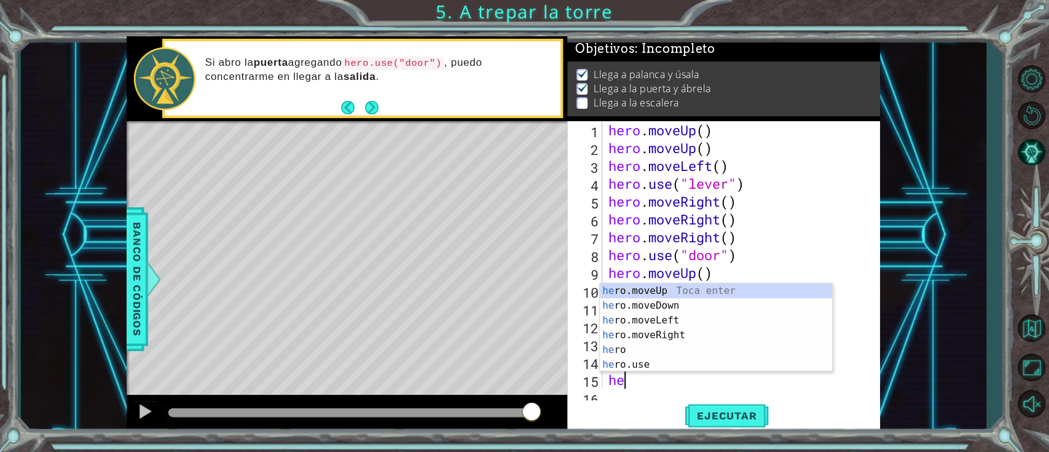
scroll to position [0, 0]
type textarea "hero"
click at [658, 310] on div "hero Toca enter hero .moveUp Toca enter hero .moveDown Toca enter hero .moveLef…" at bounding box center [716, 342] width 232 height 118
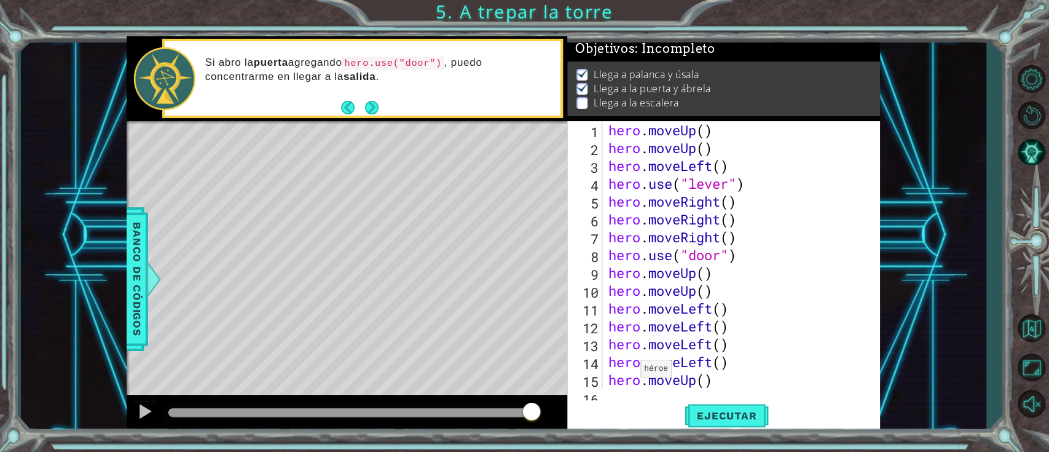
scroll to position [0, 0]
click at [706, 338] on span "Ejecutar" at bounding box center [726, 415] width 84 height 12
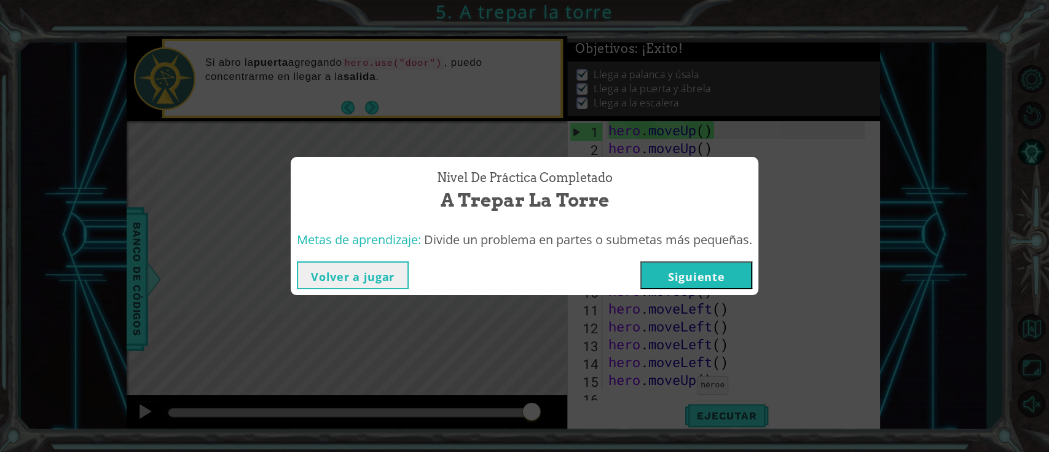
click at [699, 283] on button "Siguiente" at bounding box center [696, 275] width 112 height 28
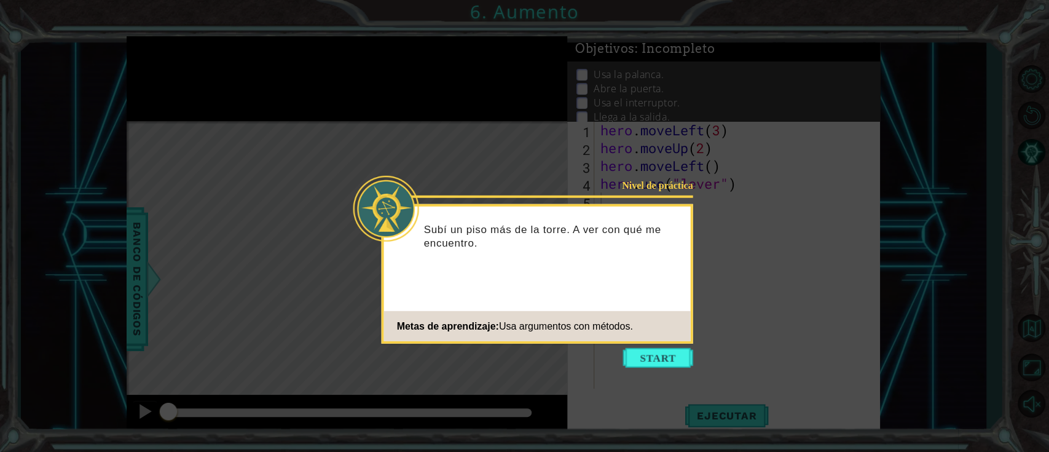
click at [656, 338] on icon at bounding box center [524, 226] width 1049 height 452
click at [655, 338] on button "Start" at bounding box center [658, 358] width 70 height 20
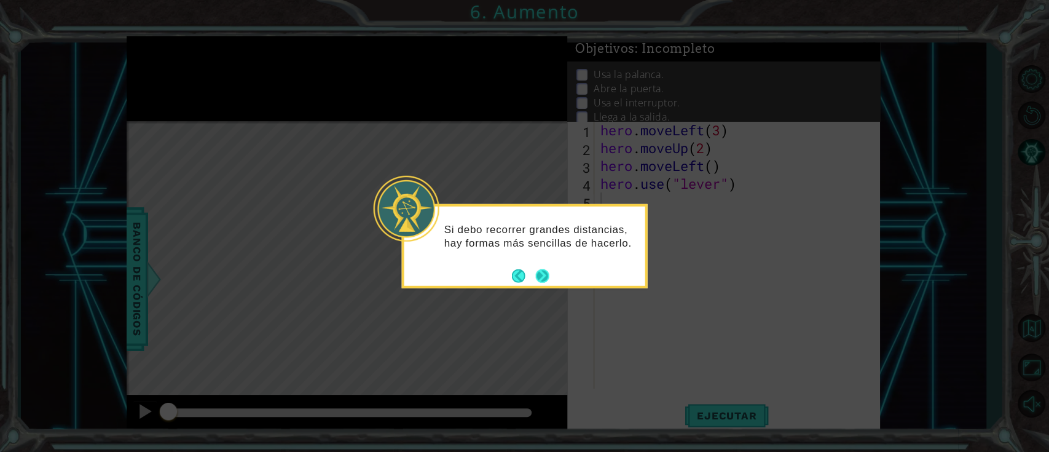
click at [543, 278] on button "Next" at bounding box center [543, 276] width 14 height 14
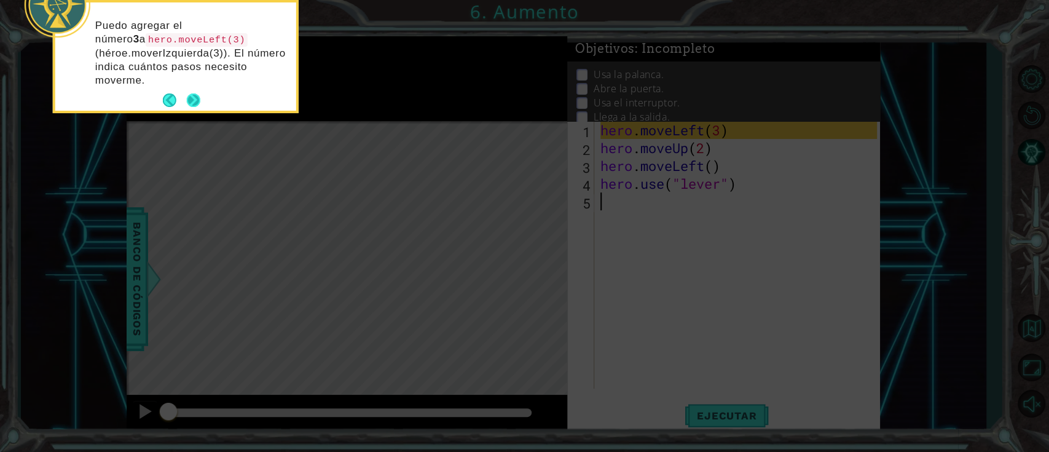
click at [193, 96] on button "Next" at bounding box center [194, 100] width 14 height 14
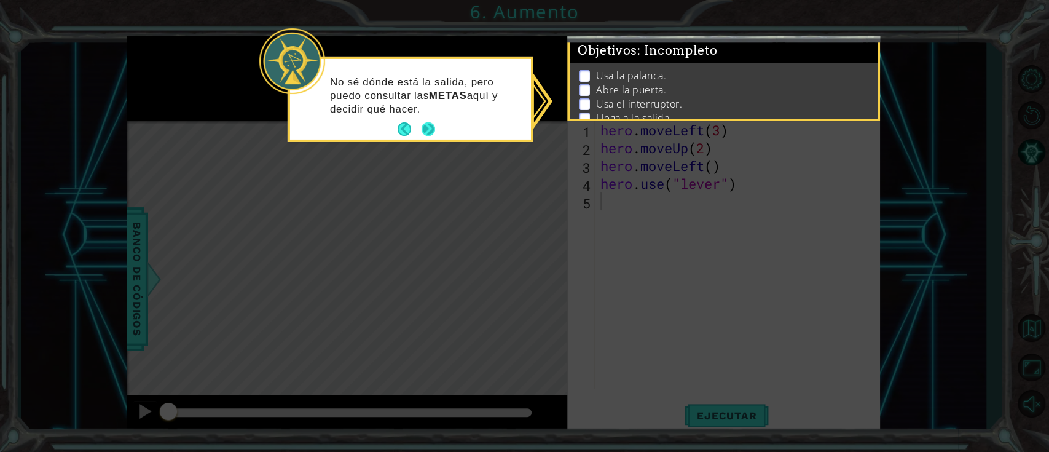
click at [428, 128] on button "Next" at bounding box center [428, 129] width 14 height 14
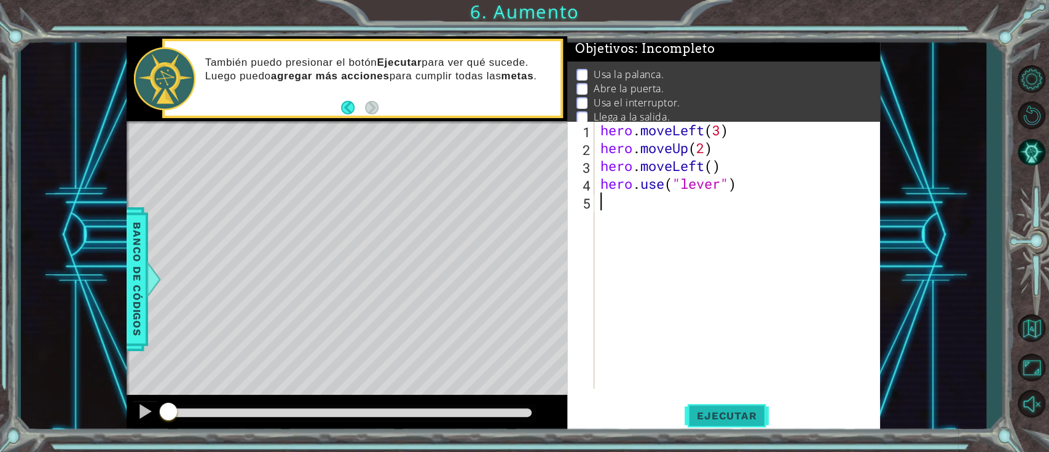
click at [740, 338] on button "Ejecutar" at bounding box center [726, 415] width 84 height 31
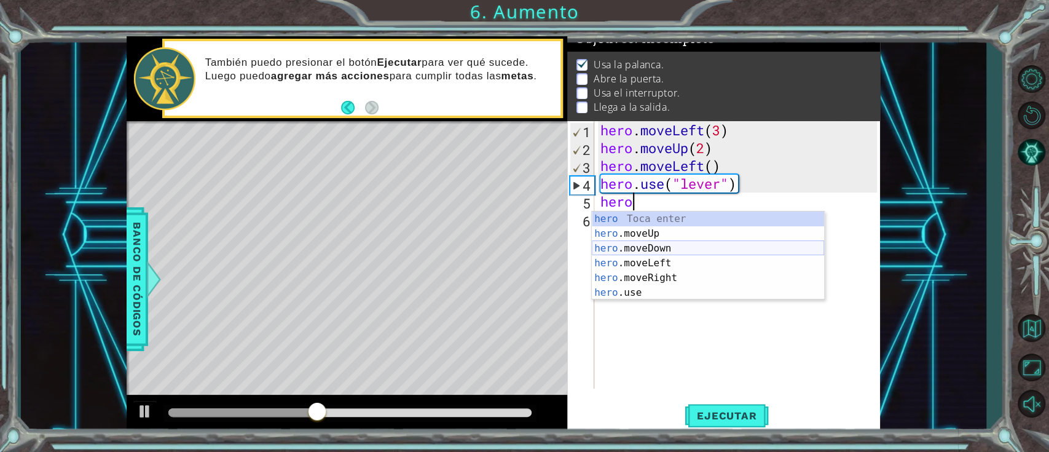
click at [630, 246] on div "hero Toca enter hero .moveUp Toca enter hero .moveDown Toca enter hero .moveLef…" at bounding box center [708, 270] width 232 height 118
type textarea "hero.moveDown(1)"
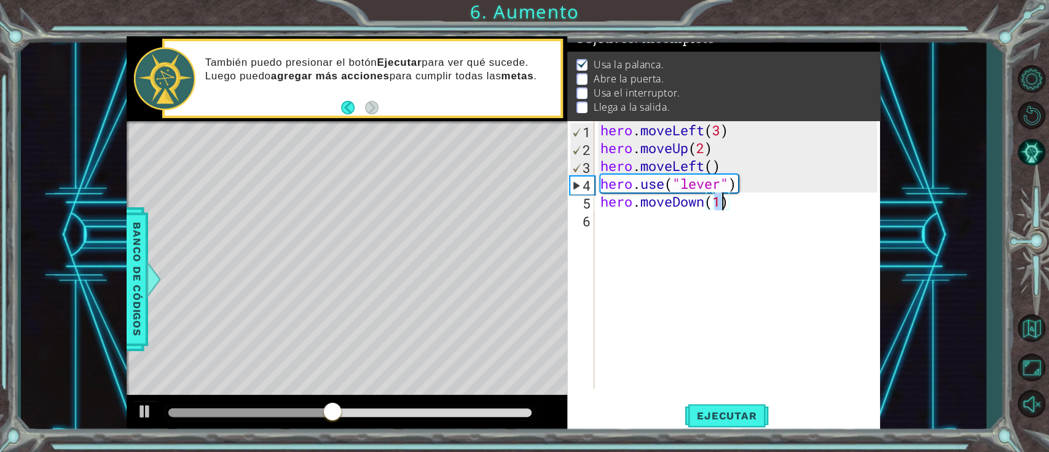
click at [625, 230] on div "hero . moveLeft ( 3 ) hero . moveUp ( 2 ) hero . moveLeft ( ) hero . use ( "lev…" at bounding box center [740, 272] width 285 height 303
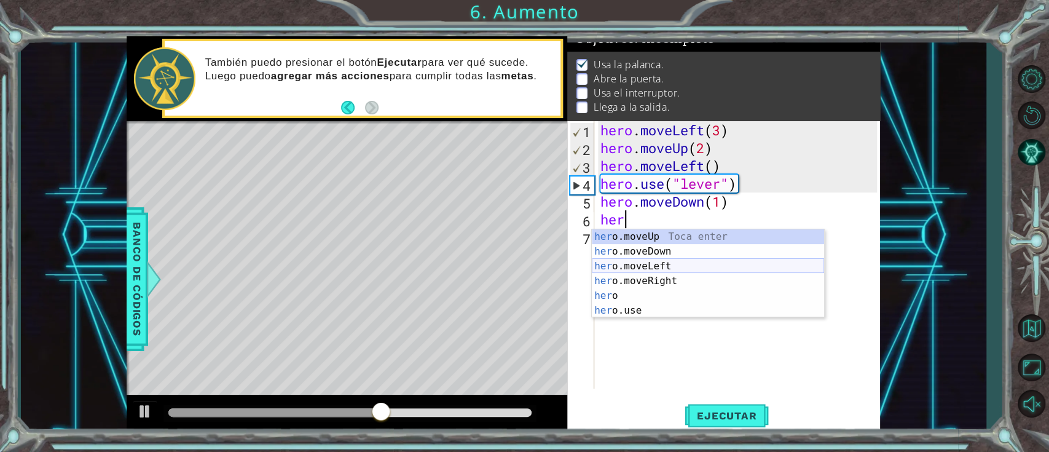
click at [649, 267] on div "her o.moveUp Toca enter her o.moveDown Toca enter her o.moveLeft [PERSON_NAME] …" at bounding box center [708, 288] width 232 height 118
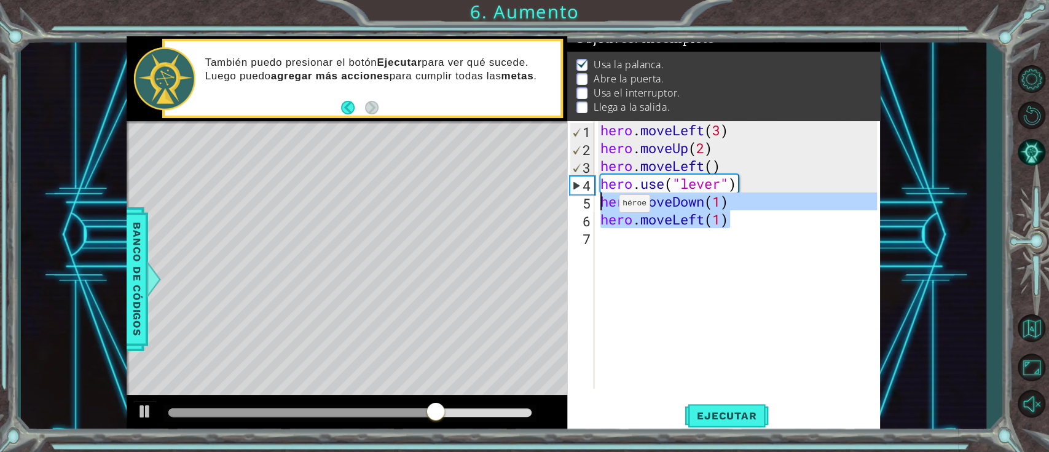
drag, startPoint x: 728, startPoint y: 219, endPoint x: 600, endPoint y: 206, distance: 129.1
click at [600, 206] on div "hero . moveLeft ( 3 ) hero . moveUp ( 2 ) hero . moveLeft ( ) hero . use ( "lev…" at bounding box center [740, 272] width 285 height 303
type textarea "hero.moveDown(1) hero.moveLeft(1)"
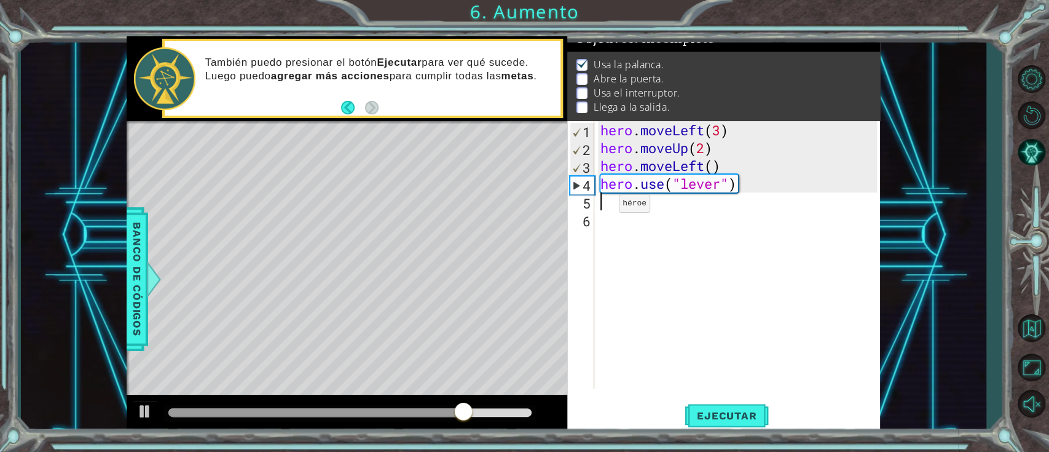
click at [600, 206] on div "hero . moveLeft ( 3 ) hero . moveUp ( 2 ) hero . moveLeft ( ) hero . use ( "lev…" at bounding box center [740, 272] width 285 height 303
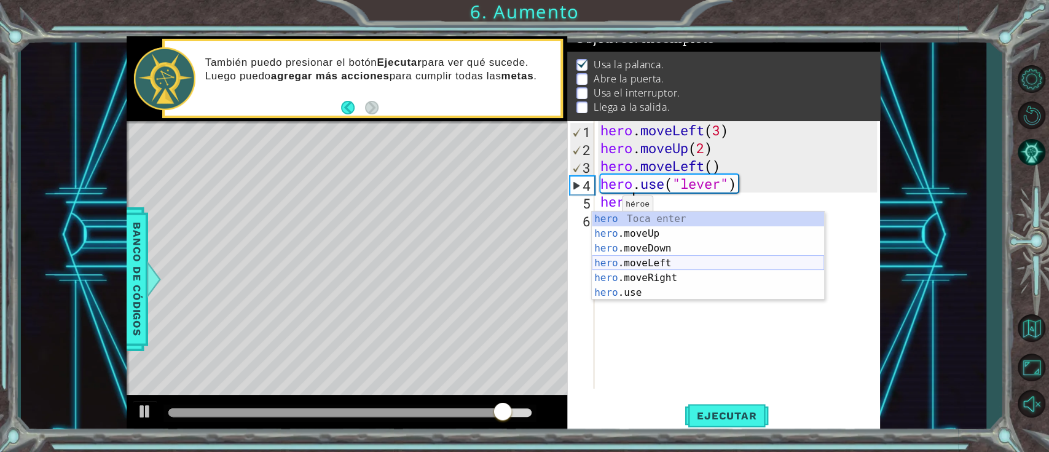
click at [652, 263] on div "hero Toca enter hero .moveUp Toca enter hero .moveDown Toca enter hero .moveLef…" at bounding box center [708, 270] width 232 height 118
type textarea "hero.moveLeft(1)"
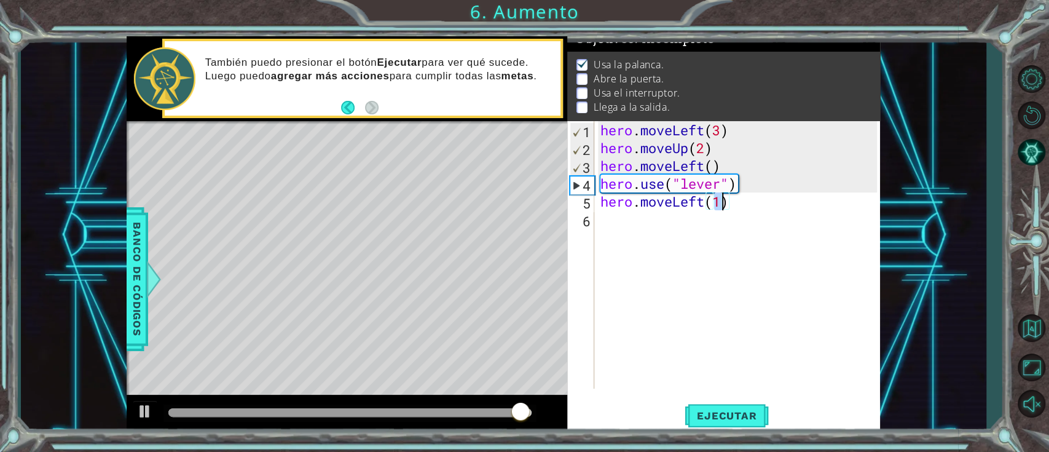
click at [637, 235] on div "hero . moveLeft ( 3 ) hero . moveUp ( 2 ) hero . moveLeft ( ) hero . use ( "lev…" at bounding box center [740, 272] width 285 height 303
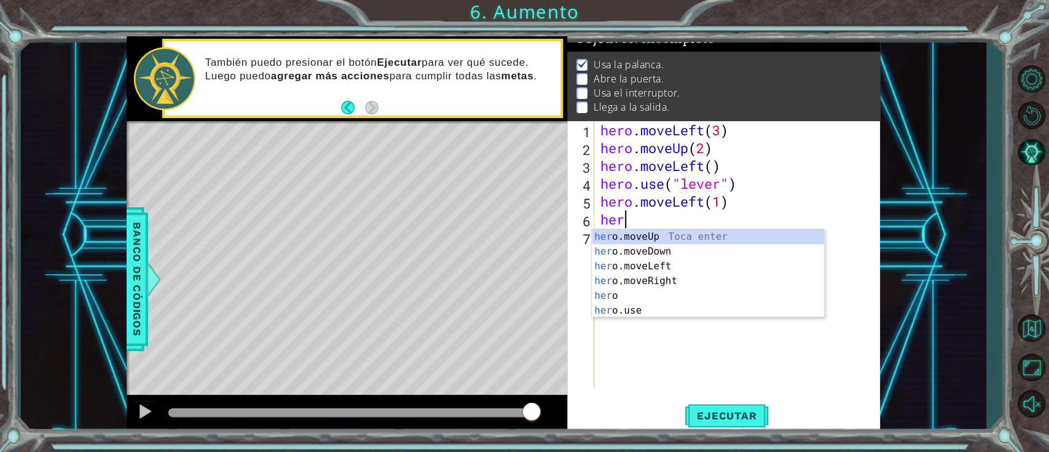
click at [637, 233] on div "her o.moveUp Toca enter her o.moveDown Toca enter her o.moveLeft [PERSON_NAME] …" at bounding box center [708, 288] width 232 height 118
type textarea "hero.moveUp(1)"
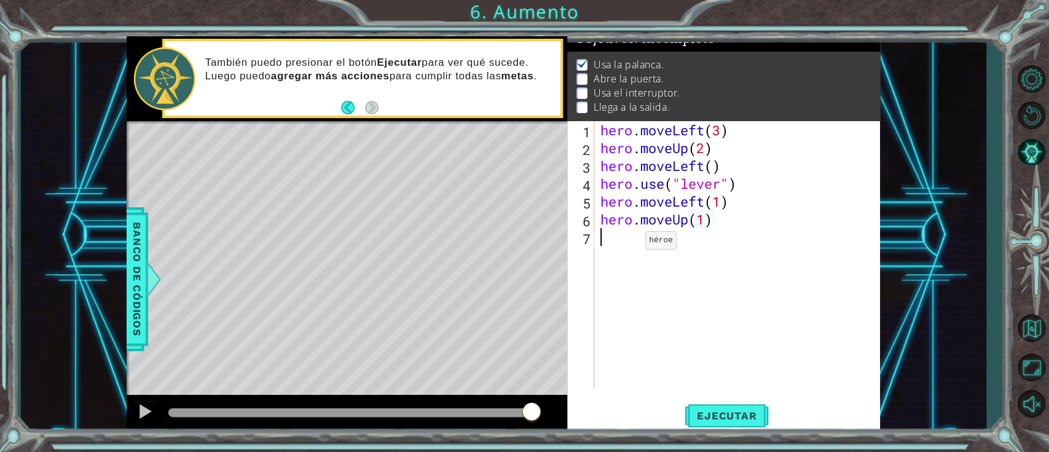
click at [625, 243] on div "hero . moveLeft ( 3 ) hero . moveUp ( 2 ) hero . moveLeft ( ) hero . use ( "lev…" at bounding box center [740, 272] width 285 height 303
click at [708, 216] on div "hero . moveLeft ( 3 ) hero . moveUp ( 2 ) hero . moveLeft ( ) hero . use ( "lev…" at bounding box center [740, 272] width 285 height 303
type textarea "hero.moveUp(2)"
click at [725, 338] on span "Ejecutar" at bounding box center [726, 415] width 84 height 12
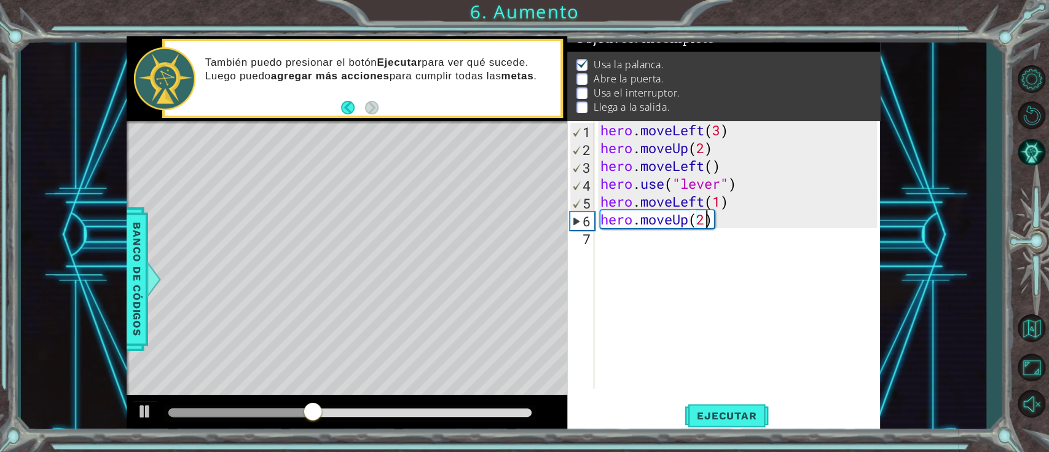
click at [611, 238] on div "hero . moveLeft ( 3 ) hero . moveUp ( 2 ) hero . moveLeft ( ) hero . use ( "lev…" at bounding box center [740, 272] width 285 height 303
click at [729, 206] on div "hero . moveLeft ( 3 ) hero . moveUp ( 2 ) hero . moveLeft ( ) hero . use ( "lev…" at bounding box center [740, 272] width 285 height 303
type textarea "hero.moveLeft(1)"
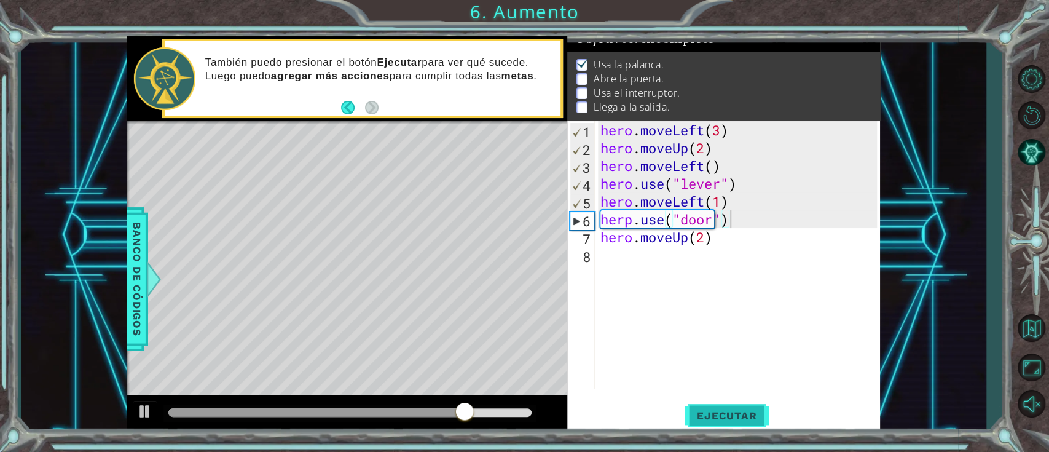
click at [718, 338] on span "Ejecutar" at bounding box center [726, 415] width 84 height 12
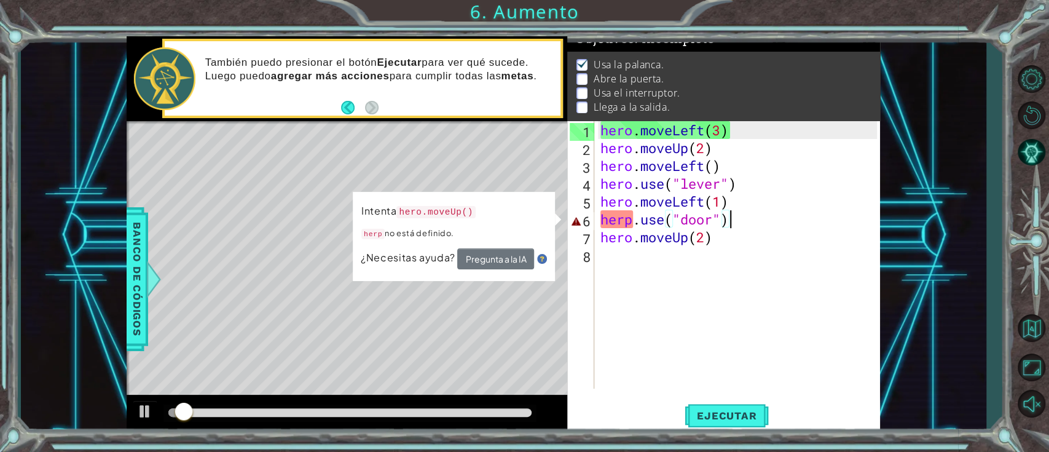
click at [632, 213] on div "hero . moveLeft ( 3 ) hero . moveUp ( 2 ) hero . moveLeft ( ) hero . use ( "lev…" at bounding box center [740, 272] width 285 height 303
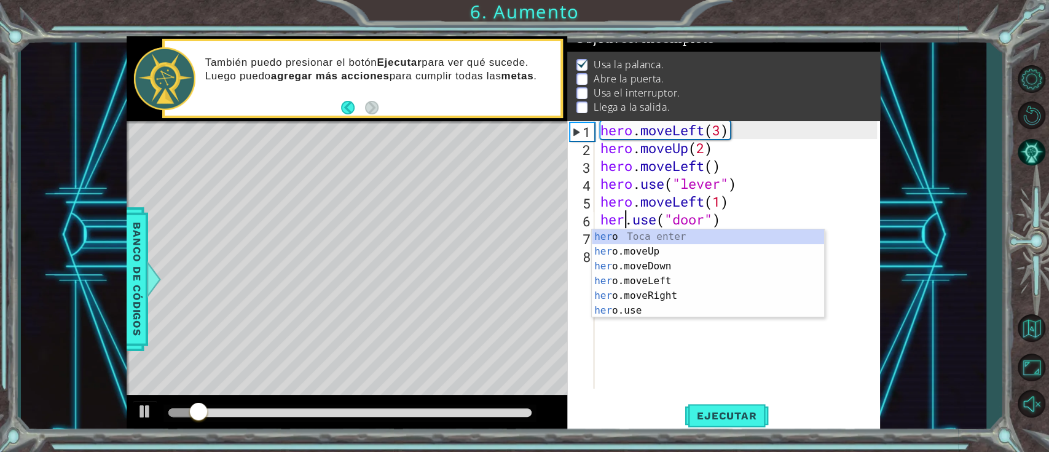
type textarea "hero.use("door")"
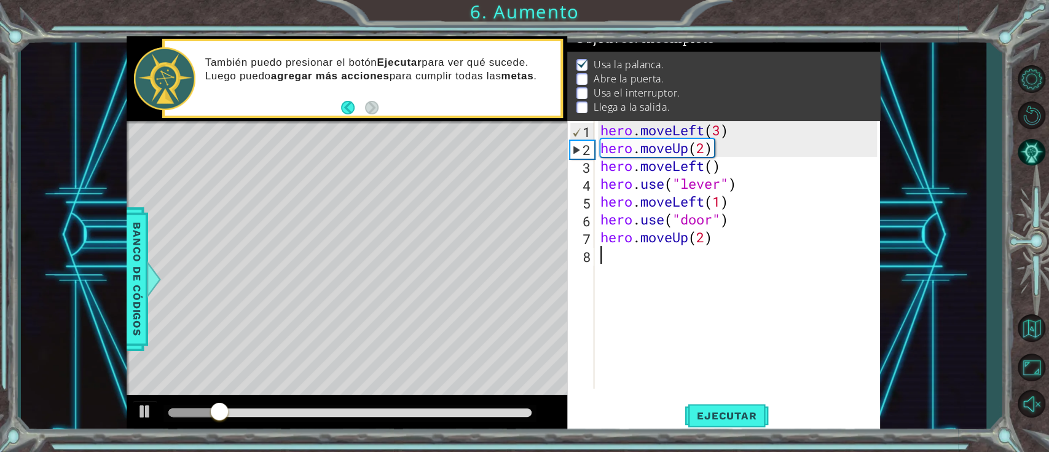
click at [627, 338] on div "hero . moveLeft ( 3 ) hero . moveUp ( 2 ) hero . moveLeft ( ) hero . use ( "lev…" at bounding box center [740, 272] width 285 height 303
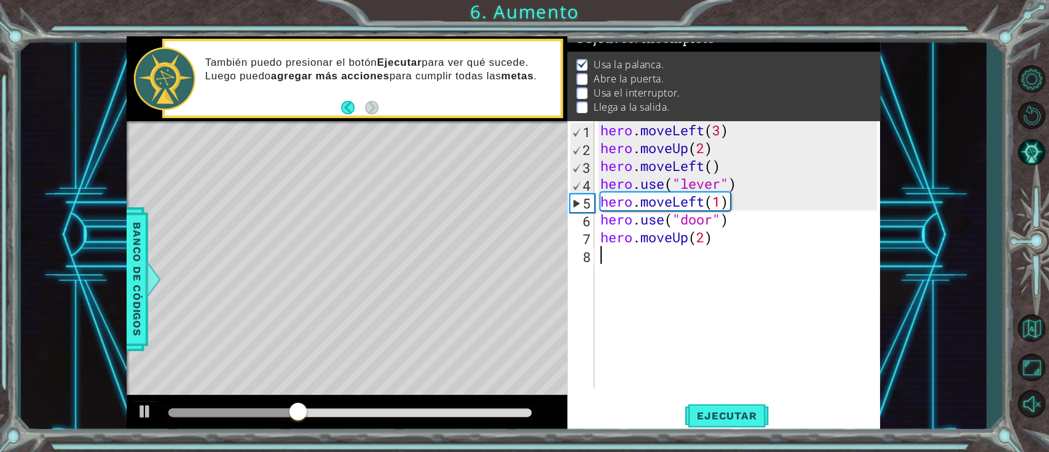
click at [677, 255] on div "hero . moveLeft ( 3 ) hero . moveUp ( 2 ) hero . moveLeft ( ) hero . use ( "lev…" at bounding box center [740, 272] width 285 height 303
click at [697, 338] on button "Ejecutar" at bounding box center [726, 415] width 84 height 31
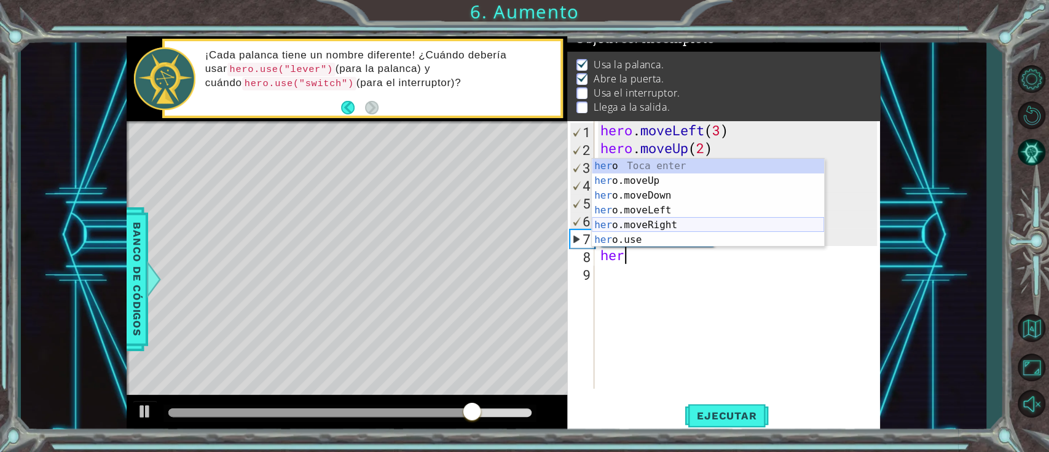
click at [697, 224] on div "her o Toca enter her o.moveUp Toca enter her o.moveDown Toca enter her o.moveLe…" at bounding box center [708, 218] width 232 height 118
type textarea "hero.moveRight(1)"
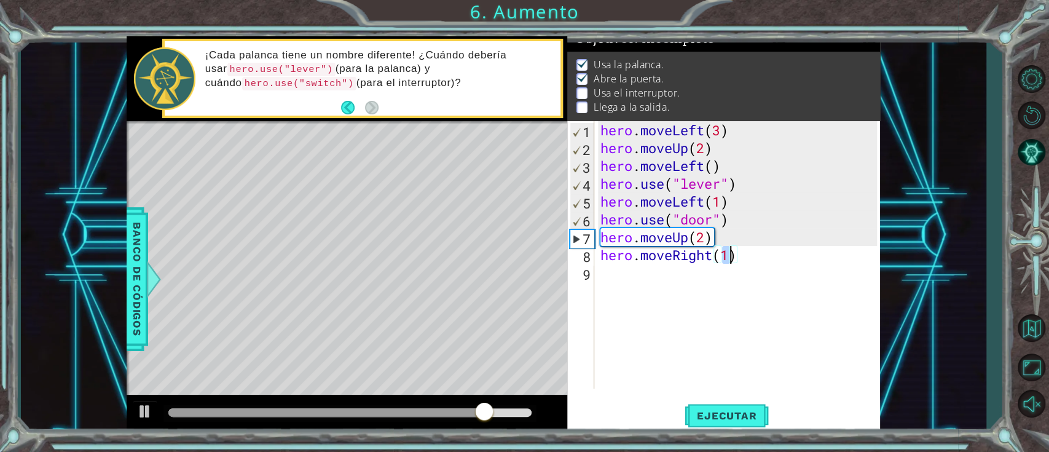
click at [666, 279] on div "hero . moveLeft ( 3 ) hero . moveUp ( 2 ) hero . moveLeft ( ) hero . use ( "lev…" at bounding box center [740, 272] width 285 height 303
click at [729, 255] on div "hero . moveLeft ( 3 ) hero . moveUp ( 2 ) hero . moveLeft ( ) hero . use ( "lev…" at bounding box center [740, 272] width 285 height 303
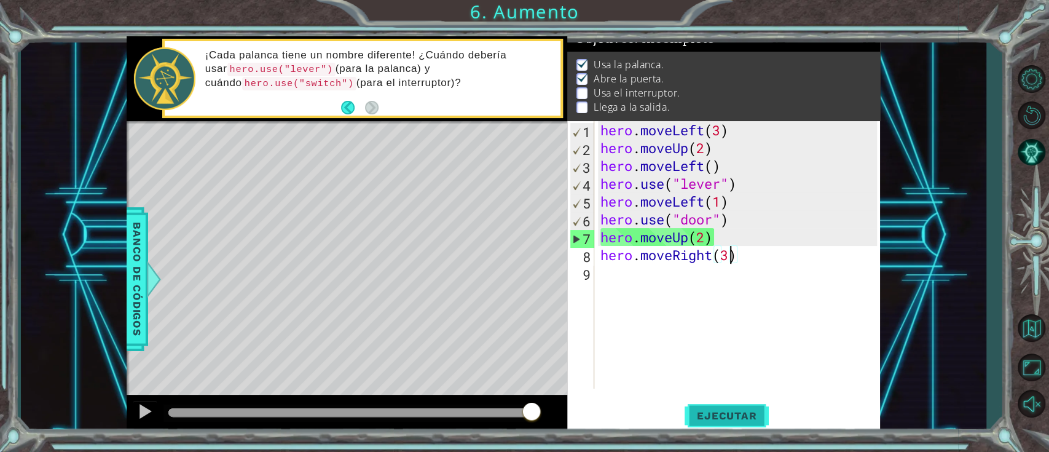
click at [698, 338] on button "Ejecutar" at bounding box center [726, 415] width 84 height 31
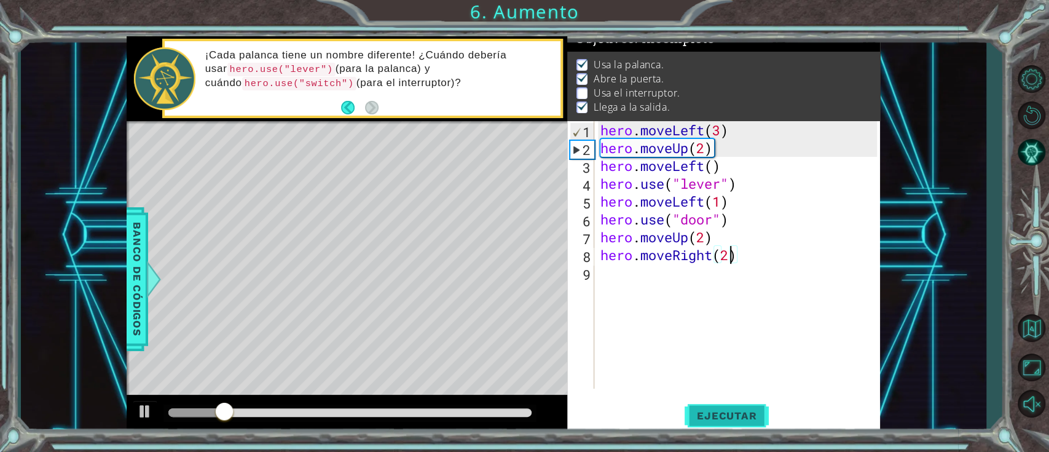
type textarea "hero.moveRight(2)"
click at [723, 338] on button "Ejecutar" at bounding box center [726, 415] width 84 height 31
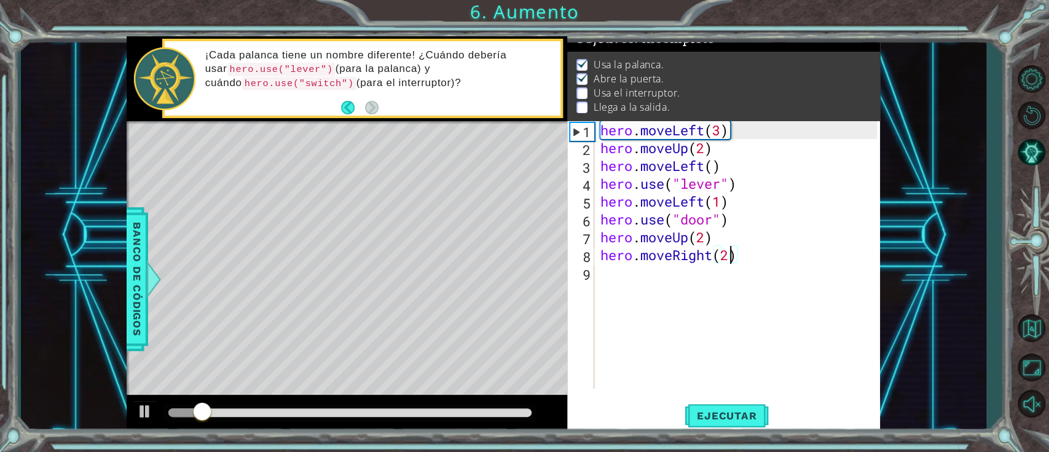
click at [691, 288] on div "hero . moveLeft ( 3 ) hero . moveUp ( 2 ) hero . moveLeft ( ) hero . use ( "lev…" at bounding box center [740, 272] width 285 height 303
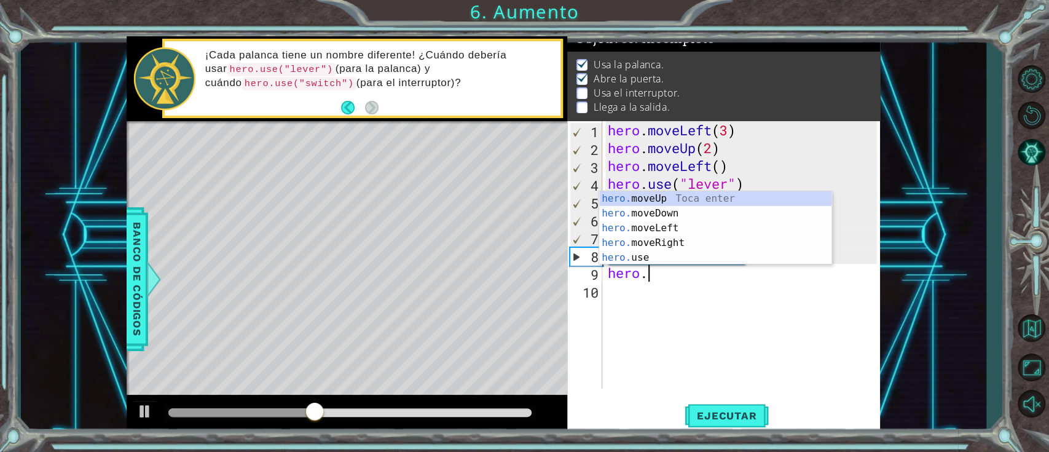
scroll to position [0, 1]
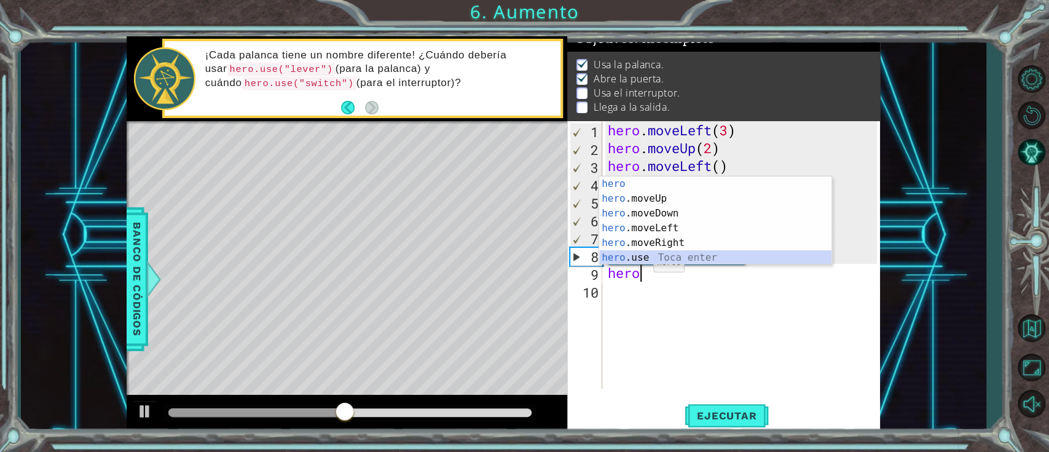
click at [635, 259] on div "hero Toca enter hero .moveUp Toca enter hero .moveDown Toca enter hero .moveLef…" at bounding box center [715, 235] width 232 height 118
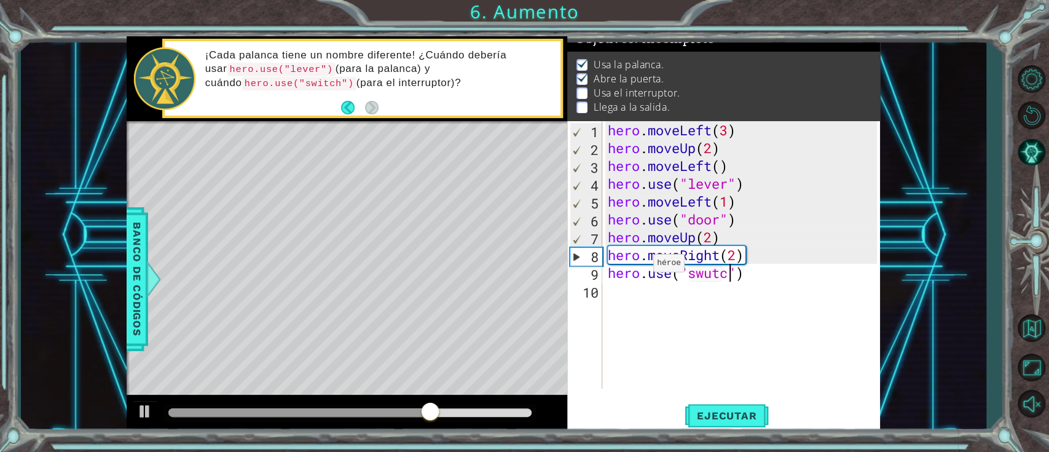
scroll to position [0, 5]
click at [710, 276] on div "hero . moveLeft ( 3 ) hero . moveUp ( 2 ) hero . moveLeft ( ) hero . use ( "lev…" at bounding box center [744, 272] width 278 height 303
type textarea "hero.use("switch")"
click at [723, 338] on button "Ejecutar" at bounding box center [726, 415] width 84 height 31
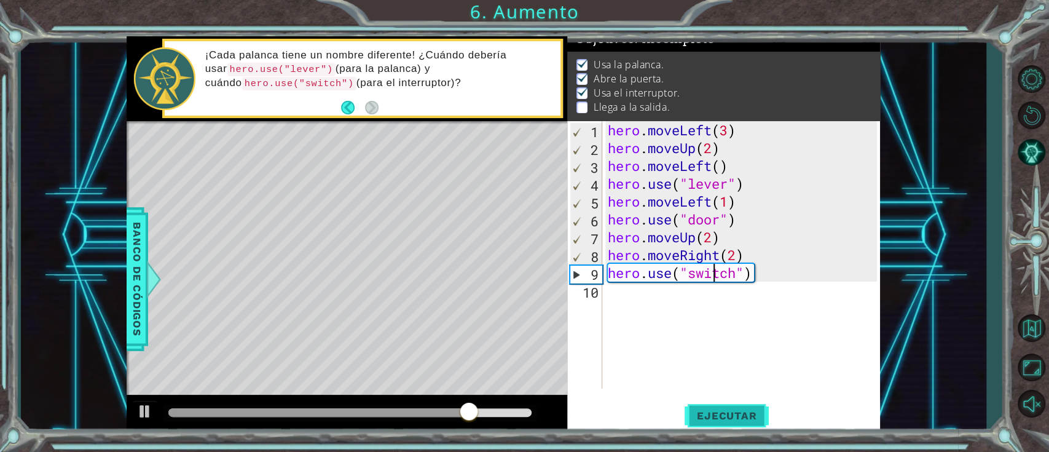
click at [723, 338] on button "Ejecutar" at bounding box center [726, 415] width 84 height 31
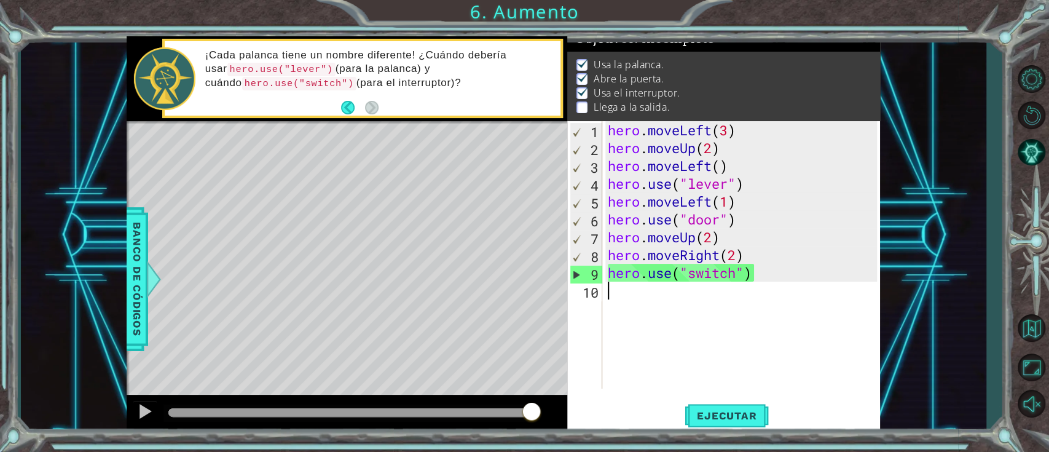
click at [712, 310] on div "hero . moveLeft ( 3 ) hero . moveUp ( 2 ) hero . moveLeft ( ) hero . use ( "lev…" at bounding box center [744, 272] width 278 height 303
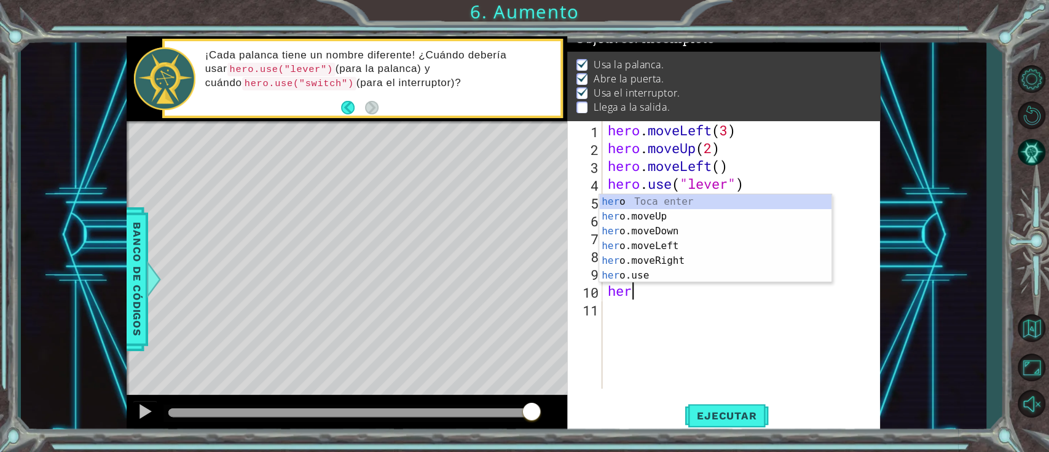
scroll to position [0, 1]
click at [737, 257] on div "hero Toca enter hero .moveUp Toca enter hero .moveDown Toca enter hero .moveLef…" at bounding box center [715, 253] width 232 height 118
type textarea "hero.moveRight(1)"
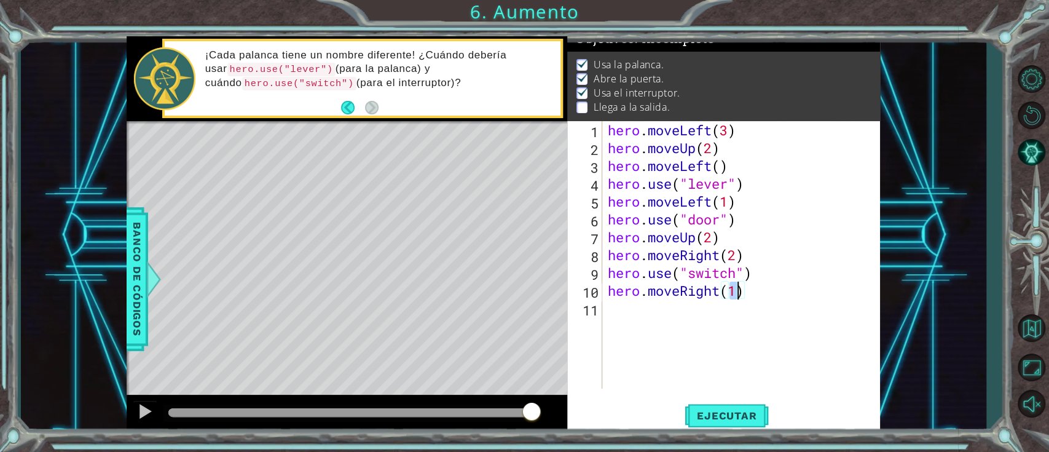
click at [643, 313] on div "hero . moveLeft ( 3 ) hero . moveUp ( 2 ) hero . moveLeft ( ) hero . use ( "lev…" at bounding box center [744, 272] width 278 height 303
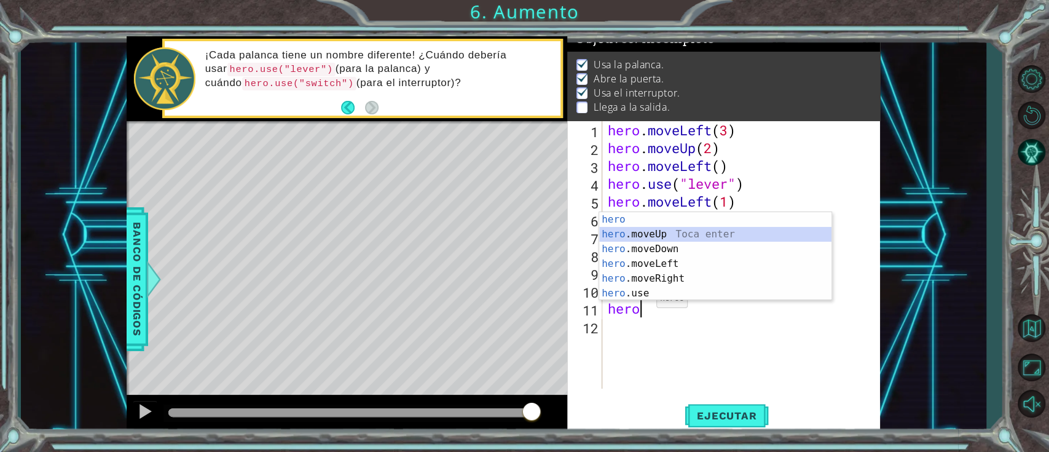
click at [654, 238] on div "hero Toca enter hero .moveUp Toca enter hero .moveDown Toca enter hero .moveLef…" at bounding box center [715, 271] width 232 height 118
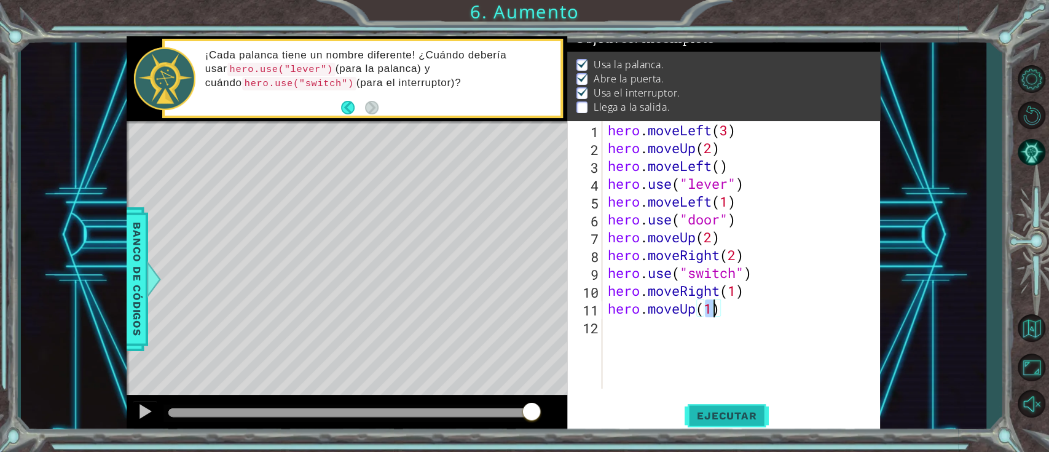
type textarea "hero.moveUp(1)"
click at [703, 338] on span "Ejecutar" at bounding box center [726, 415] width 84 height 12
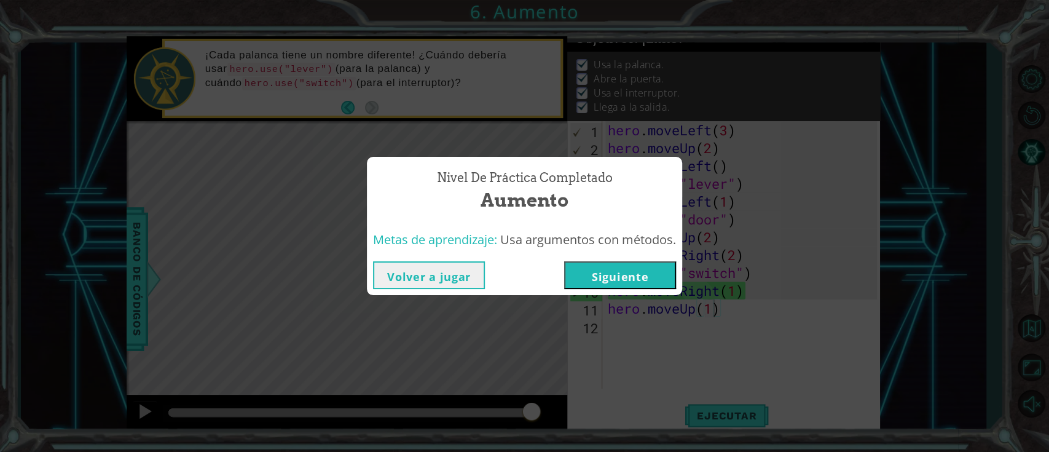
click at [619, 294] on div "Volver a jugar [GEOGRAPHIC_DATA]" at bounding box center [524, 275] width 315 height 40
click at [619, 281] on button "Siguiente" at bounding box center [620, 275] width 112 height 28
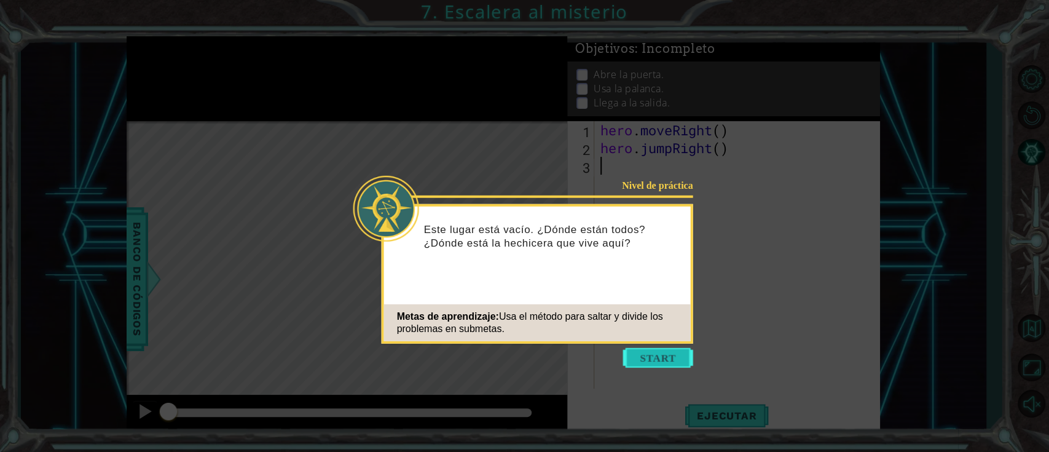
click at [657, 338] on button "Start" at bounding box center [658, 358] width 70 height 20
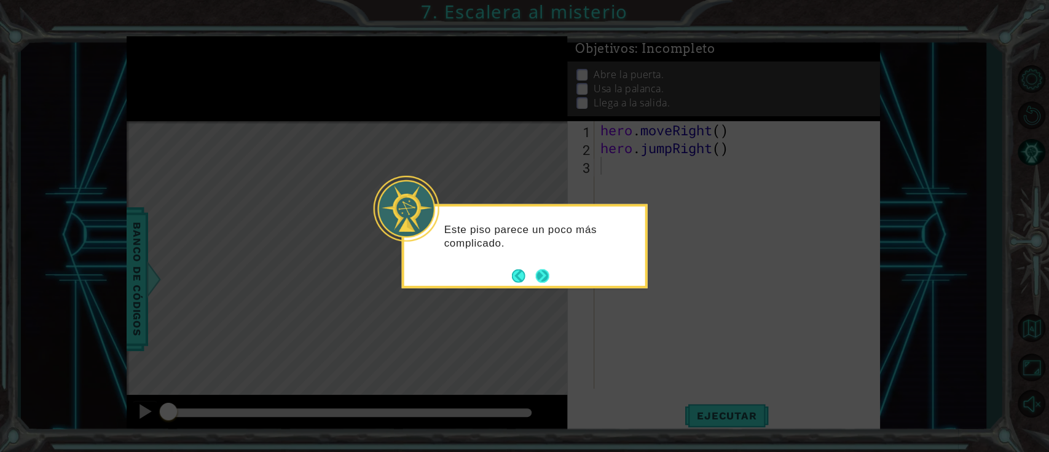
click at [544, 278] on button "Next" at bounding box center [542, 276] width 14 height 14
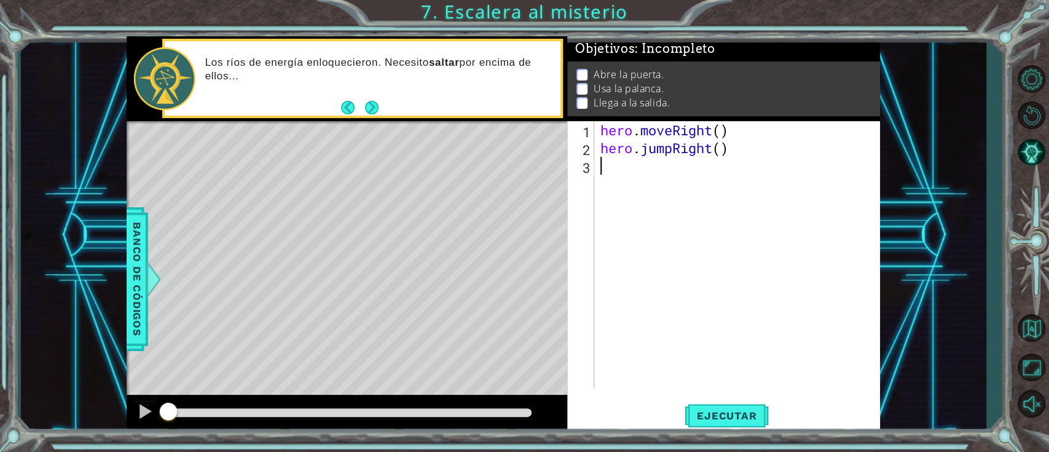
click at [632, 279] on div "hero . moveRight ( ) hero . jumpRight ( )" at bounding box center [740, 272] width 285 height 303
click at [375, 101] on button "Next" at bounding box center [372, 108] width 14 height 14
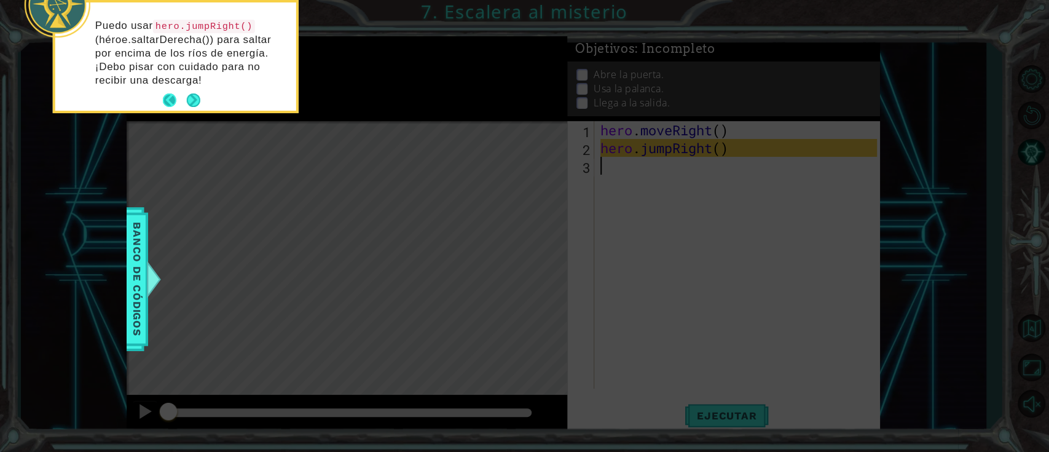
click at [187, 97] on button "Next" at bounding box center [194, 100] width 14 height 14
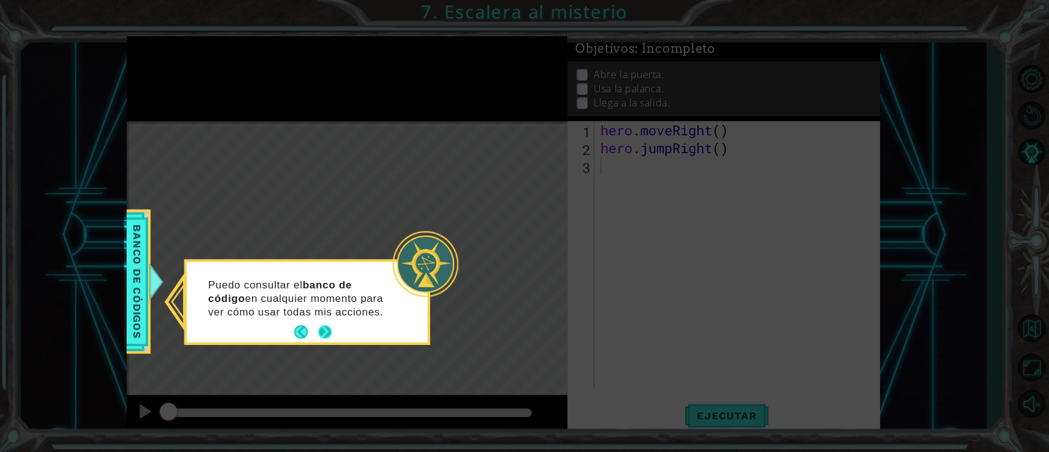
click at [321, 335] on button "Next" at bounding box center [325, 332] width 14 height 14
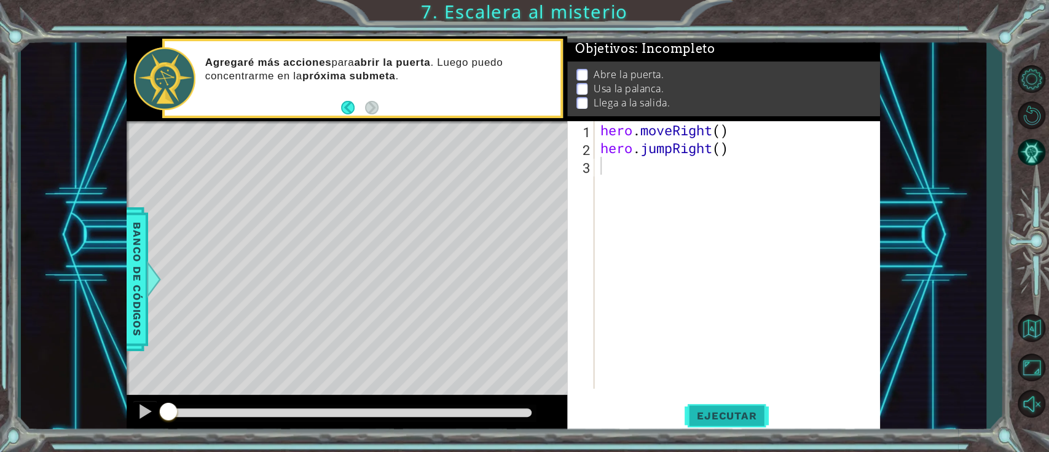
click at [740, 338] on span "Ejecutar" at bounding box center [726, 415] width 84 height 12
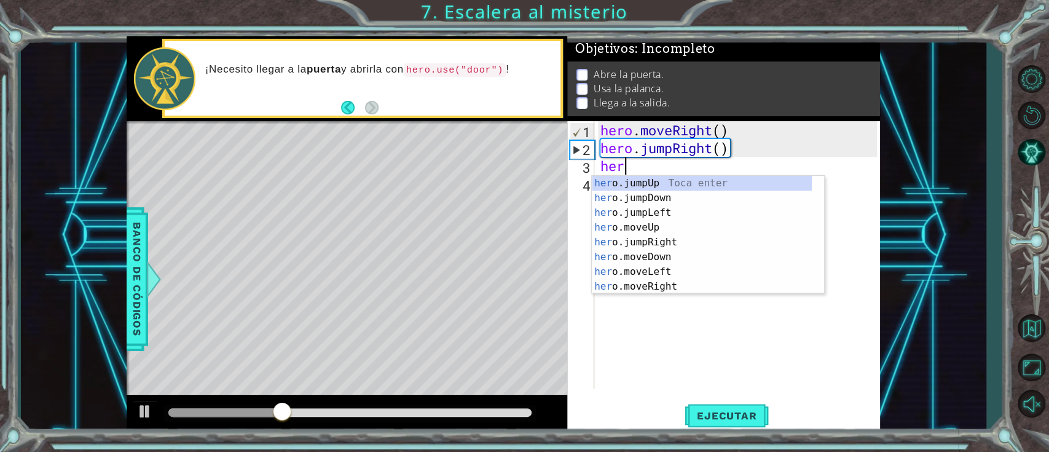
type textarea "hero"
click at [642, 181] on div "hero .jumpUp Toca enter hero .jumpDown Toca enter hero .jumpLeft Toca enter her…" at bounding box center [702, 249] width 220 height 147
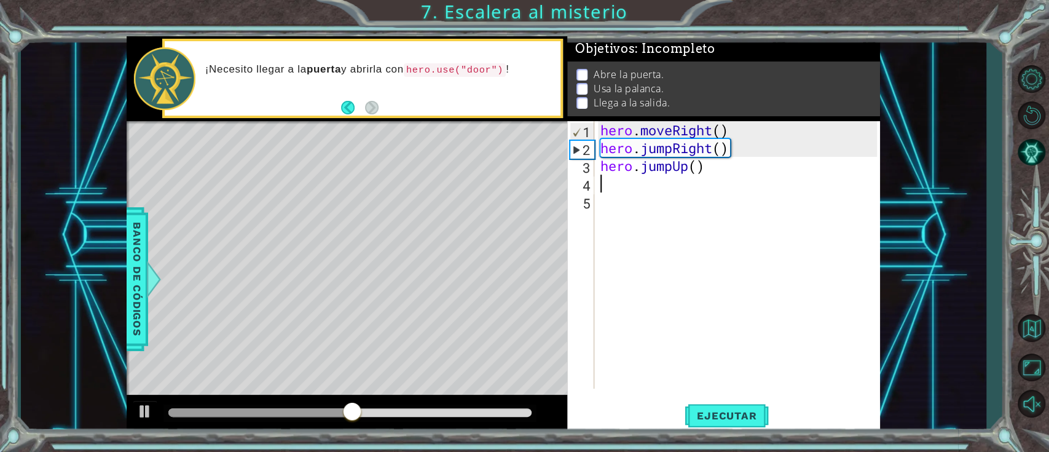
type textarea "e"
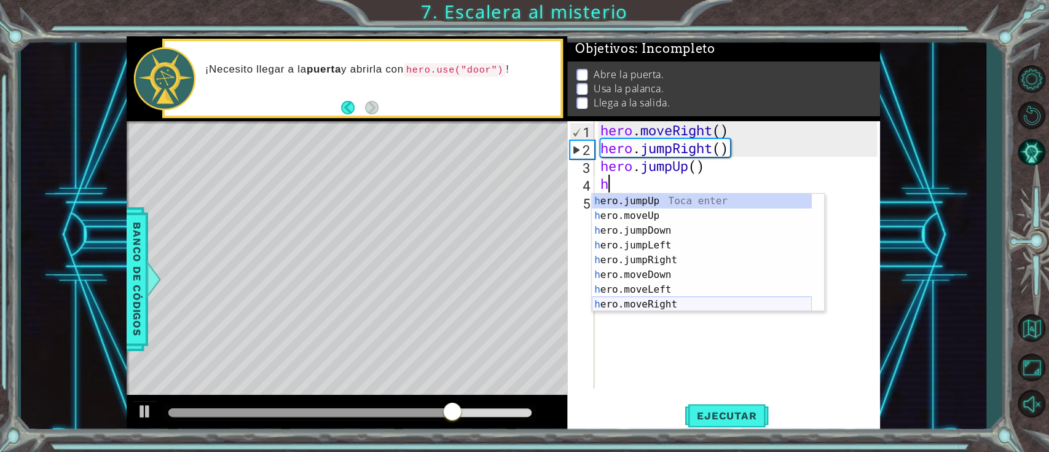
click at [664, 299] on div "h ero.jumpUp Toca enter h ero.moveUp Toca enter h ero.jumpDown Toca enter h ero…" at bounding box center [702, 267] width 220 height 147
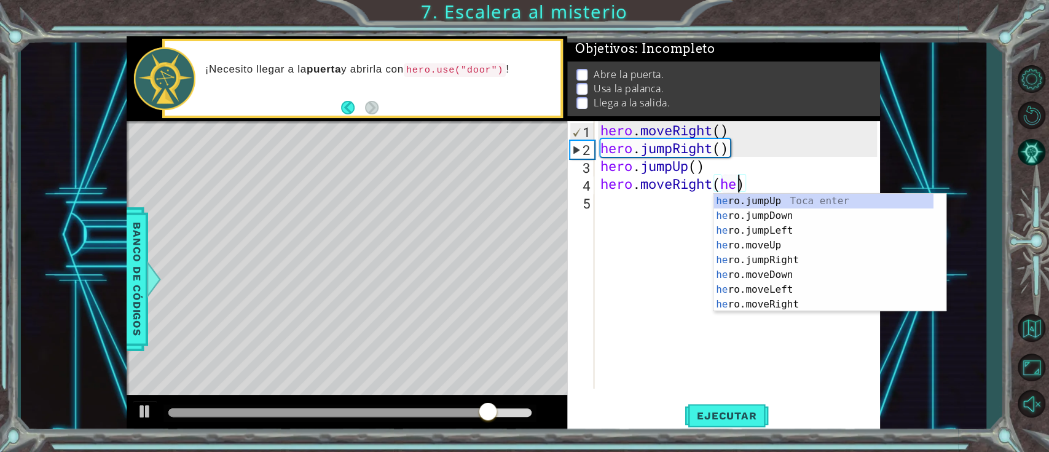
scroll to position [0, 6]
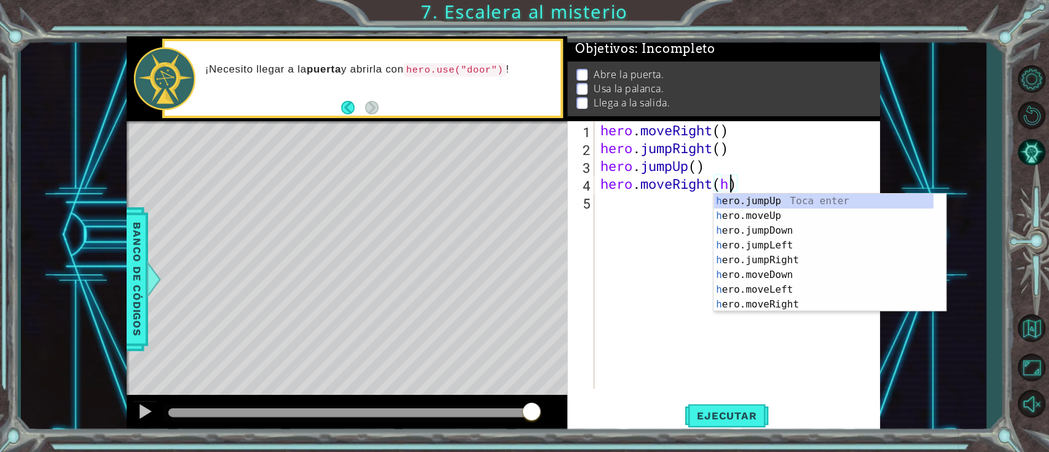
type textarea "hero.moveRight()"
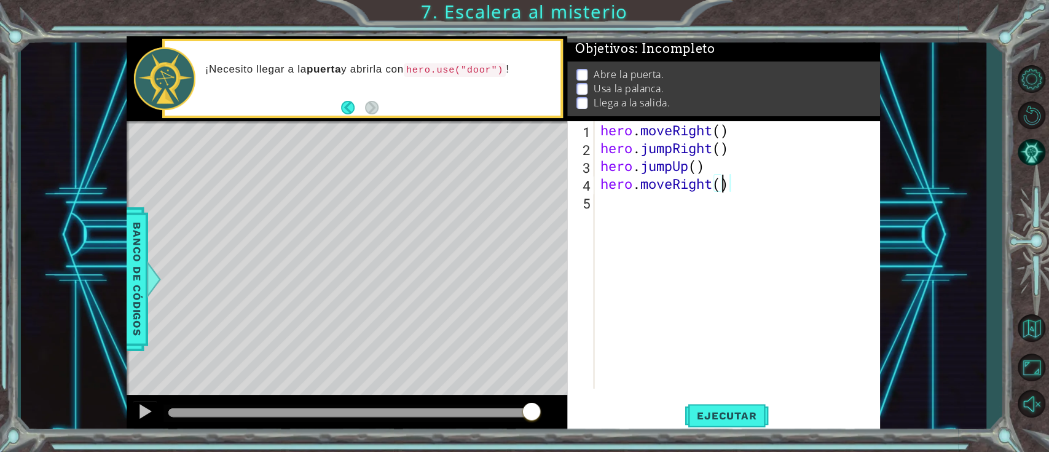
scroll to position [0, 5]
click at [637, 213] on div "hero . moveRight ( ) hero . jumpRight ( ) hero . jumpUp ( ) hero . moveRight ( )" at bounding box center [740, 272] width 285 height 303
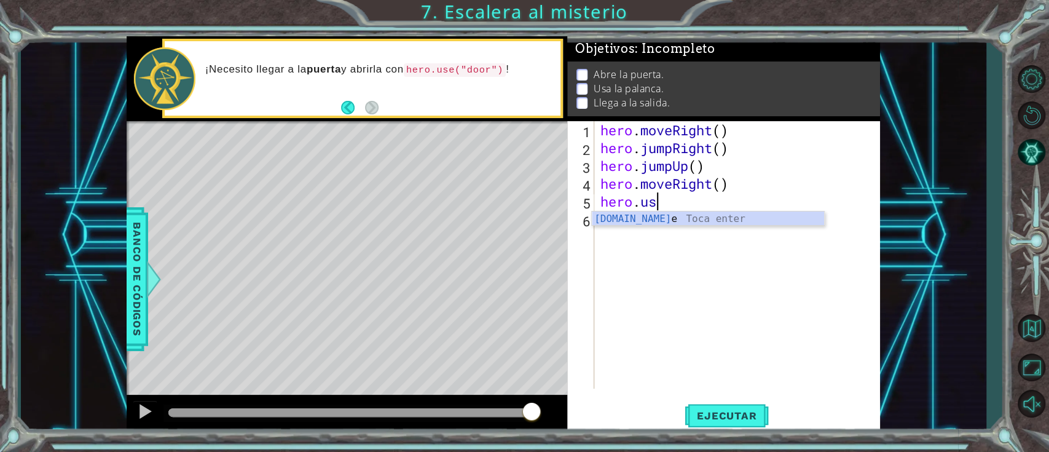
scroll to position [0, 2]
click at [637, 218] on div "hero.use Toca enter" at bounding box center [708, 233] width 232 height 44
type textarea "hero.use("door")"
click at [664, 242] on div "hero . moveRight ( ) hero . jumpRight ( ) hero . jumpUp ( ) hero . moveRight ( …" at bounding box center [740, 272] width 285 height 303
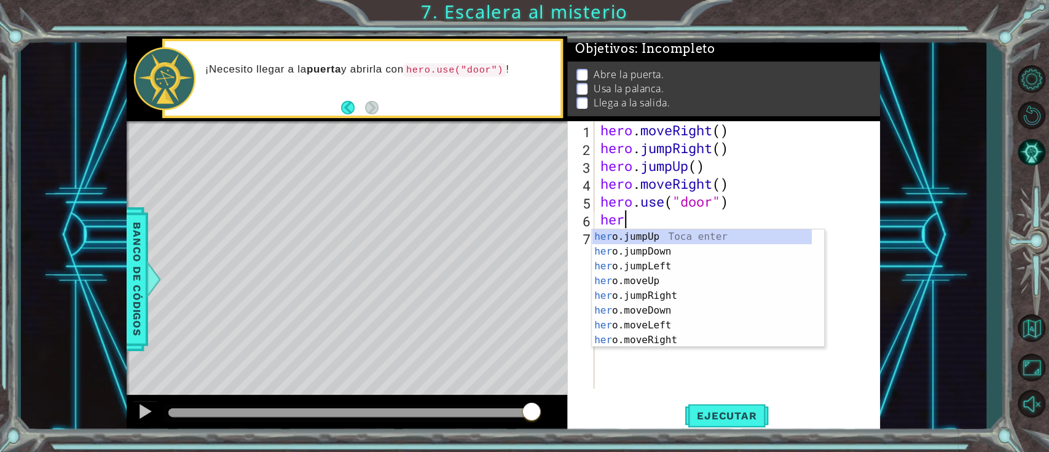
scroll to position [0, 0]
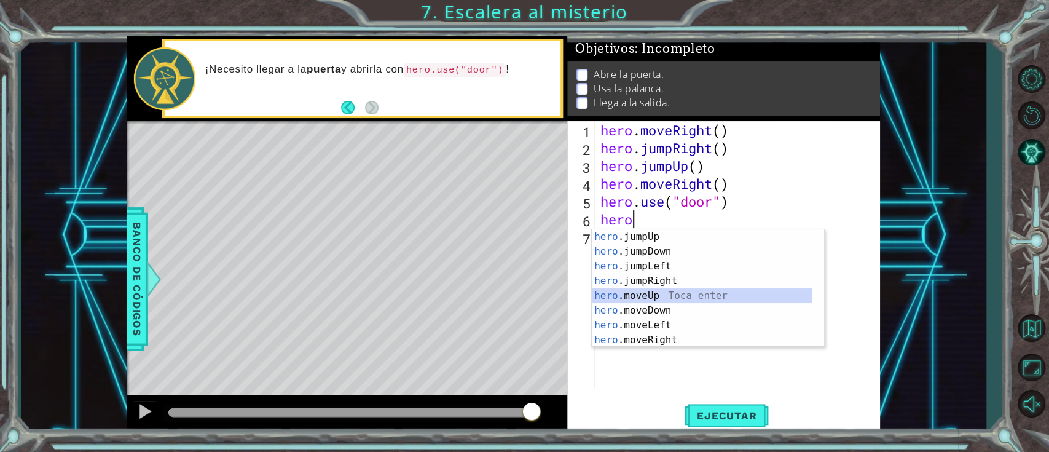
click at [673, 297] on div "hero .jumpUp Toca enter hero .jumpDown Toca enter hero .jumpLeft Toca enter her…" at bounding box center [702, 302] width 220 height 147
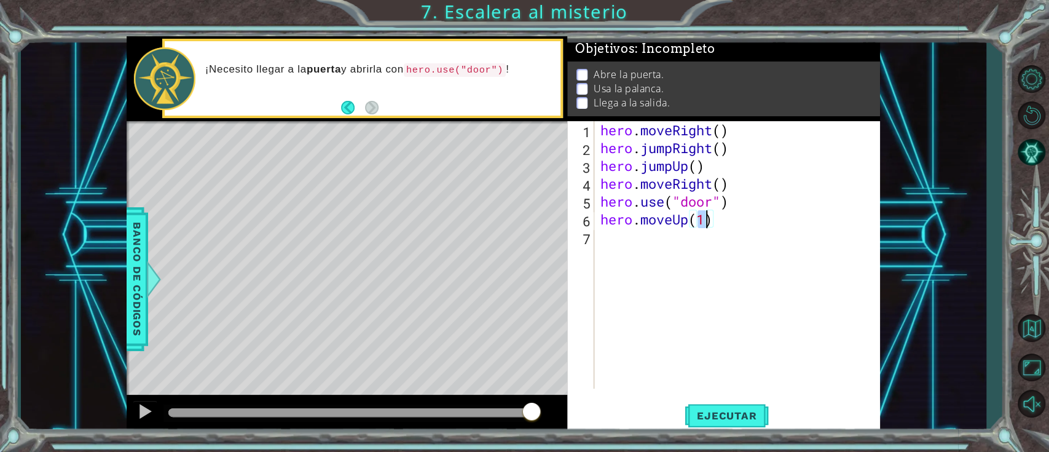
type textarea "hero.moveUp(2)"
click at [673, 248] on div "hero . moveRight ( ) hero . jumpRight ( ) hero . jumpUp ( ) hero . moveRight ( …" at bounding box center [740, 272] width 285 height 303
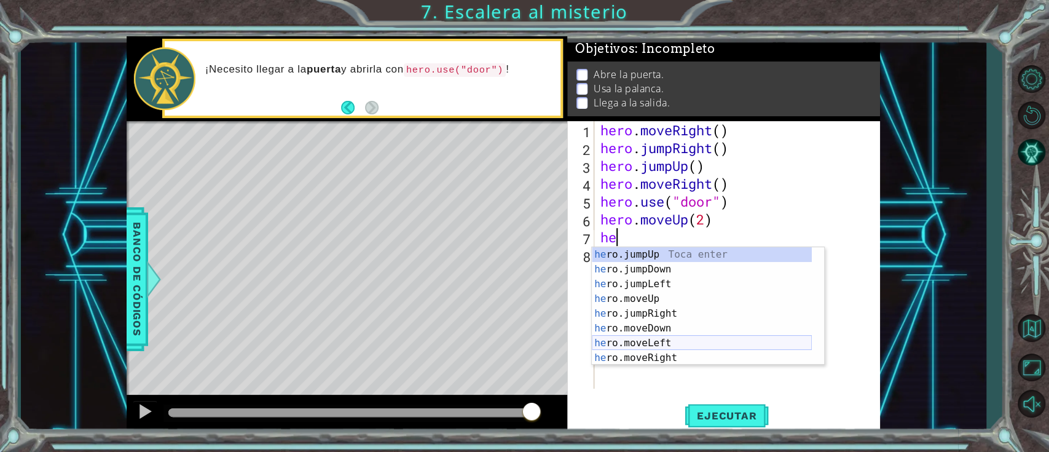
click at [662, 338] on div "he ro.jumpUp Toca enter he ro.jumpDown Toca enter he ro.jumpLeft Toca enter he …" at bounding box center [702, 320] width 220 height 147
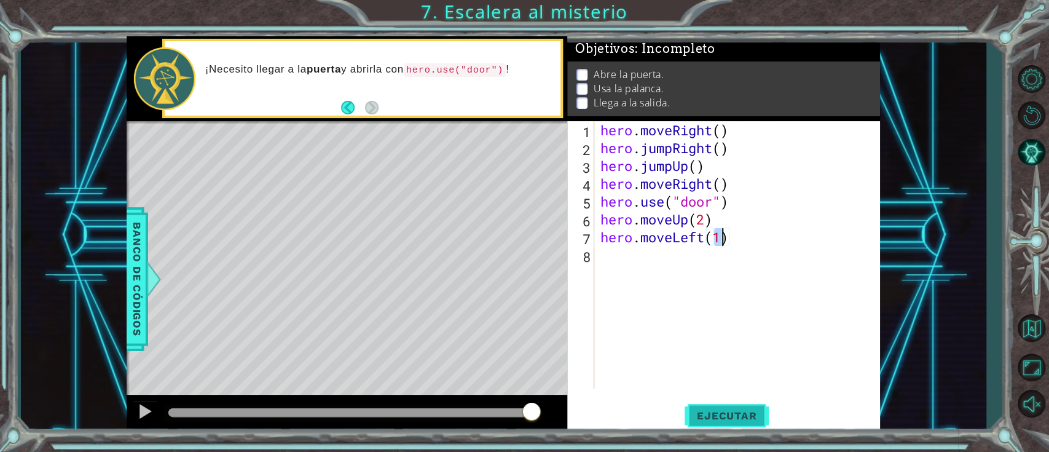
click at [719, 338] on span "Ejecutar" at bounding box center [726, 415] width 84 height 12
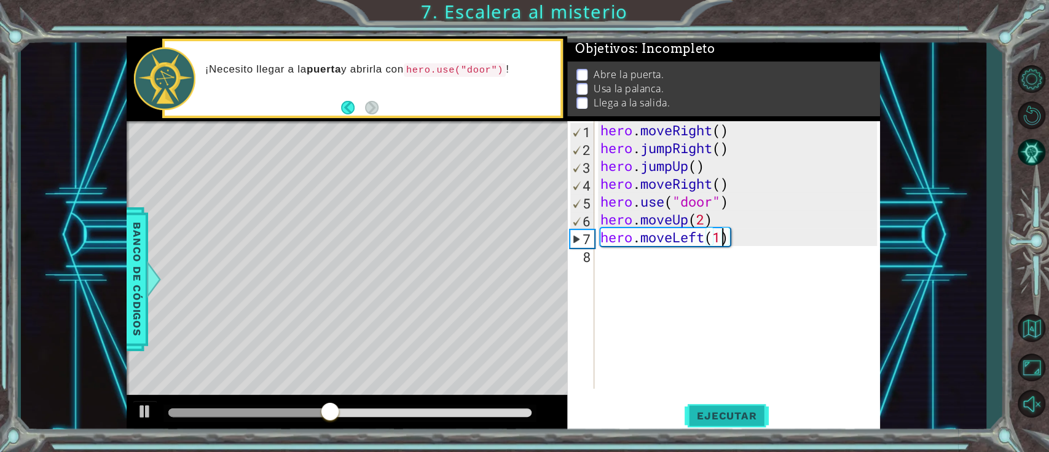
click at [719, 338] on span "Ejecutar" at bounding box center [726, 415] width 84 height 12
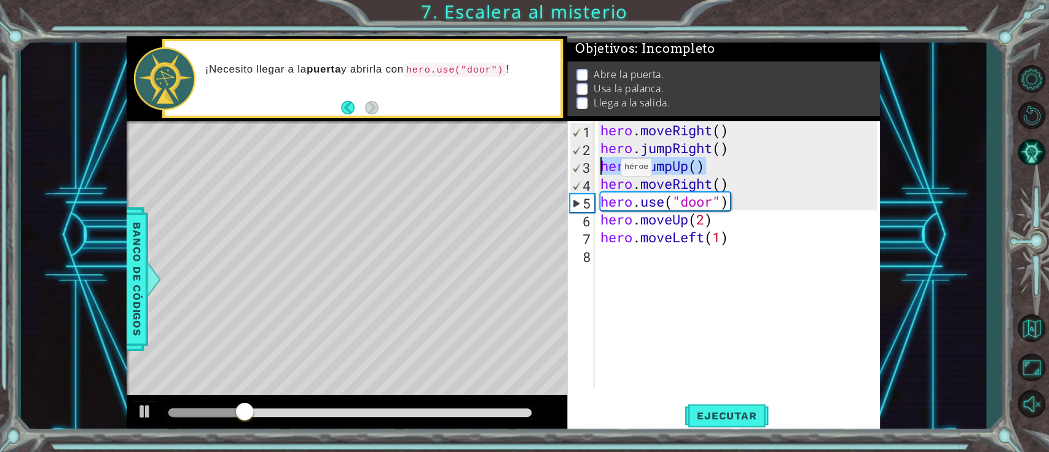
drag, startPoint x: 723, startPoint y: 167, endPoint x: 602, endPoint y: 170, distance: 121.1
click at [602, 170] on div "hero . moveRight ( ) hero . jumpRight ( ) hero . jumpUp ( ) hero . moveRight ( …" at bounding box center [740, 272] width 285 height 303
type textarea "hero.jumpUp()"
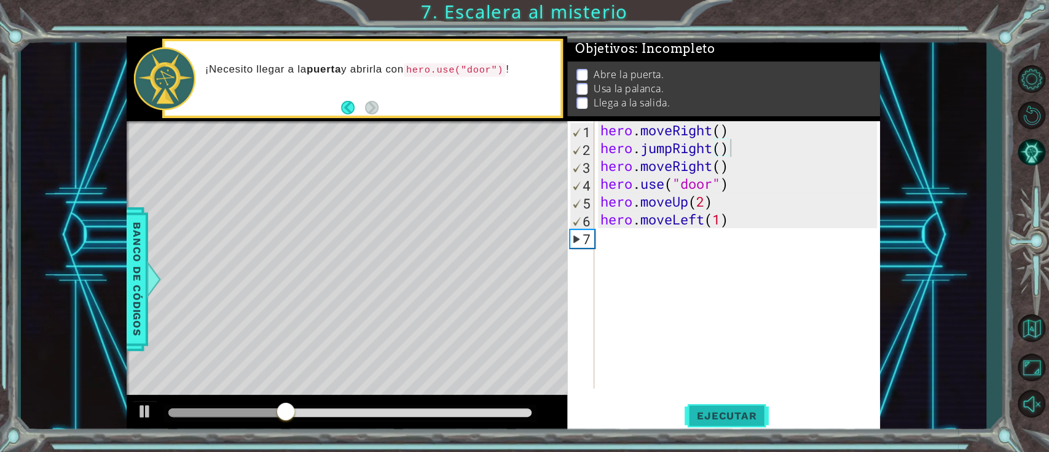
click at [708, 338] on span "Ejecutar" at bounding box center [726, 415] width 84 height 12
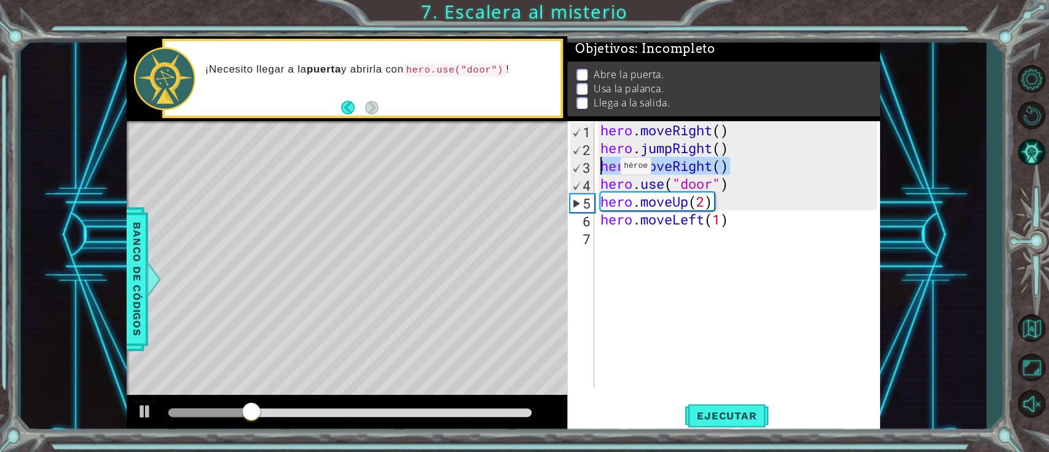
drag, startPoint x: 732, startPoint y: 167, endPoint x: 601, endPoint y: 168, distance: 131.5
click at [601, 168] on div "hero . moveRight ( ) hero . jumpRight ( ) hero . moveRight ( ) hero . use ( "do…" at bounding box center [740, 272] width 285 height 303
type textarea "hero.moveRight()"
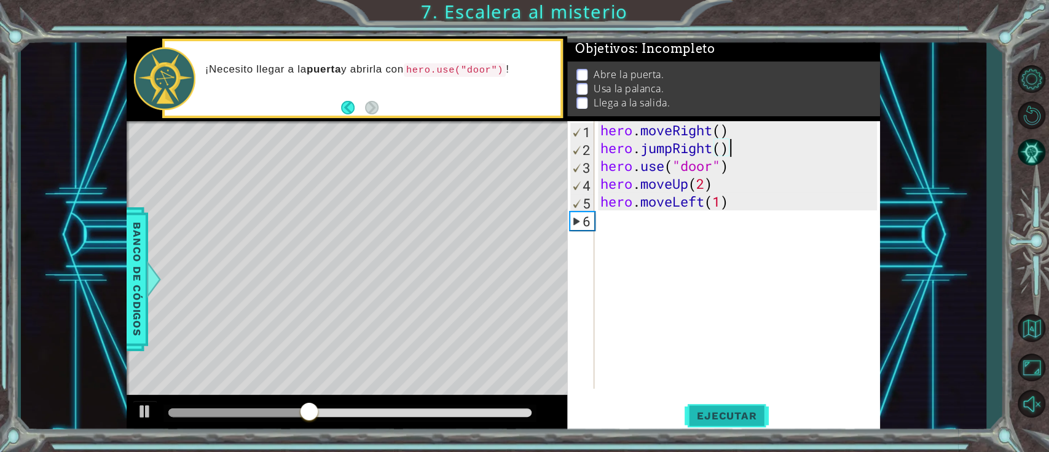
click at [717, 338] on button "Ejecutar" at bounding box center [726, 415] width 84 height 31
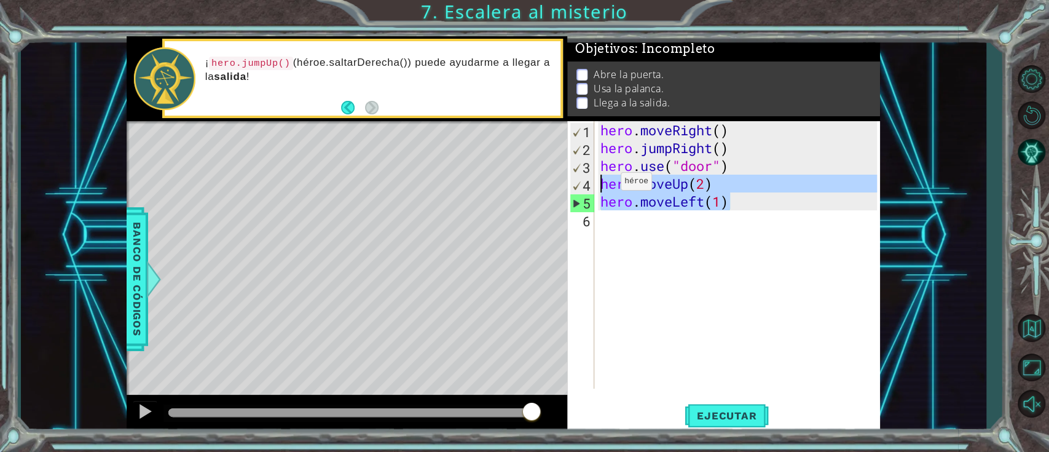
drag, startPoint x: 730, startPoint y: 202, endPoint x: 602, endPoint y: 184, distance: 129.6
click at [602, 184] on div "hero . moveRight ( ) hero . jumpRight ( ) hero . use ( "door" ) hero . moveUp (…" at bounding box center [740, 272] width 285 height 303
type textarea "hero.moveUp(2) hero.moveLeft(1)"
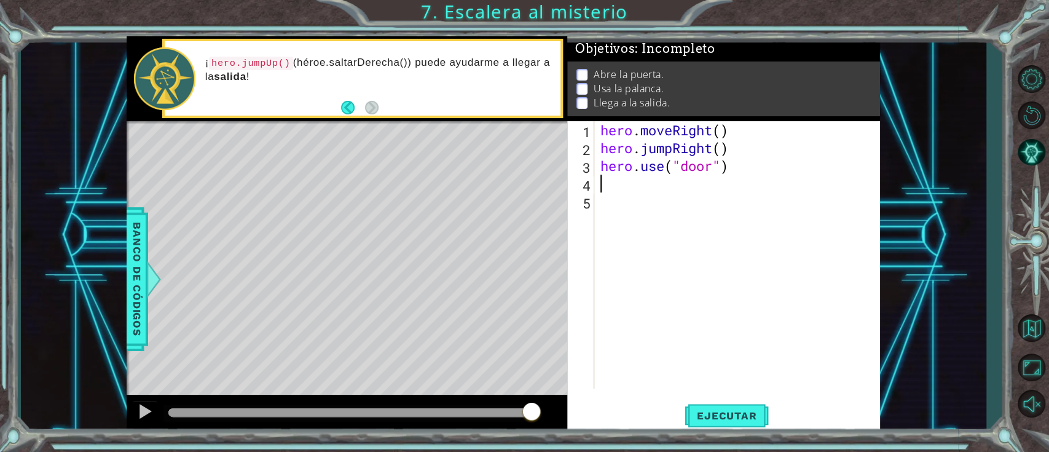
click at [734, 146] on div "hero . moveRight ( ) hero . jumpRight ( ) hero . use ( "door" )" at bounding box center [740, 272] width 285 height 303
type textarea "hero.jumpRight()"
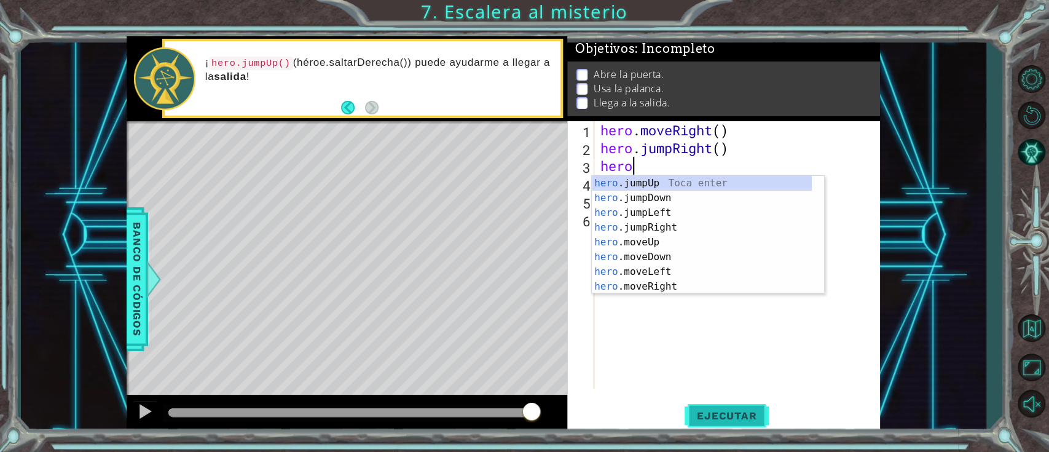
click at [750, 338] on span "Ejecutar" at bounding box center [726, 415] width 84 height 12
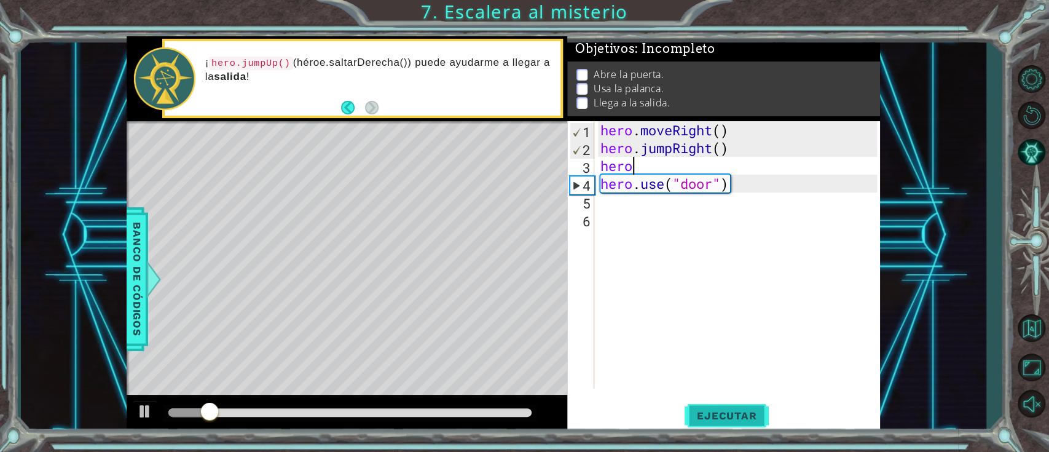
scroll to position [0, 1]
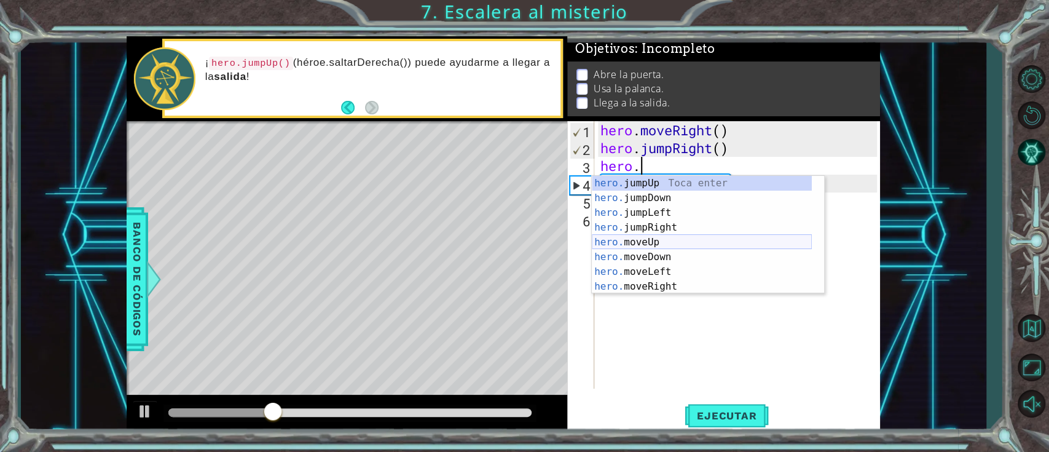
click at [676, 243] on div "hero. jumpUp Toca enter hero. jumpDown Toca enter hero. jumpLeft Toca enter her…" at bounding box center [702, 249] width 220 height 147
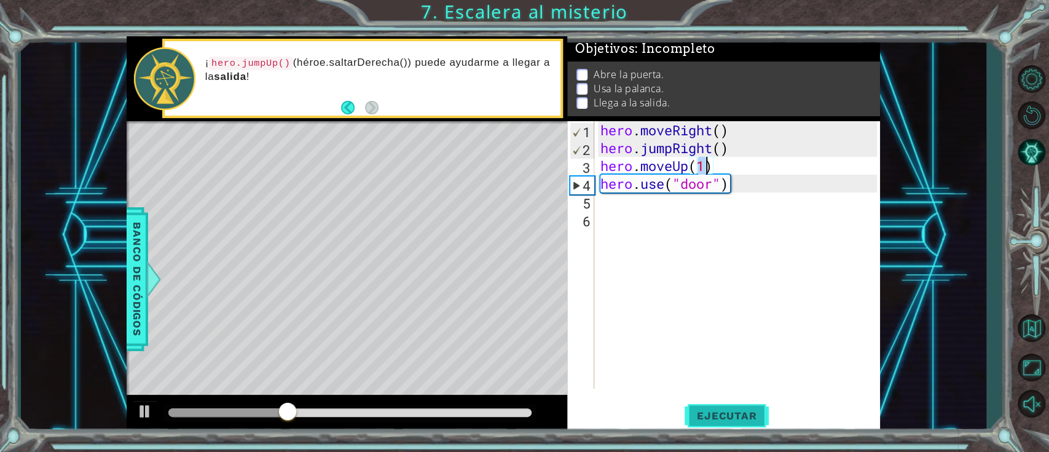
type textarea "hero.moveUp(1)"
click at [709, 338] on span "Ejecutar" at bounding box center [726, 415] width 84 height 12
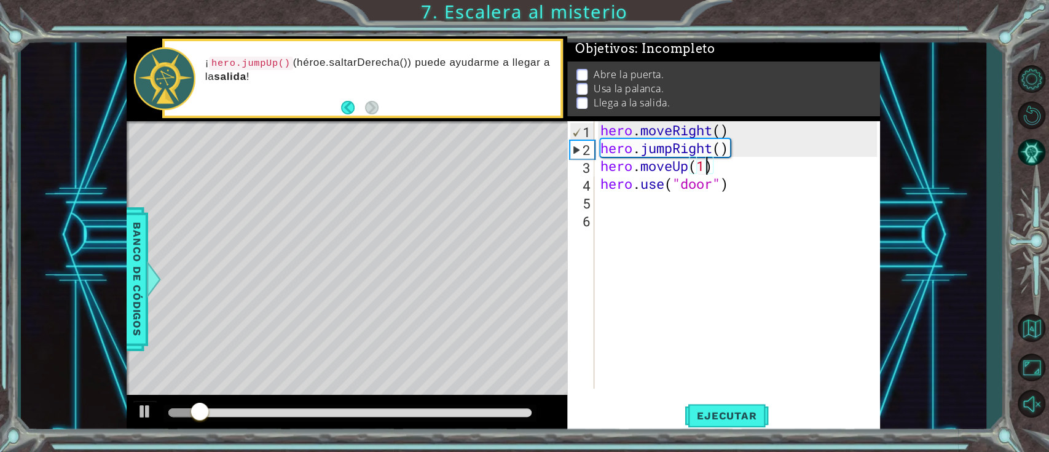
click at [716, 168] on div "hero . moveRight ( ) hero . jumpRight ( ) hero . moveUp ( 1 ) hero . use ( "doo…" at bounding box center [740, 272] width 285 height 303
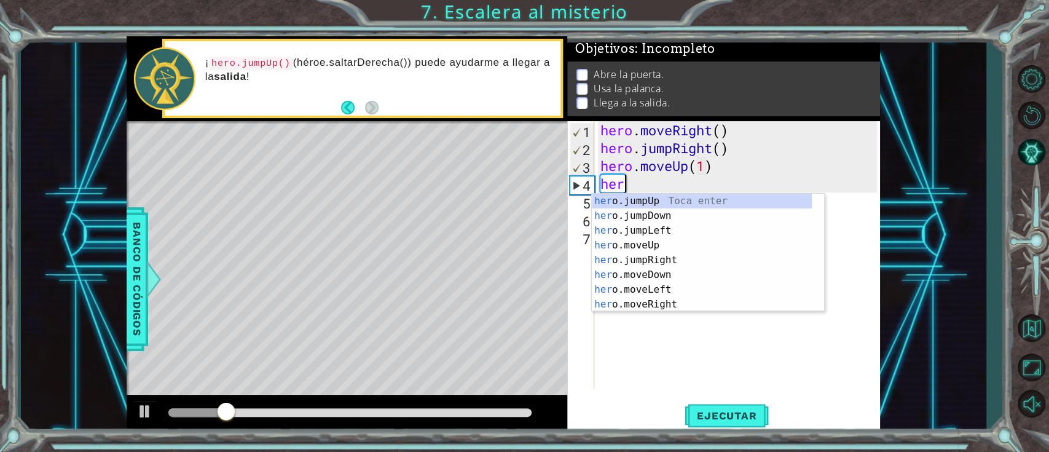
scroll to position [0, 0]
click at [683, 301] on div "hero Toca enter hero .jumpUp Toca enter hero .jumpDown Toca enter hero .jumpLef…" at bounding box center [702, 267] width 220 height 147
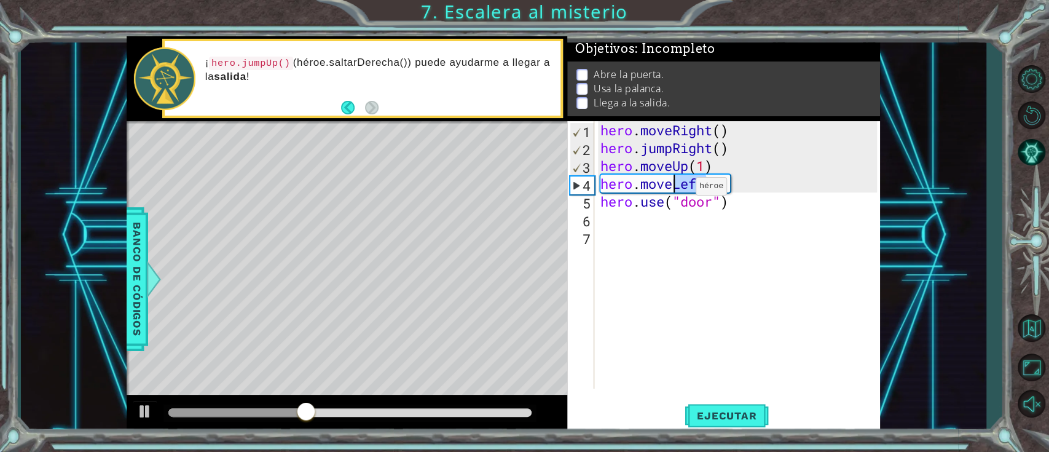
drag, startPoint x: 705, startPoint y: 183, endPoint x: 676, endPoint y: 189, distance: 29.4
click at [676, 189] on div "hero . moveRight ( ) hero . jumpRight ( ) hero . moveUp ( 1 ) hero . moveLeft (…" at bounding box center [740, 272] width 285 height 303
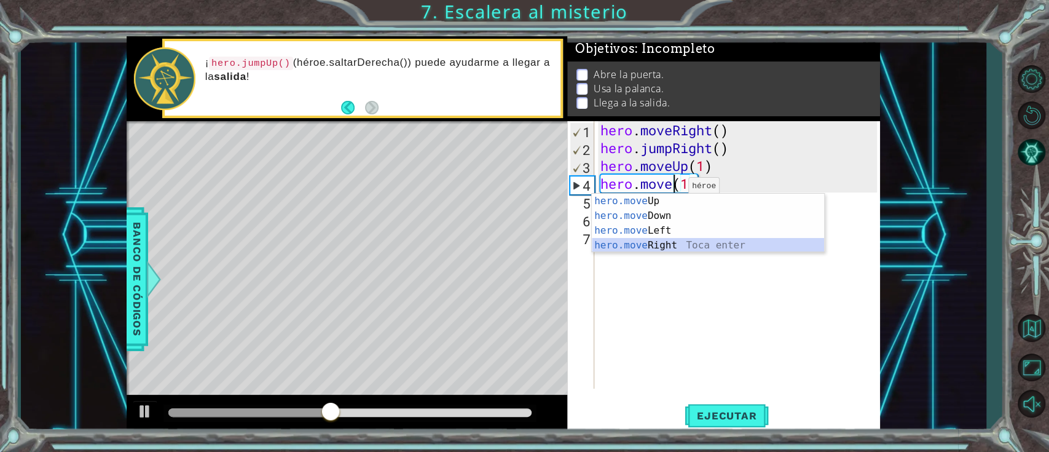
click at [658, 249] on div "hero.move Up Toca enter hero.move Down Toca enter hero.move Left Toca enter her…" at bounding box center [708, 238] width 232 height 88
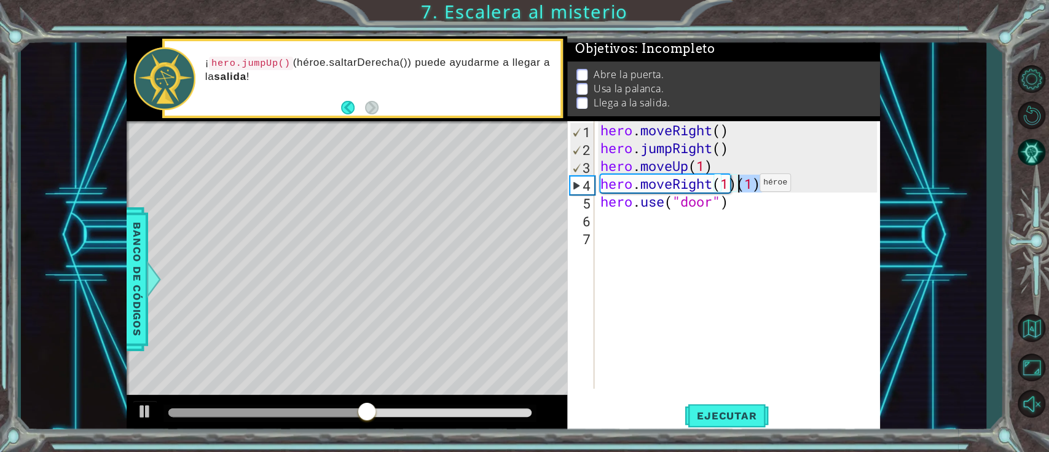
drag, startPoint x: 761, startPoint y: 185, endPoint x: 741, endPoint y: 185, distance: 19.7
click at [741, 185] on div "hero . moveRight ( ) hero . jumpRight ( ) hero . moveUp ( 1 ) hero . moveRight …" at bounding box center [740, 272] width 285 height 303
type textarea "hero.moveRight(1)"
click at [657, 230] on div "hero . moveRight ( ) hero . jumpRight ( ) hero . moveUp ( 1 ) hero . moveRight …" at bounding box center [740, 272] width 285 height 303
click at [664, 224] on div "hero . moveRight ( ) hero . jumpRight ( ) hero . moveUp ( 1 ) hero . moveRight …" at bounding box center [740, 272] width 285 height 303
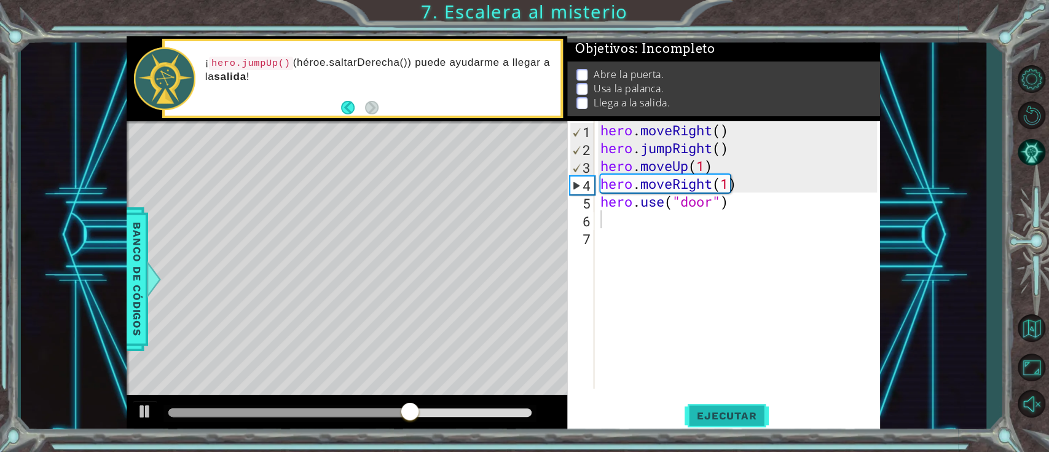
click at [701, 338] on span "Ejecutar" at bounding box center [726, 415] width 84 height 12
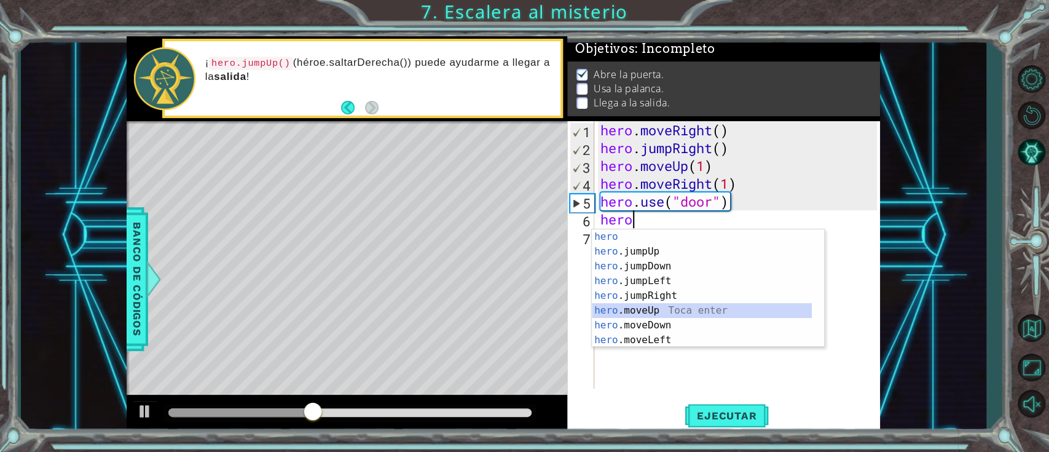
click at [673, 314] on div "hero Toca enter hero .jumpUp Toca enter hero .jumpDown Toca enter hero .jumpLef…" at bounding box center [702, 302] width 220 height 147
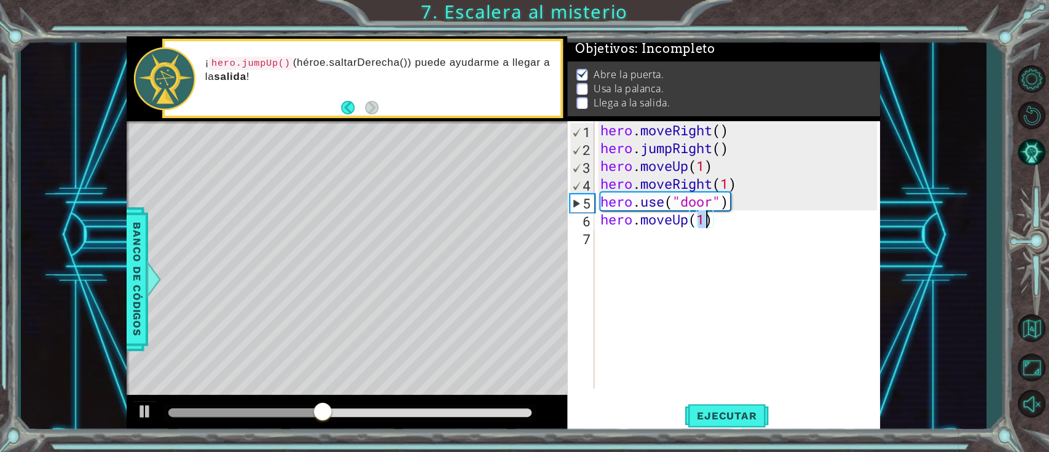
type textarea "hero.moveUp(2)"
click at [670, 254] on div "hero . moveRight ( ) hero . jumpRight ( ) hero . moveUp ( 1 ) hero . moveRight …" at bounding box center [740, 272] width 285 height 303
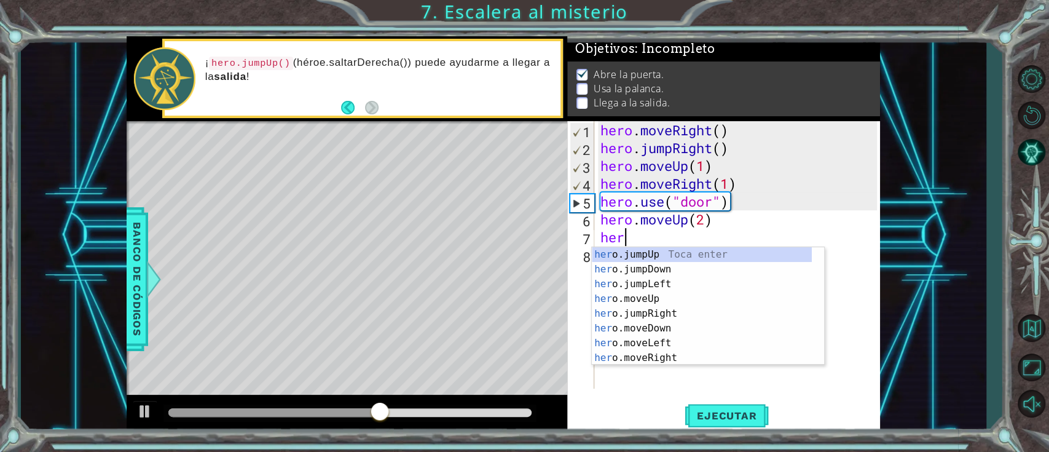
scroll to position [0, 0]
click at [690, 338] on div "hero Toca enter hero .jumpUp Toca enter hero .jumpDown Toca enter hero .jumpLef…" at bounding box center [702, 320] width 220 height 147
type textarea "hero.moveLeft(1)"
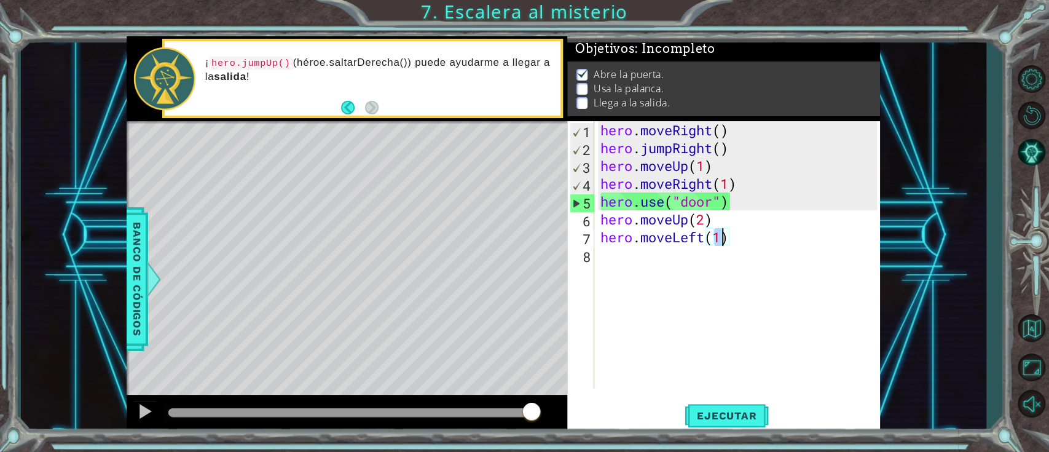
click at [681, 258] on div "hero . moveRight ( ) hero . jumpRight ( ) hero . moveUp ( 1 ) hero . moveRight …" at bounding box center [740, 272] width 285 height 303
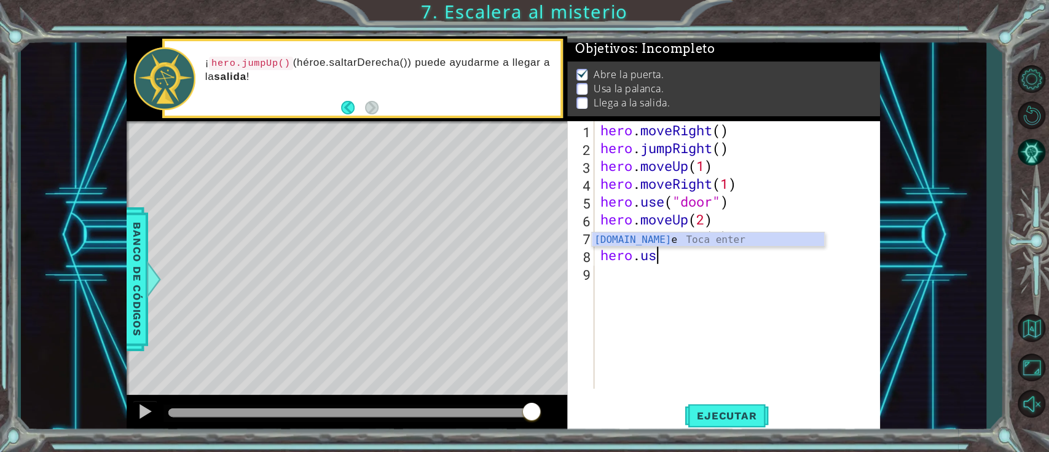
scroll to position [0, 2]
click at [678, 239] on div "[DOMAIN_NAME] e Toca enter" at bounding box center [708, 254] width 232 height 44
type textarea "hero.use("lever")"
click at [683, 280] on div "hero . moveRight ( ) hero . jumpRight ( ) hero . moveUp ( 1 ) hero . moveRight …" at bounding box center [740, 272] width 285 height 303
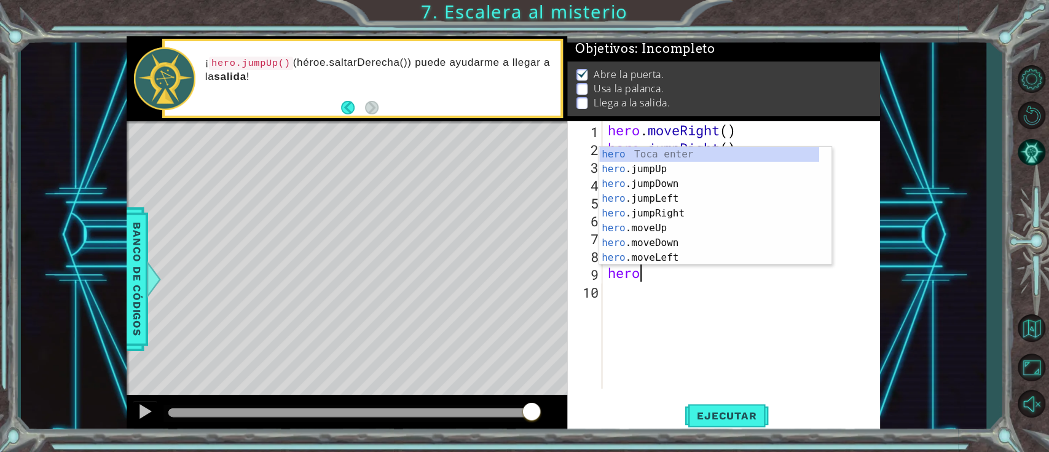
scroll to position [0, 1]
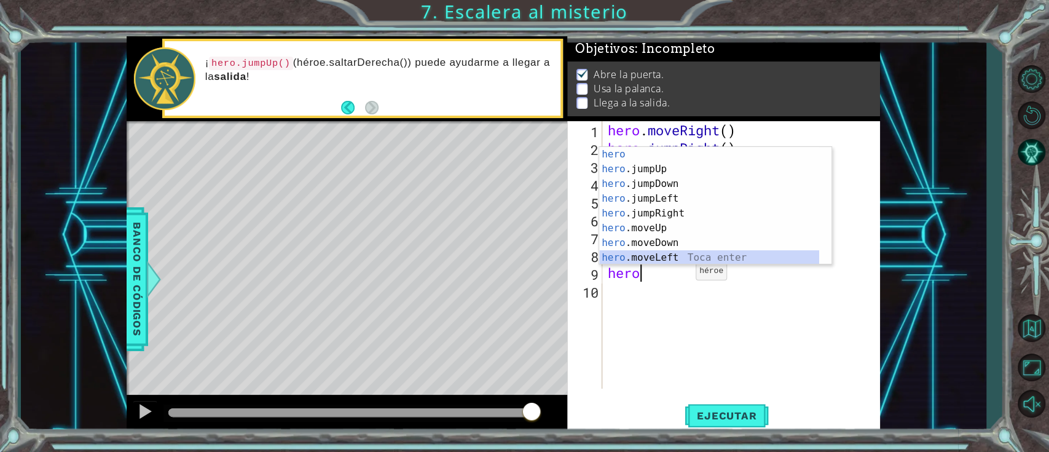
click at [681, 258] on div "hero Toca enter hero .jumpUp Toca enter hero .jumpDown Toca enter hero .jumpLef…" at bounding box center [709, 220] width 220 height 147
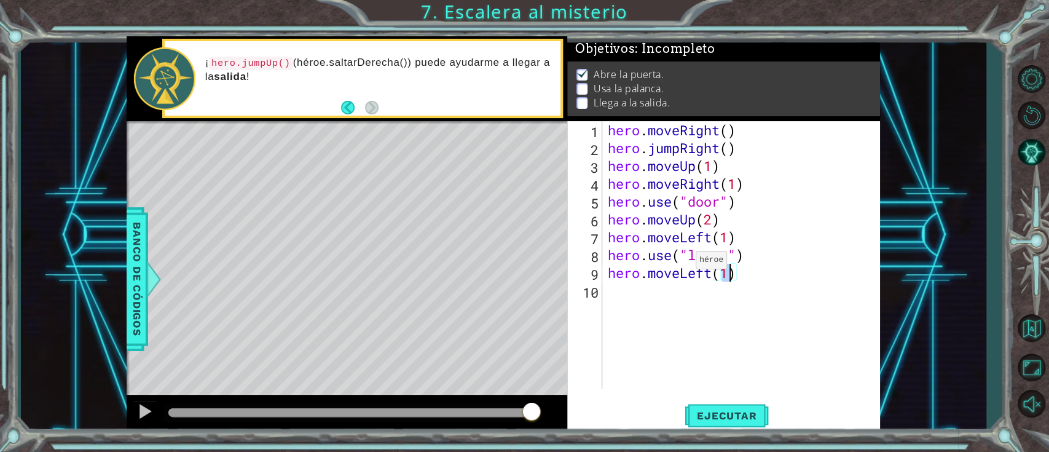
type textarea "hero.moveLeft(2)"
click at [680, 288] on div "hero . moveRight ( ) hero . jumpRight ( ) hero . moveUp ( 1 ) hero . moveRight …" at bounding box center [744, 272] width 278 height 303
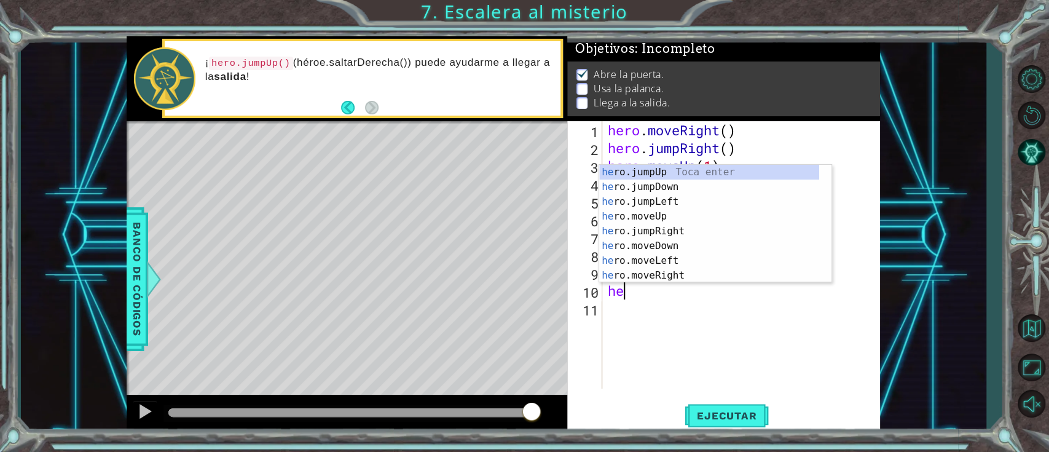
type textarea "hero"
click at [684, 188] on div "hero Toca enter hero .jumpUp Toca enter hero .jumpDown Toca enter hero .jumpLef…" at bounding box center [709, 238] width 220 height 147
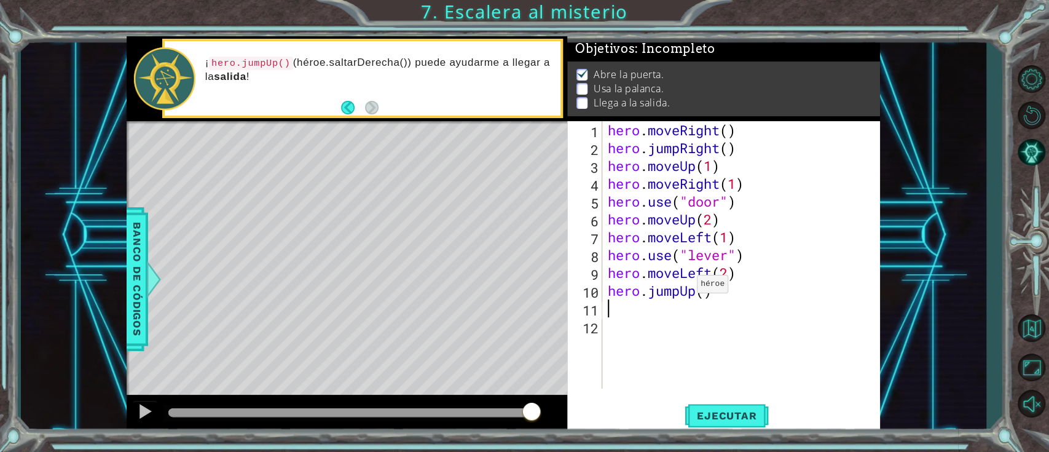
scroll to position [0, 0]
click at [726, 338] on span "Ejecutar" at bounding box center [726, 415] width 84 height 12
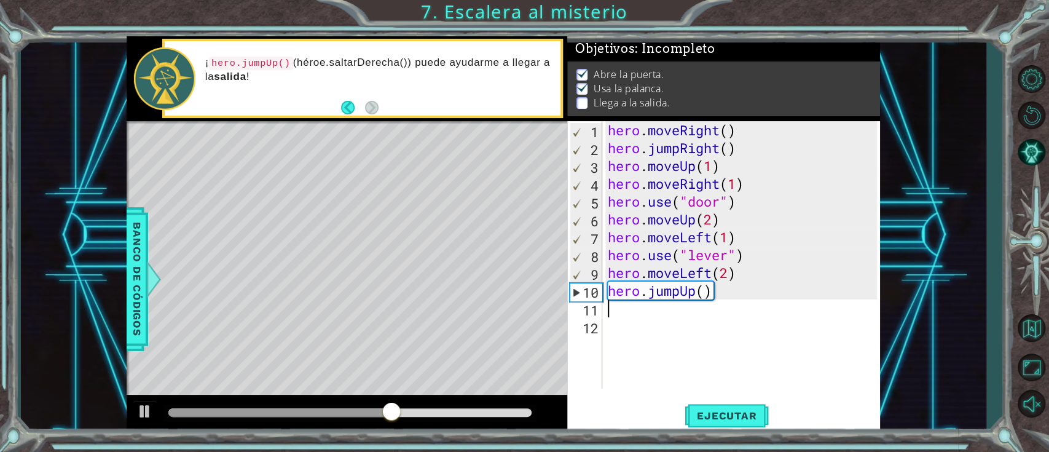
click at [674, 316] on div "hero . moveRight ( ) hero . jumpRight ( ) hero . moveUp ( 1 ) hero . moveRight …" at bounding box center [744, 272] width 278 height 303
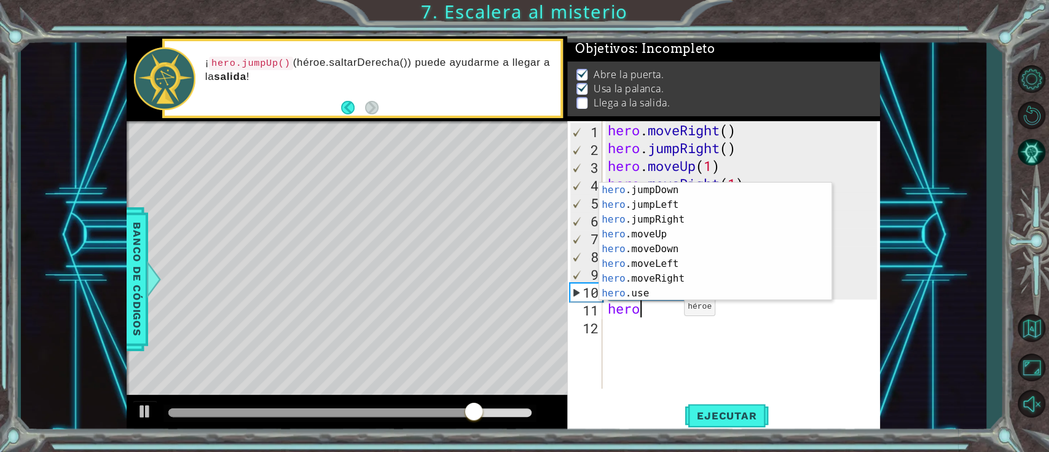
scroll to position [29, 0]
click at [713, 280] on div "hero .jumpDown Toca enter hero .jumpLeft Toca enter hero .jumpRight Toca enter …" at bounding box center [709, 255] width 220 height 147
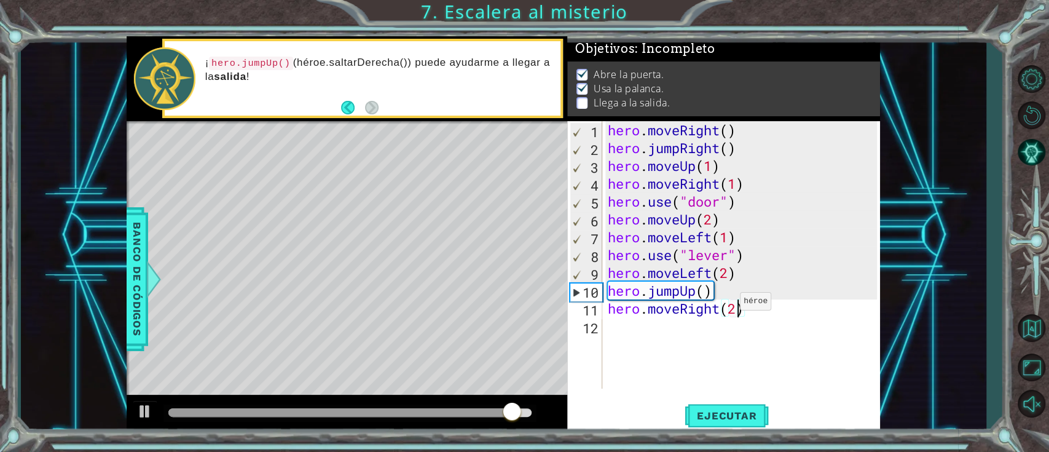
scroll to position [0, 5]
type textarea "hero.moveRight(2)"
click at [747, 338] on span "Ejecutar" at bounding box center [726, 415] width 84 height 12
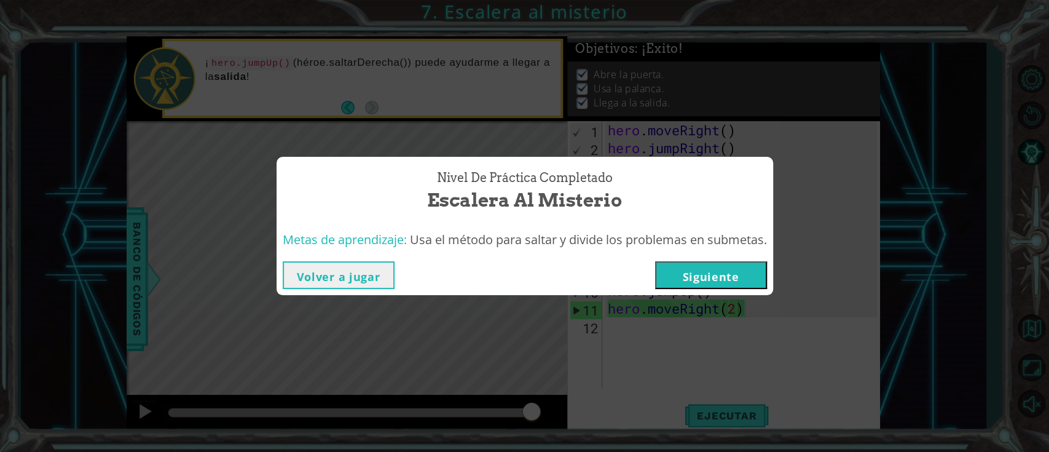
click at [714, 276] on button "Siguiente" at bounding box center [711, 275] width 112 height 28
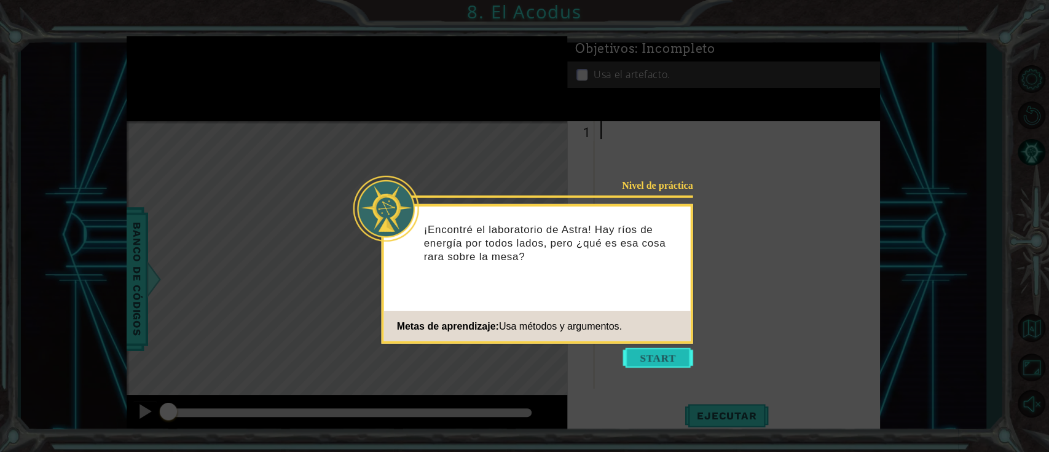
click at [681, 338] on button "Start" at bounding box center [658, 358] width 70 height 20
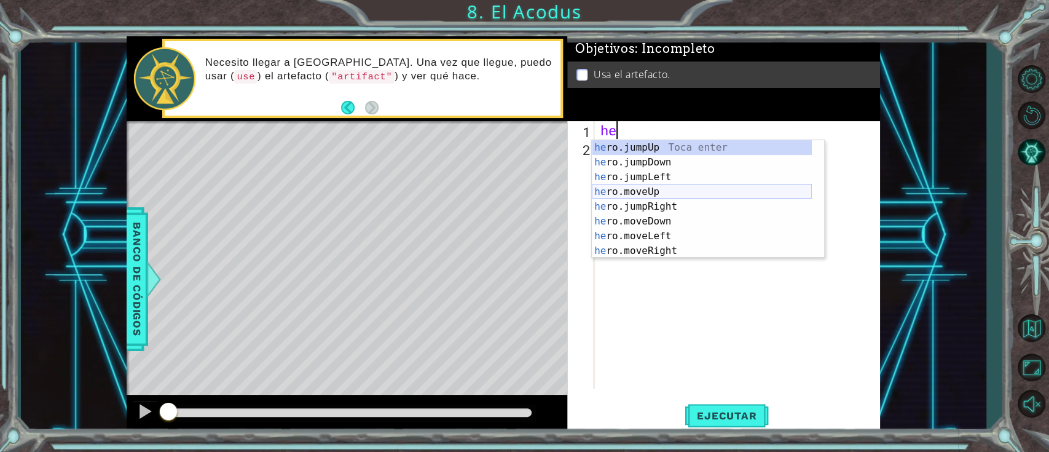
click at [664, 192] on div "he ro.jumpUp Toca enter he ro.jumpDown Toca enter he ro.jumpLeft Toca enter he …" at bounding box center [702, 213] width 220 height 147
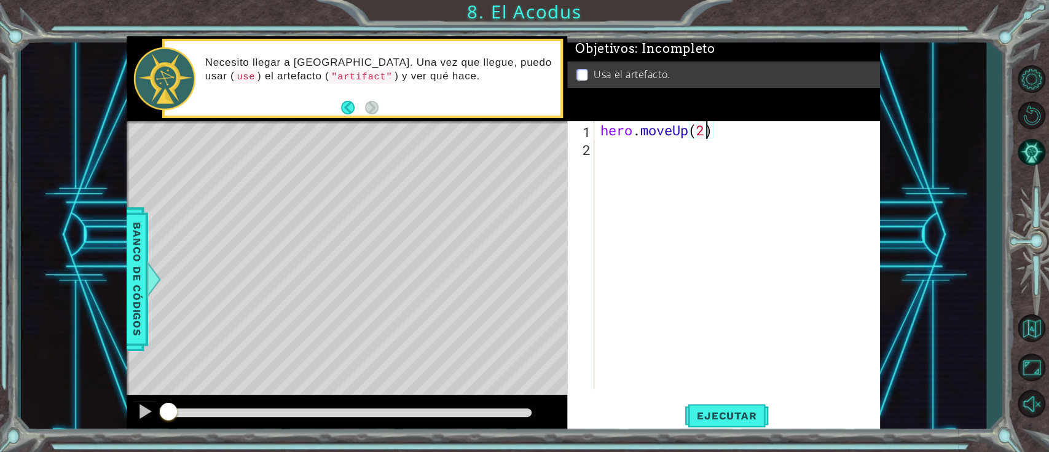
type textarea "hero.moveUp(2)"
click at [654, 154] on div "hero . moveUp ( 2 )" at bounding box center [740, 272] width 285 height 303
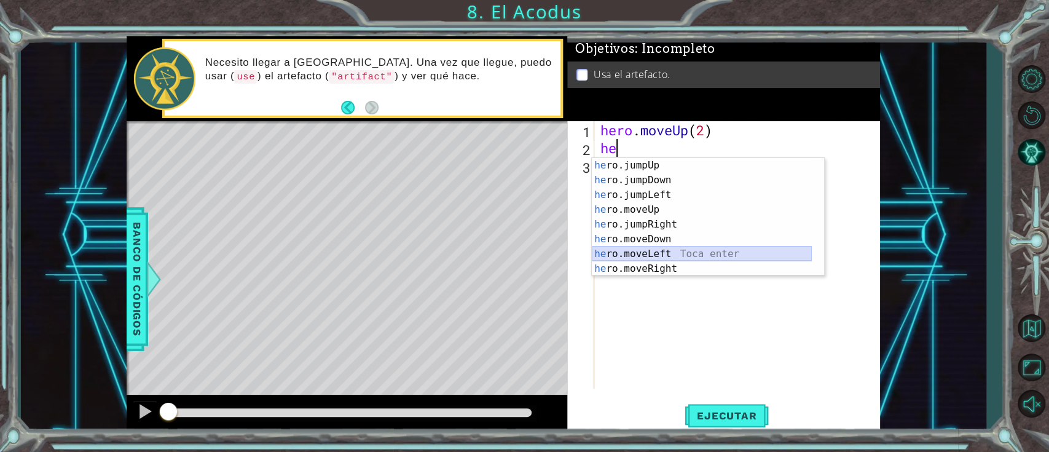
click at [664, 252] on div "he ro.jumpUp Toca enter he ro.jumpDown Toca enter he ro.jumpLeft Toca enter he …" at bounding box center [702, 231] width 220 height 147
type textarea "hero.moveLeft(1)"
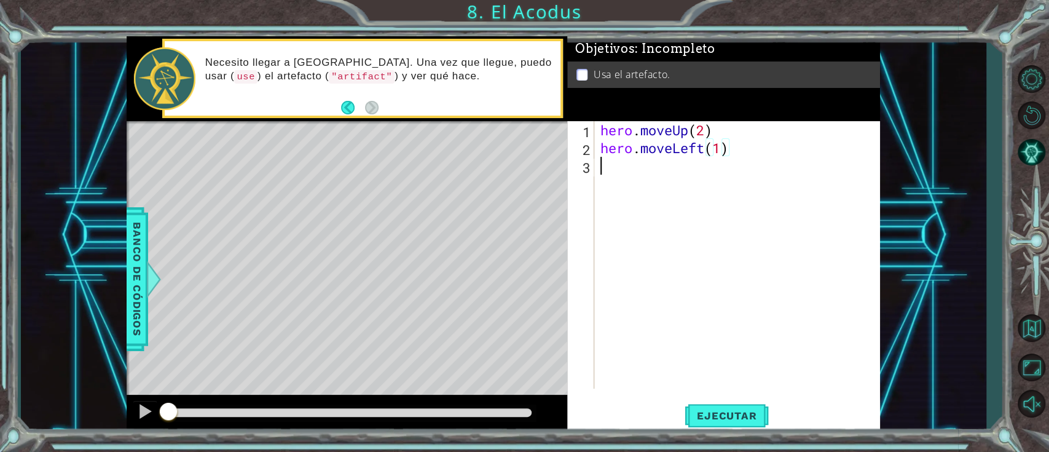
click at [642, 171] on div "hero . moveUp ( 2 ) hero . moveLeft ( 1 )" at bounding box center [740, 272] width 285 height 303
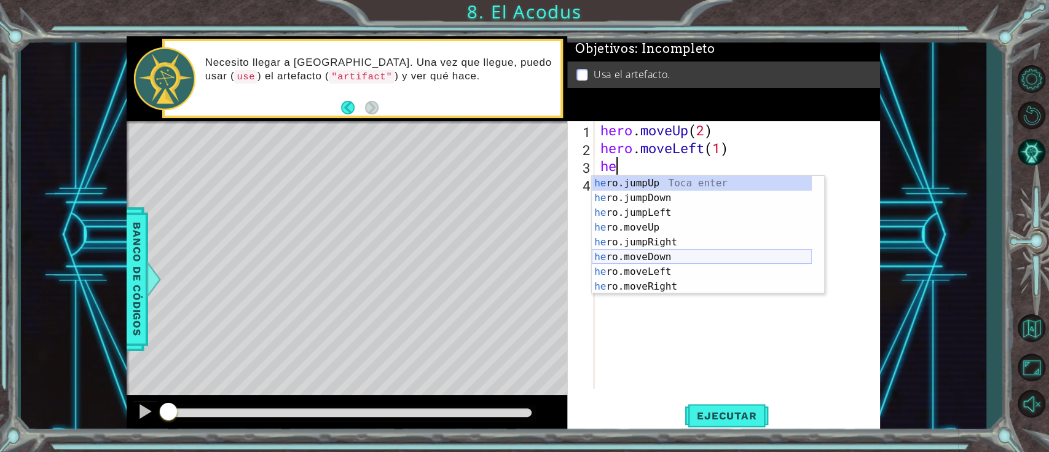
click at [662, 249] on div "he ro.jumpUp Toca enter he ro.jumpDown Toca enter he ro.jumpLeft Toca enter he …" at bounding box center [702, 249] width 220 height 147
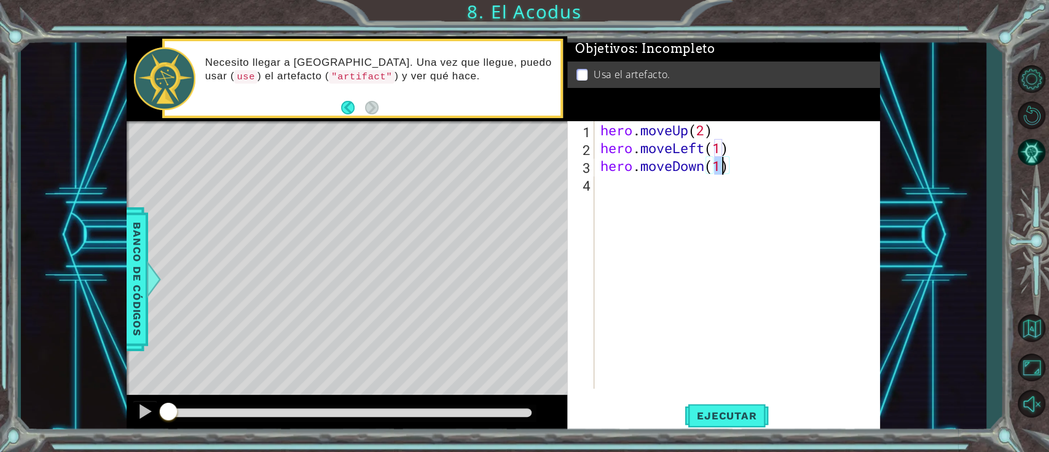
type textarea "hero.moveDown(2)"
click at [649, 184] on div "hero . moveUp ( 2 ) hero . moveLeft ( 1 ) hero . moveDown ( 2 )" at bounding box center [740, 272] width 285 height 303
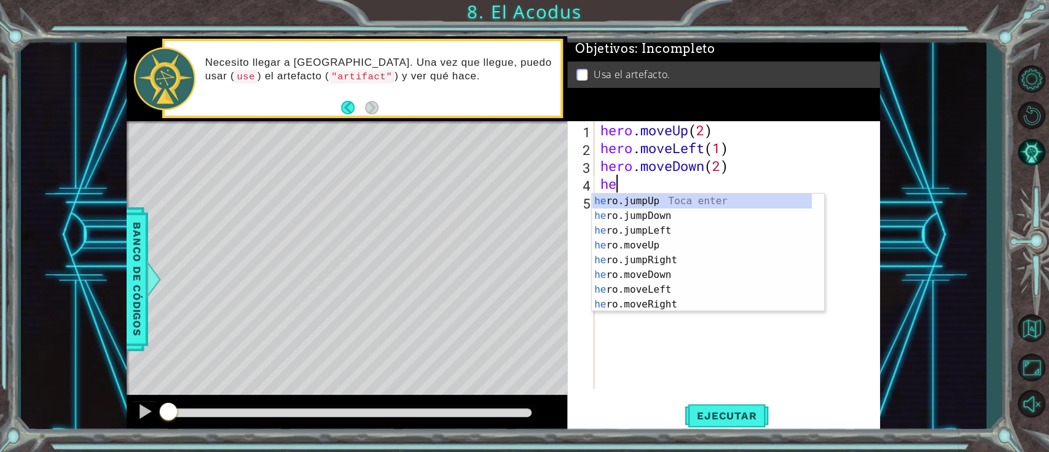
type textarea "her"
click at [654, 203] on div "her o.jumpUp Toca enter her o.jumpDown Toca enter her o.jumpLeft Toca enter her…" at bounding box center [702, 267] width 220 height 147
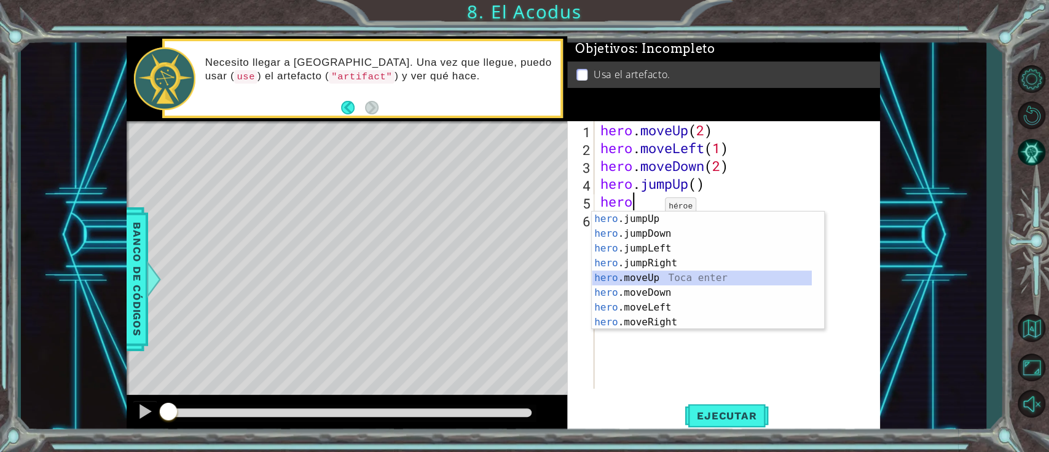
click at [668, 276] on div "hero .jumpUp Toca enter hero .jumpDown Toca enter hero .jumpLeft Toca enter her…" at bounding box center [702, 284] width 220 height 147
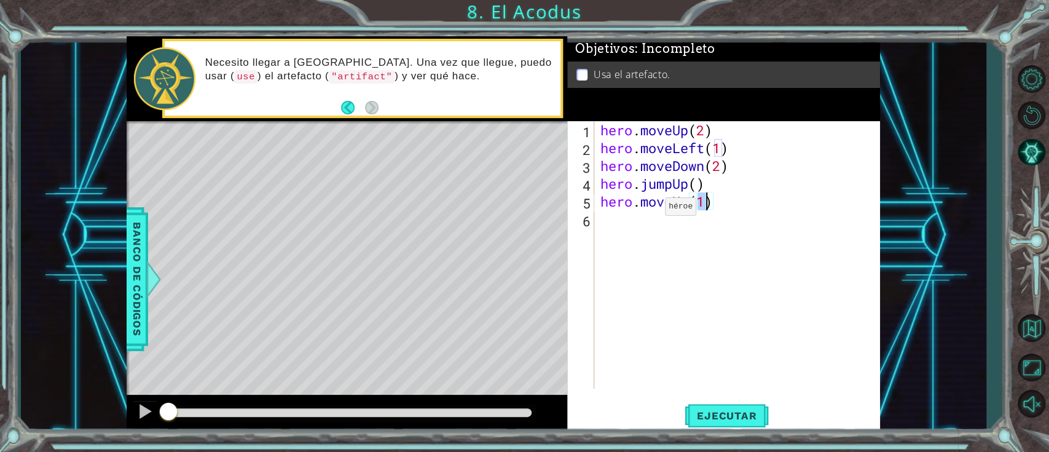
scroll to position [0, 4]
click at [711, 338] on span "Ejecutar" at bounding box center [726, 415] width 84 height 12
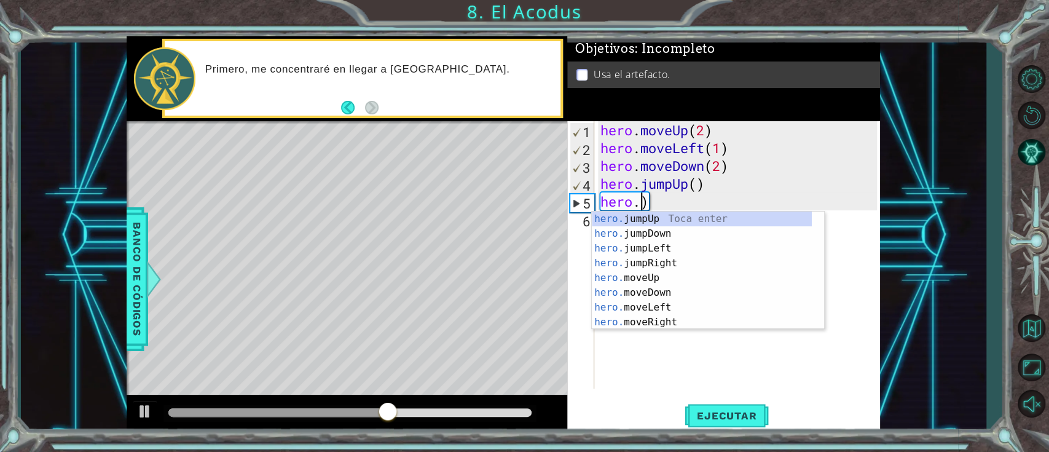
scroll to position [0, 1]
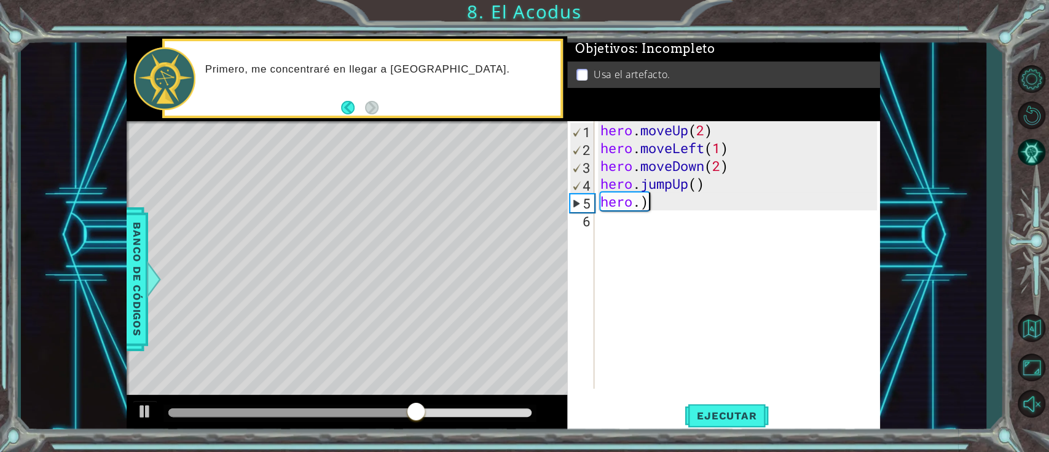
click at [713, 202] on div "hero . moveUp ( 2 ) hero . moveLeft ( 1 ) hero . moveDown ( 2 ) hero . jumpUp (…" at bounding box center [740, 272] width 285 height 303
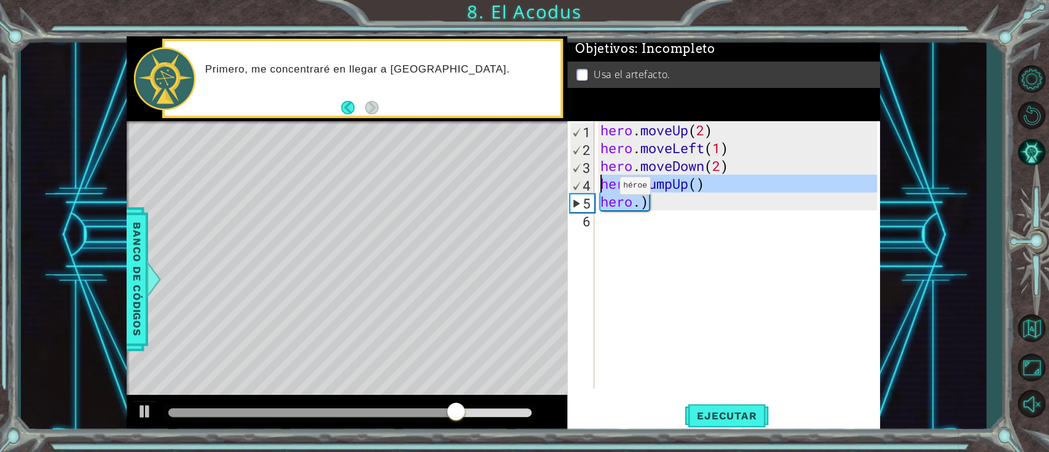
drag, startPoint x: 713, startPoint y: 202, endPoint x: 600, endPoint y: 188, distance: 113.3
click at [600, 188] on div "hero . moveUp ( 2 ) hero . moveLeft ( 1 ) hero . moveDown ( 2 ) hero . jumpUp (…" at bounding box center [740, 272] width 285 height 303
type textarea "hero.jumpUp() hero.)"
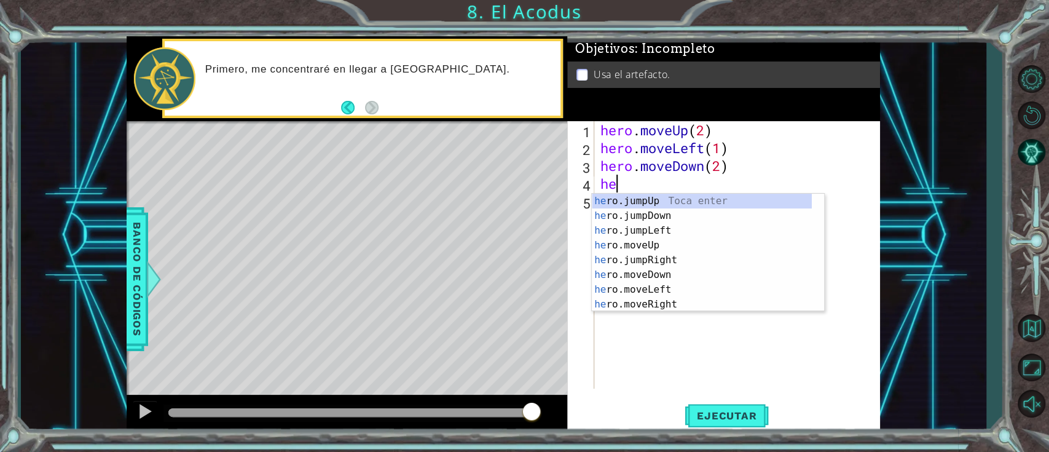
type textarea "her"
click at [648, 229] on div "her o.jumpUp Toca enter her o.jumpDown Toca enter her o.jumpLeft Toca enter her…" at bounding box center [702, 267] width 220 height 147
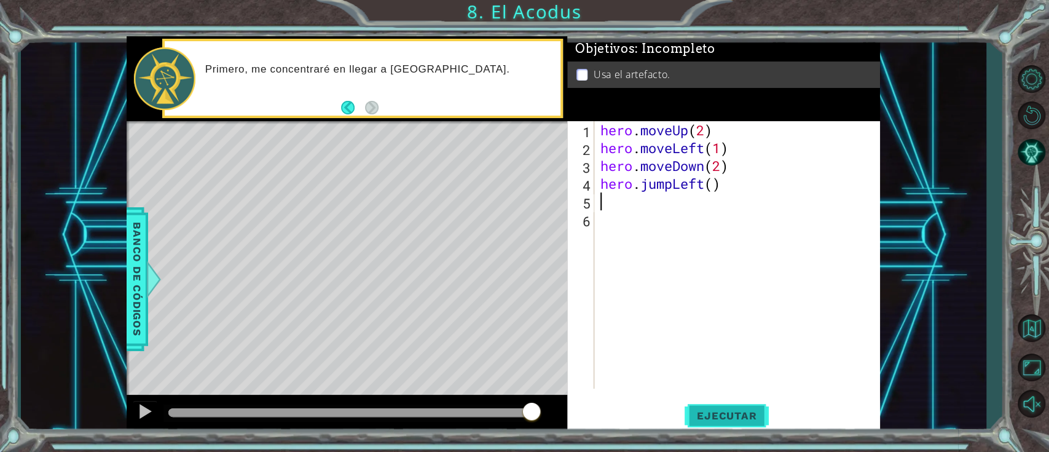
click at [701, 338] on button "Ejecutar" at bounding box center [726, 415] width 84 height 31
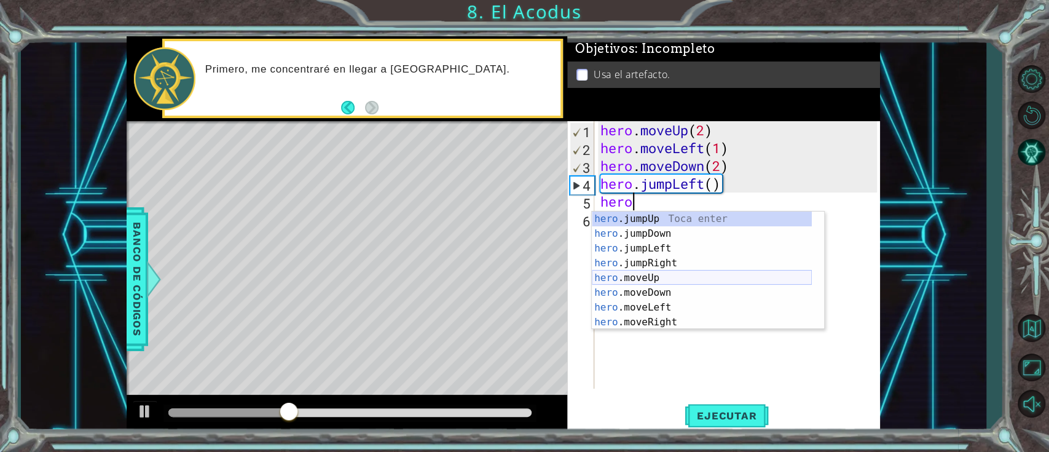
click at [688, 278] on div "hero .jumpUp Toca enter hero .jumpDown Toca enter hero .jumpLeft Toca enter her…" at bounding box center [702, 284] width 220 height 147
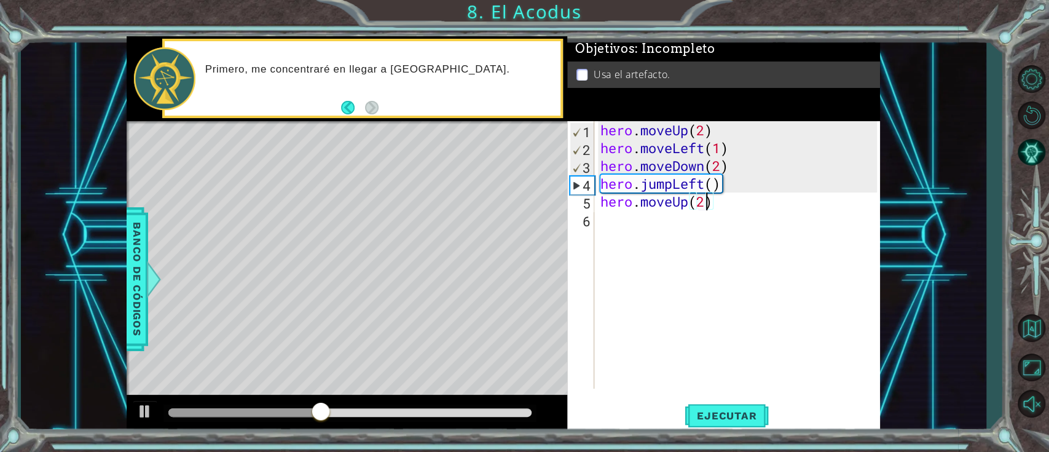
scroll to position [0, 4]
type textarea "hero.moveUp(2)"
click at [718, 338] on span "Ejecutar" at bounding box center [726, 415] width 84 height 12
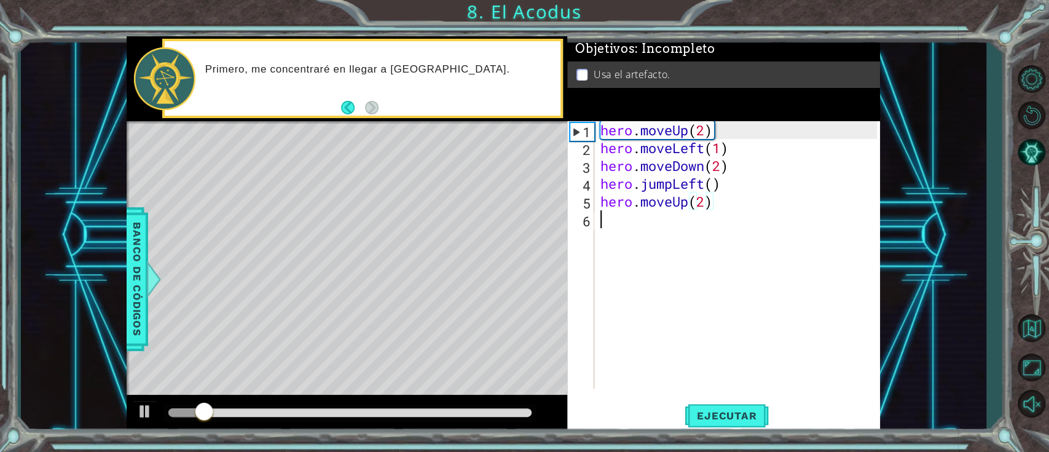
click at [673, 233] on div "hero . moveUp ( 2 ) hero . moveLeft ( 1 ) hero . moveDown ( 2 ) hero . jumpLeft…" at bounding box center [740, 272] width 285 height 303
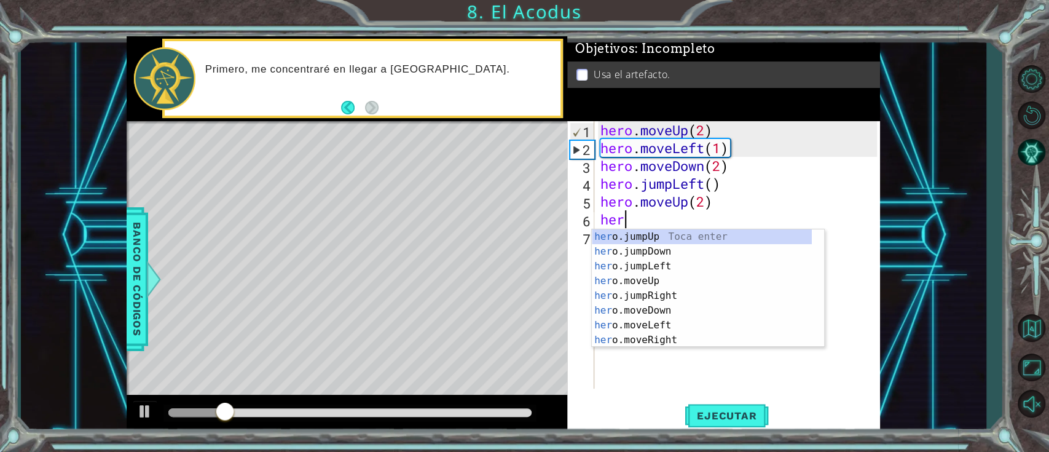
scroll to position [0, 0]
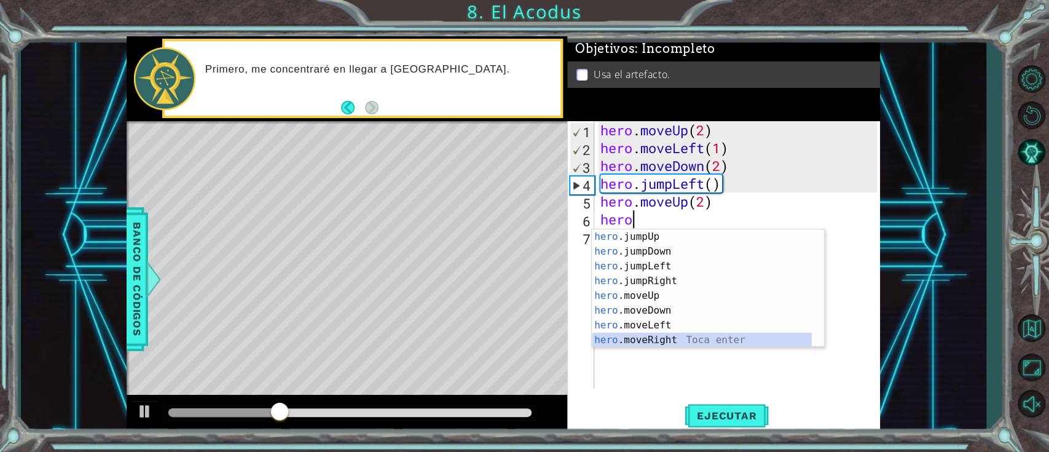
click at [680, 335] on div "hero .jumpUp Toca enter hero .jumpDown Toca enter hero .jumpLeft Toca enter her…" at bounding box center [702, 302] width 220 height 147
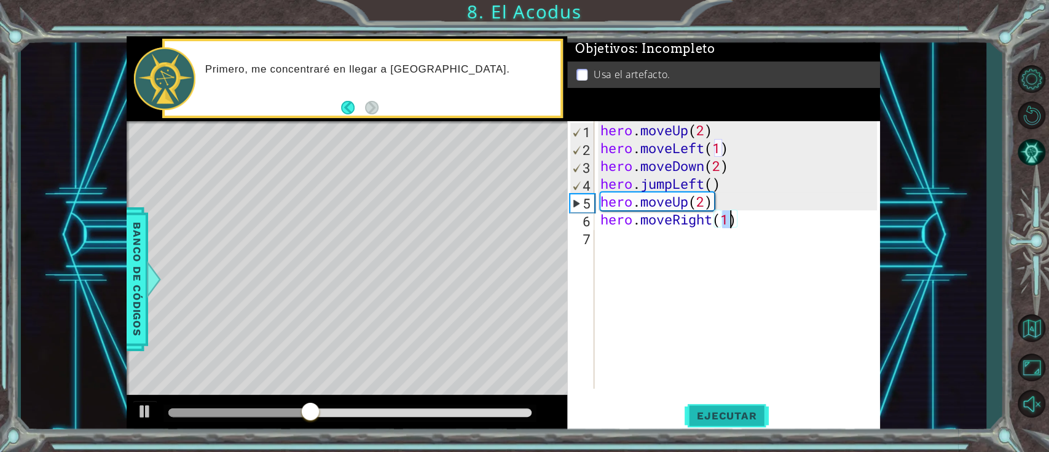
type textarea "hero.moveRight(1)"
click at [724, 338] on span "Ejecutar" at bounding box center [726, 415] width 84 height 12
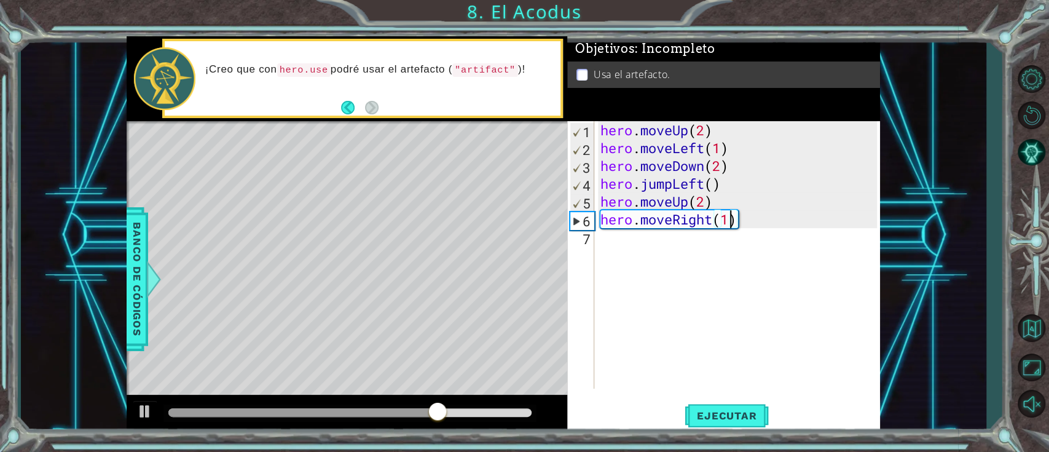
click at [668, 259] on div "hero . moveUp ( 2 ) hero . moveLeft ( 1 ) hero . moveDown ( 2 ) hero . jumpLeft…" at bounding box center [740, 272] width 285 height 303
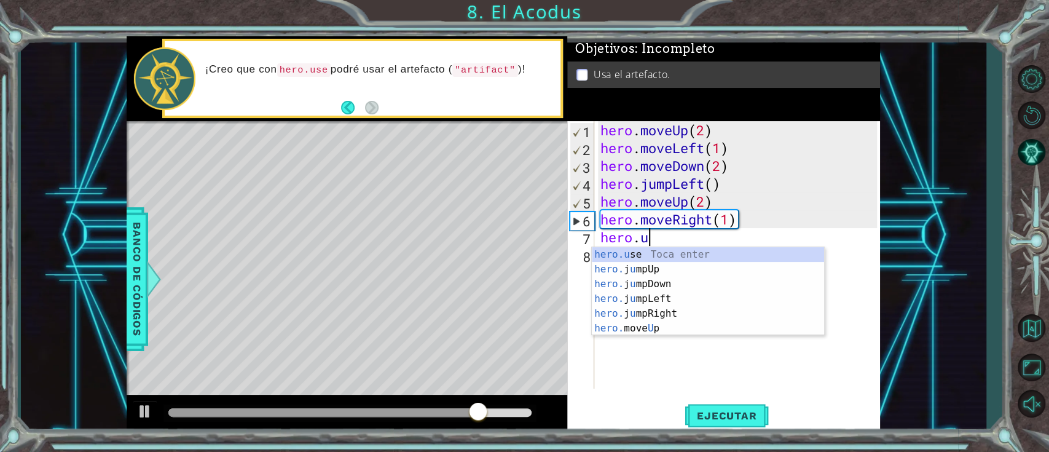
scroll to position [0, 2]
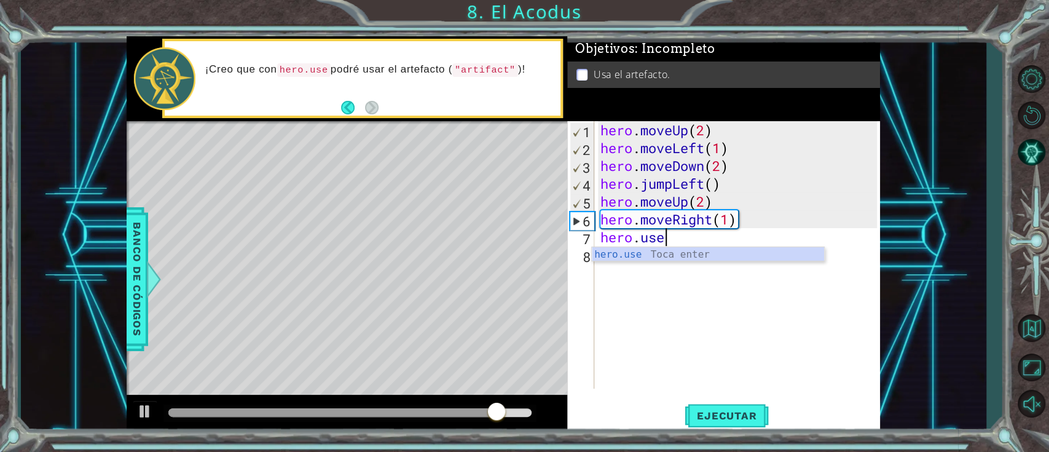
click at [668, 256] on div "hero.use Toca enter" at bounding box center [708, 269] width 232 height 44
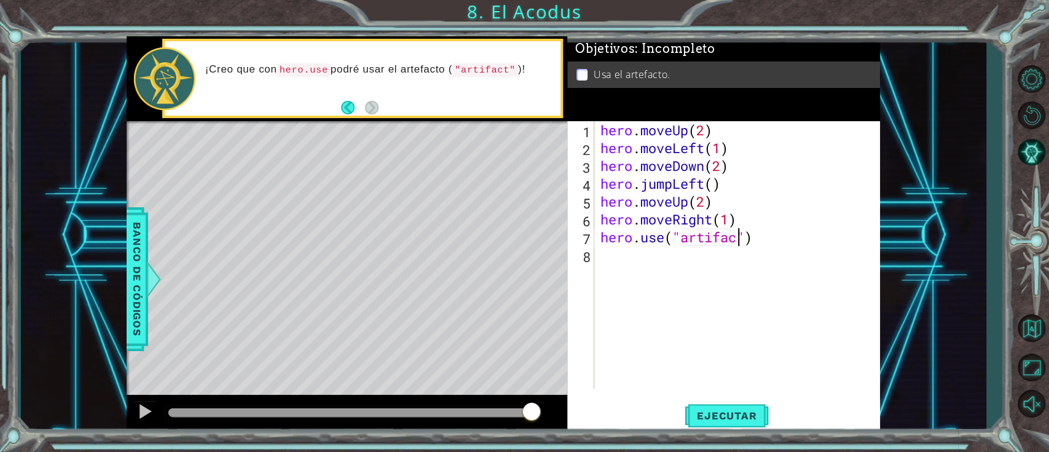
scroll to position [0, 6]
type textarea "hero.use("artifact")"
click at [718, 338] on button "Ejecutar" at bounding box center [726, 415] width 84 height 31
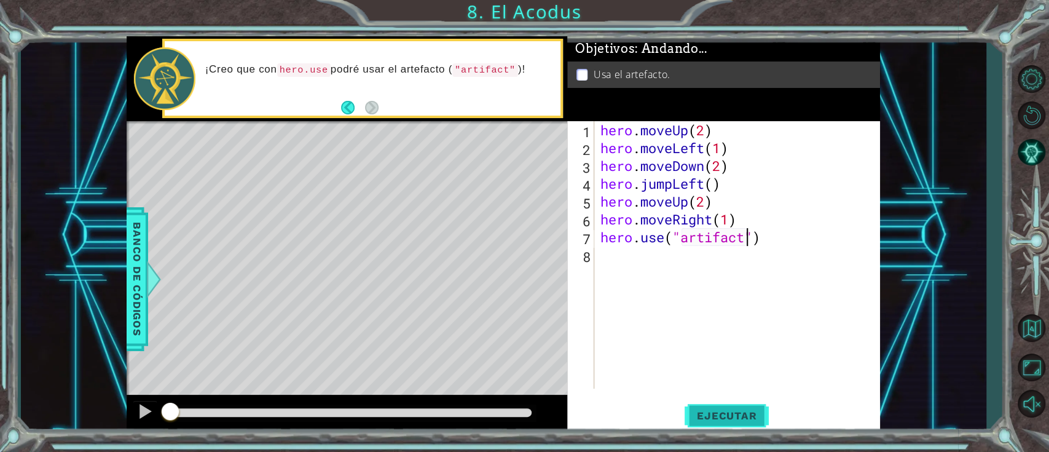
click at [716, 338] on span "Ejecutar" at bounding box center [726, 415] width 84 height 12
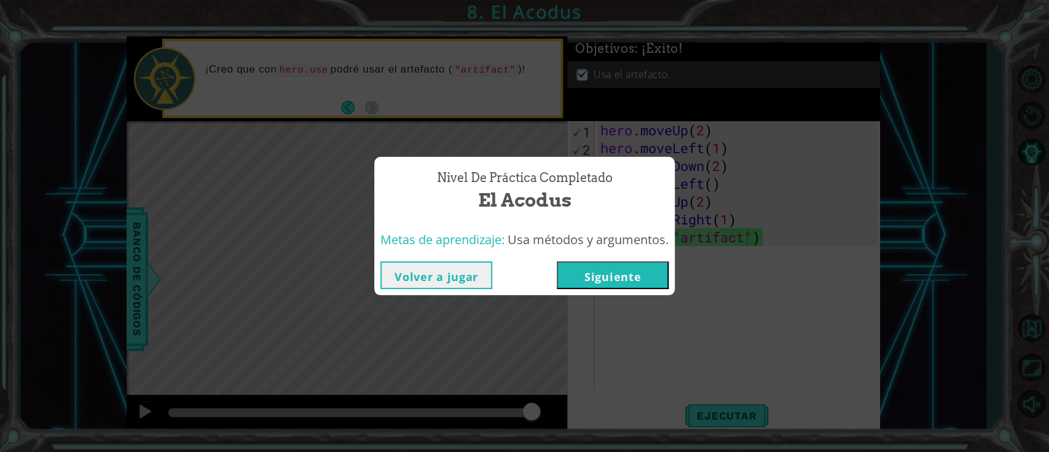
click at [643, 268] on button "Siguiente" at bounding box center [613, 275] width 112 height 28
